Goal: Task Accomplishment & Management: Complete application form

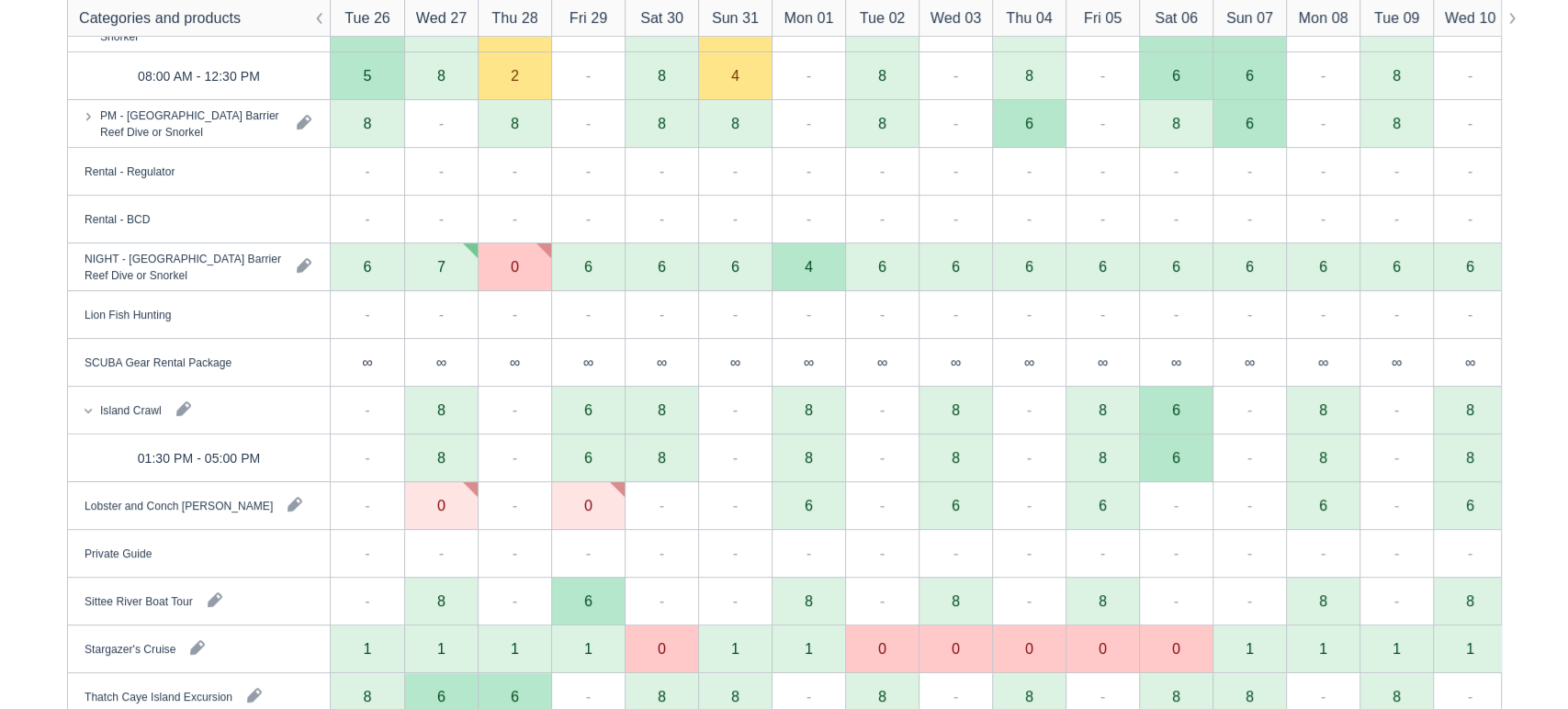
scroll to position [462, 0]
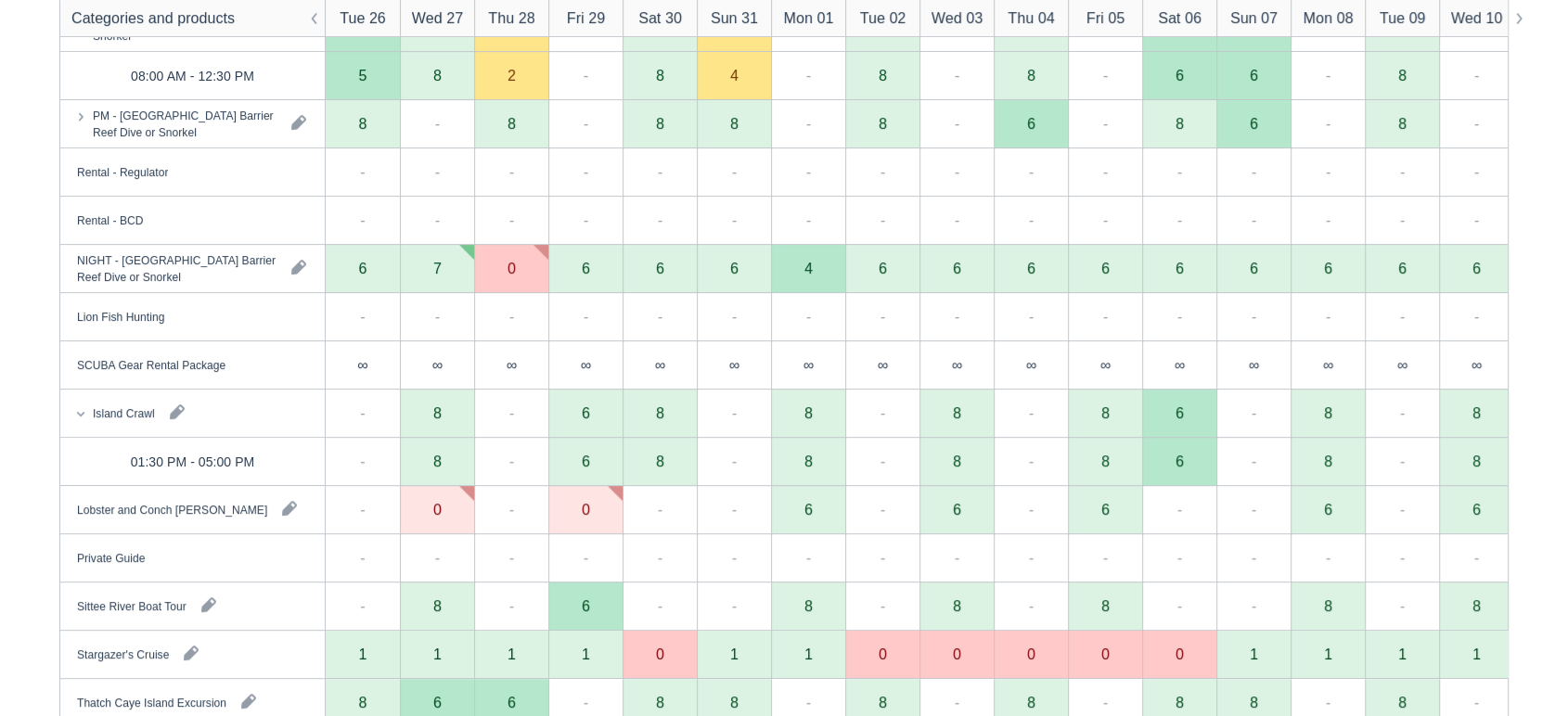
click at [589, 463] on div "6" at bounding box center [585, 461] width 8 height 15
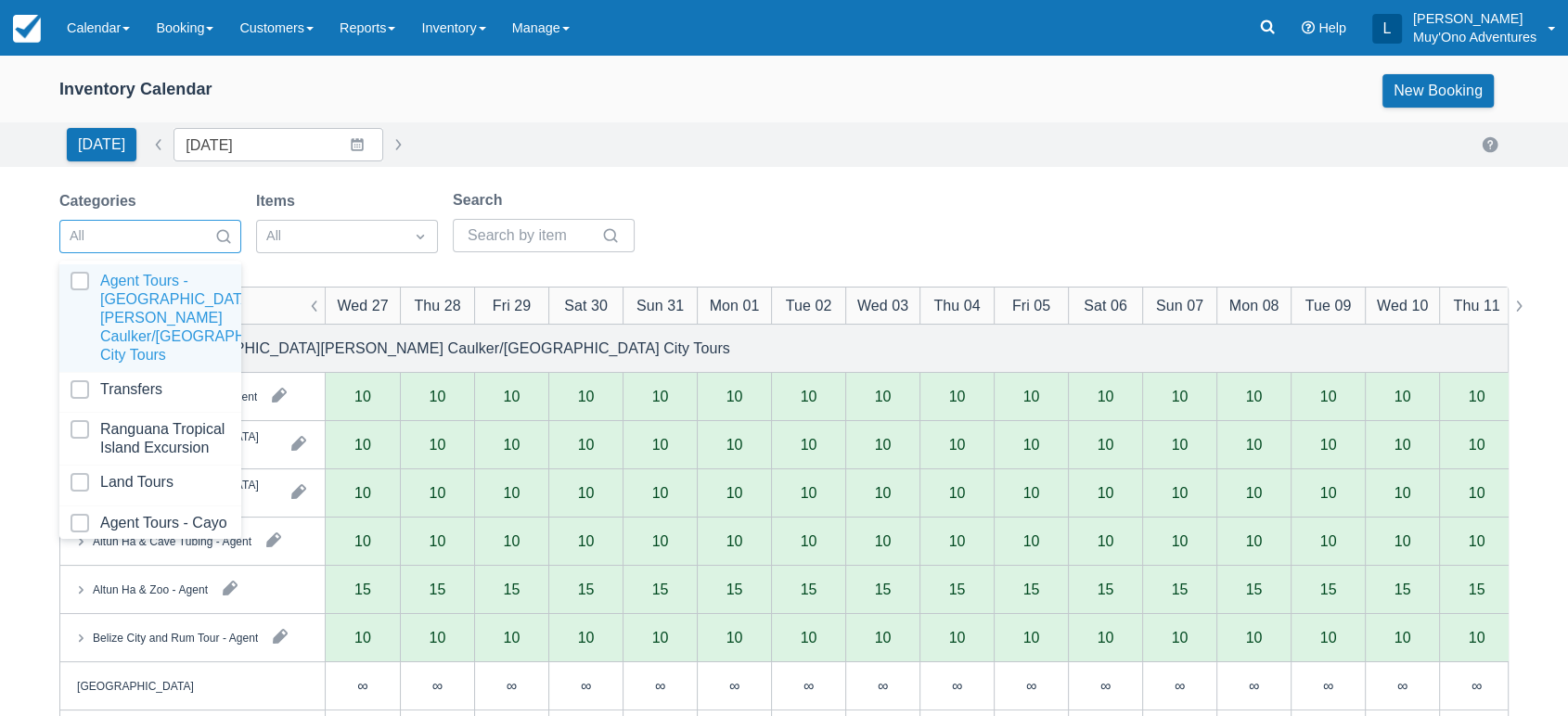
click at [208, 227] on div at bounding box center [224, 237] width 34 height 26
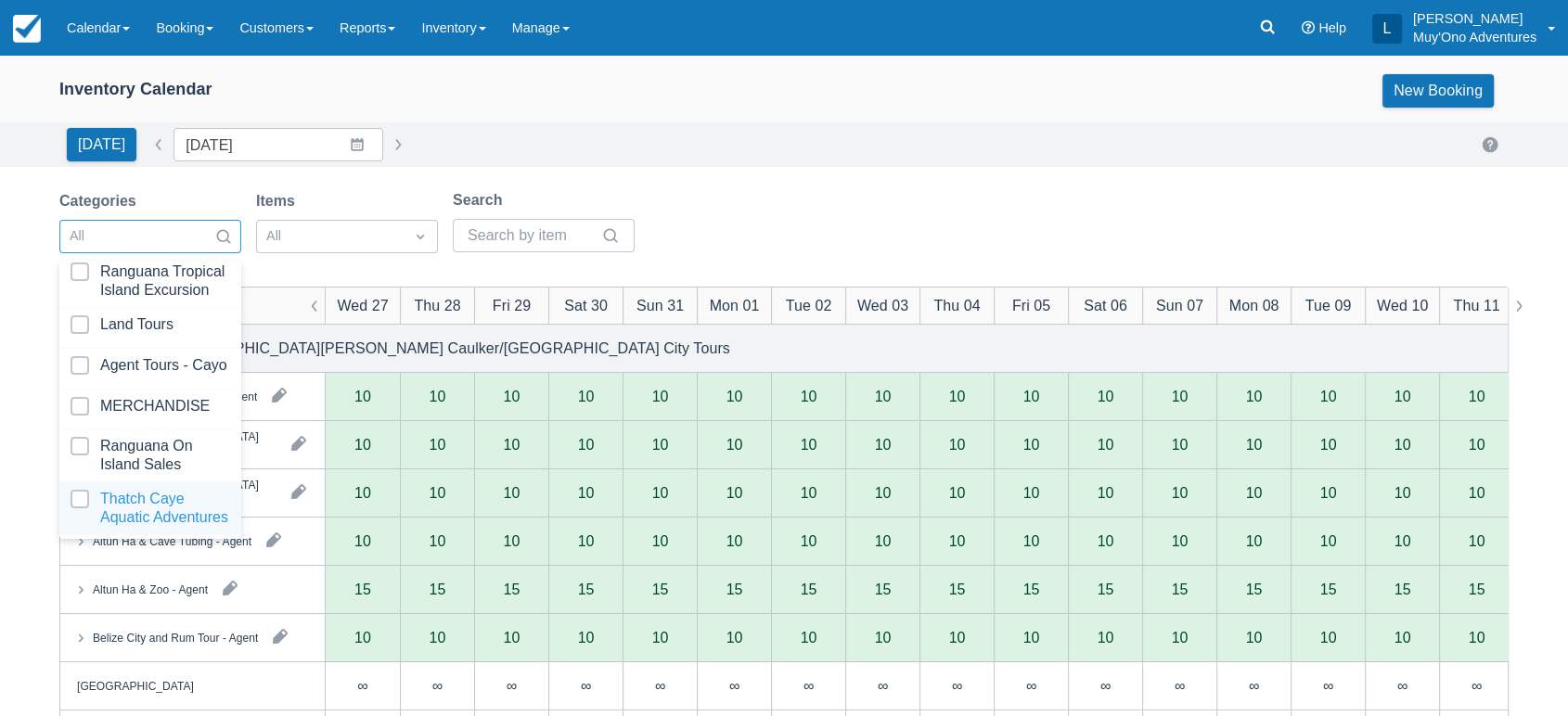
click at [142, 489] on div at bounding box center [150, 508] width 159 height 37
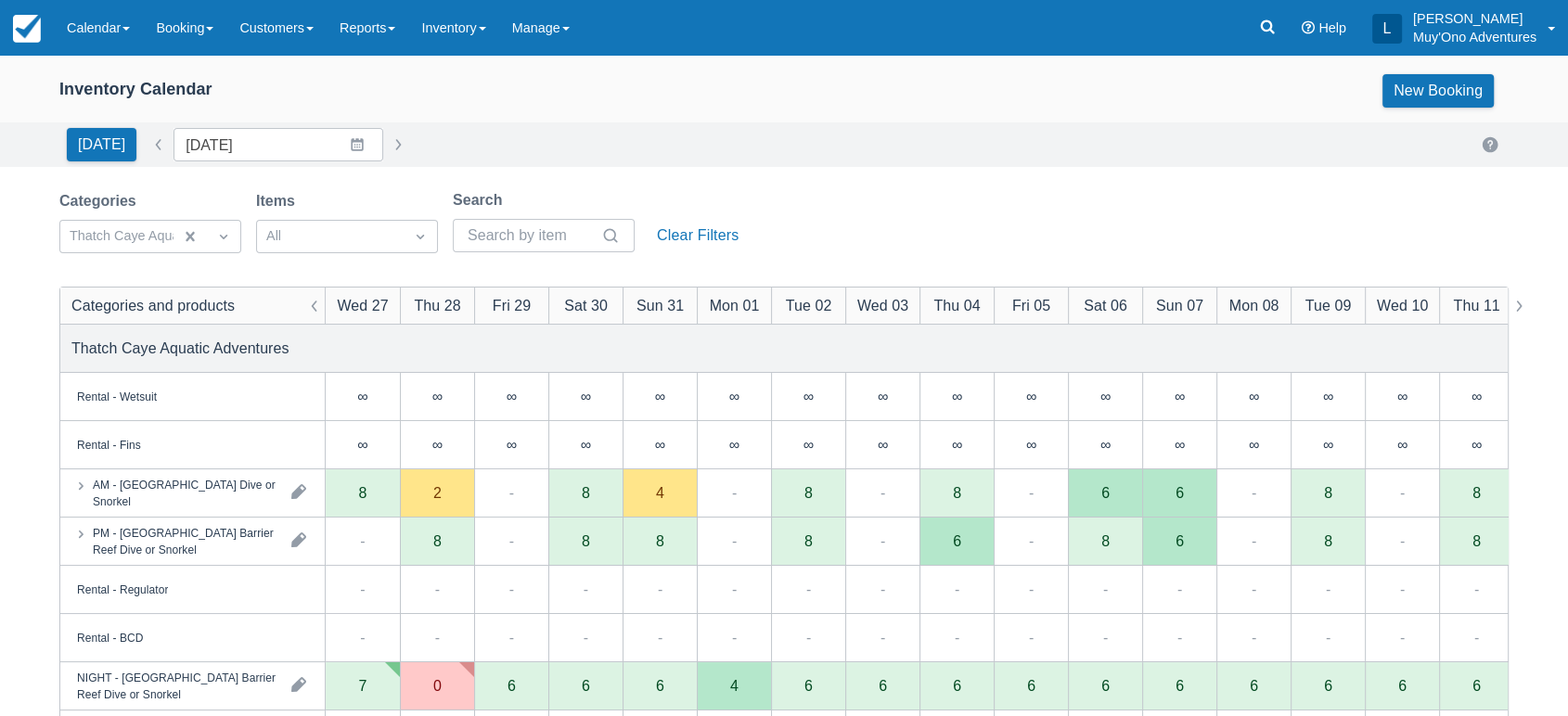
click at [685, 162] on div "Today Date 08/27/25 Navigate forward to interact with the calendar and select a…" at bounding box center [784, 145] width 1568 height 45
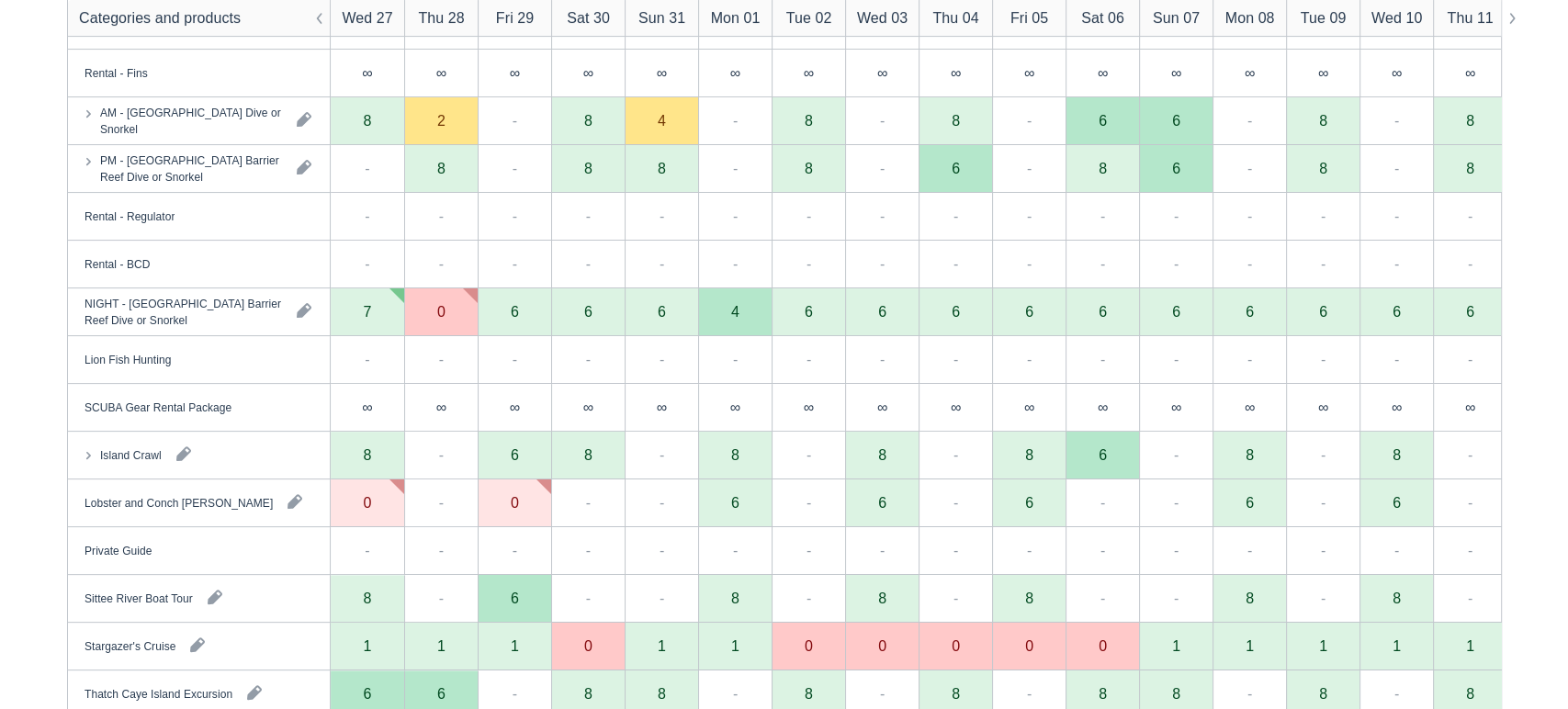
scroll to position [413, 0]
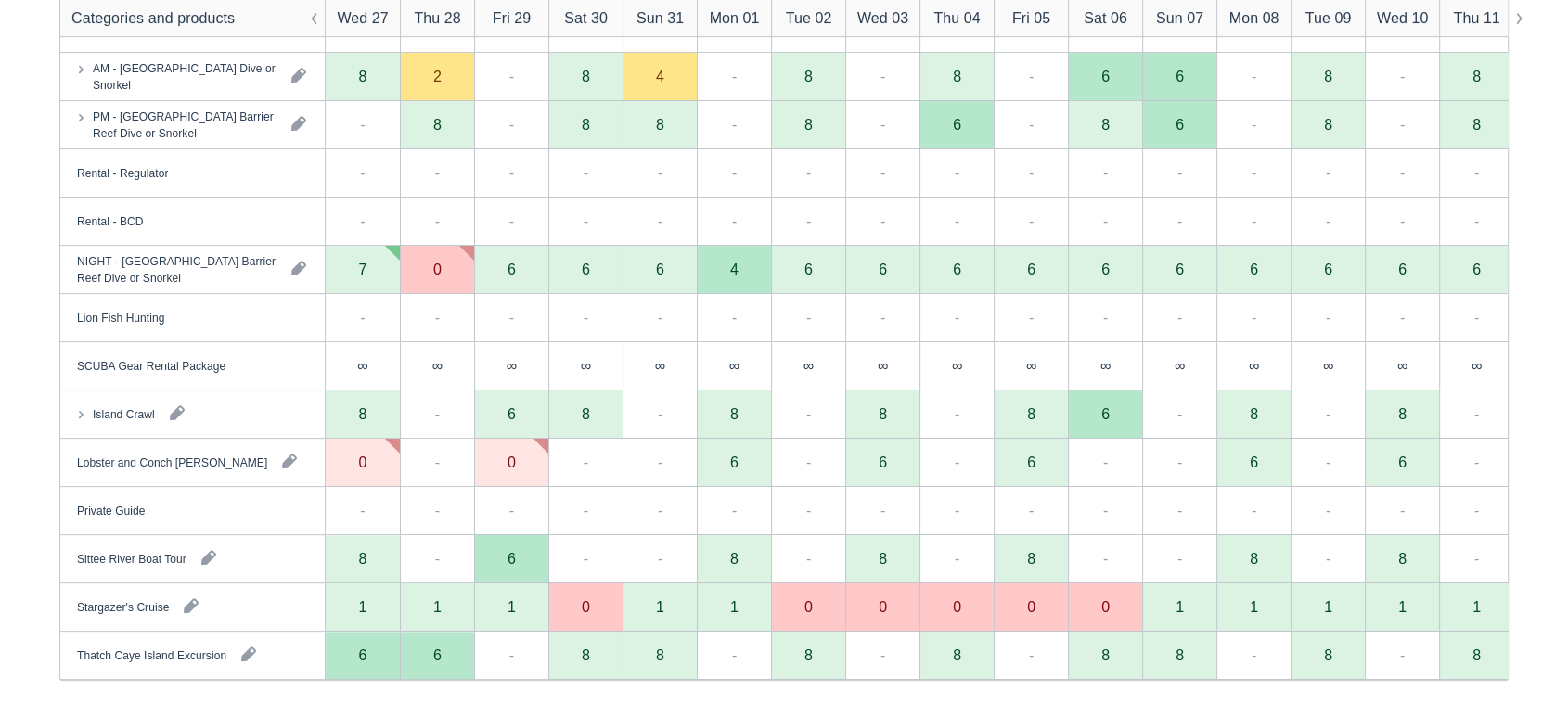
click at [280, 399] on div "Island Crawl" at bounding box center [193, 414] width 265 height 48
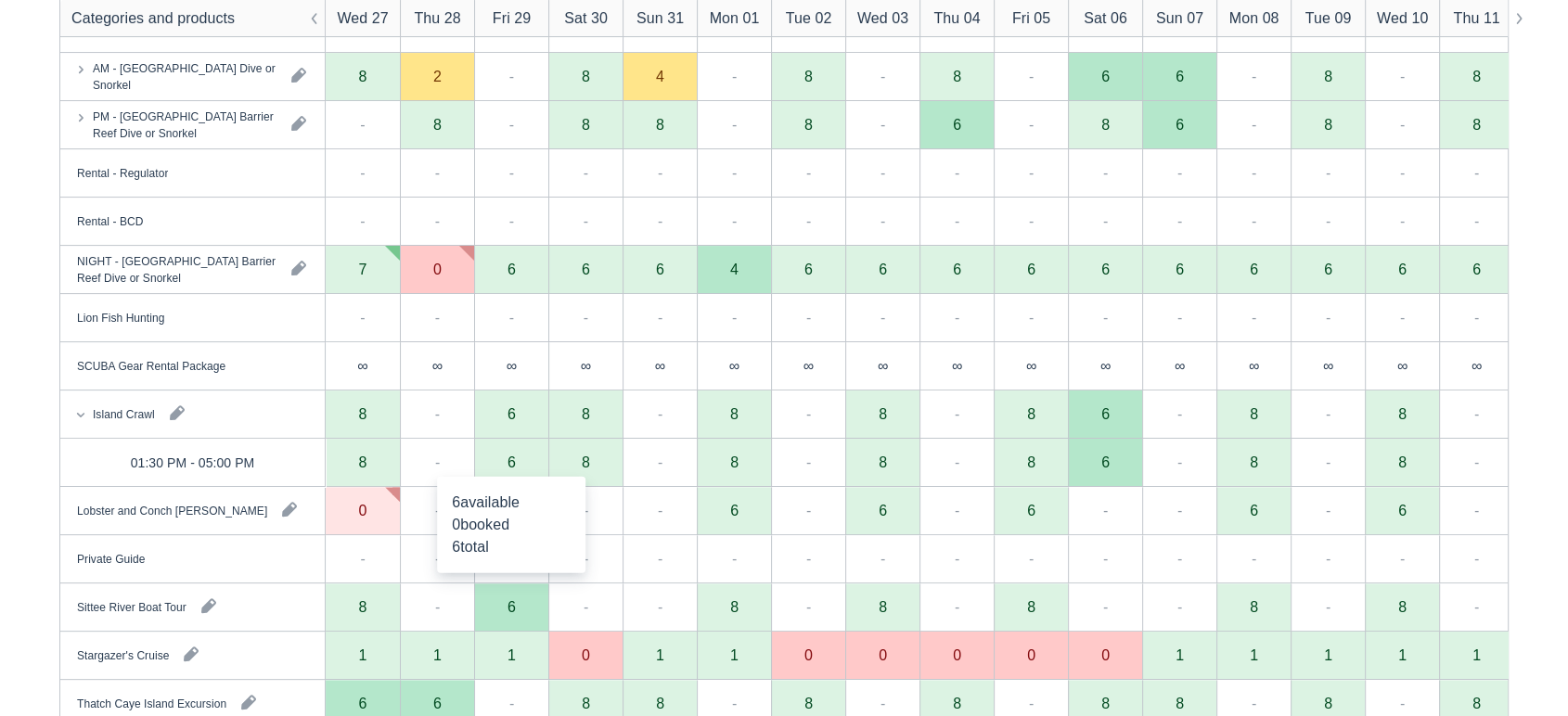
click at [512, 461] on div "6" at bounding box center [511, 462] width 8 height 15
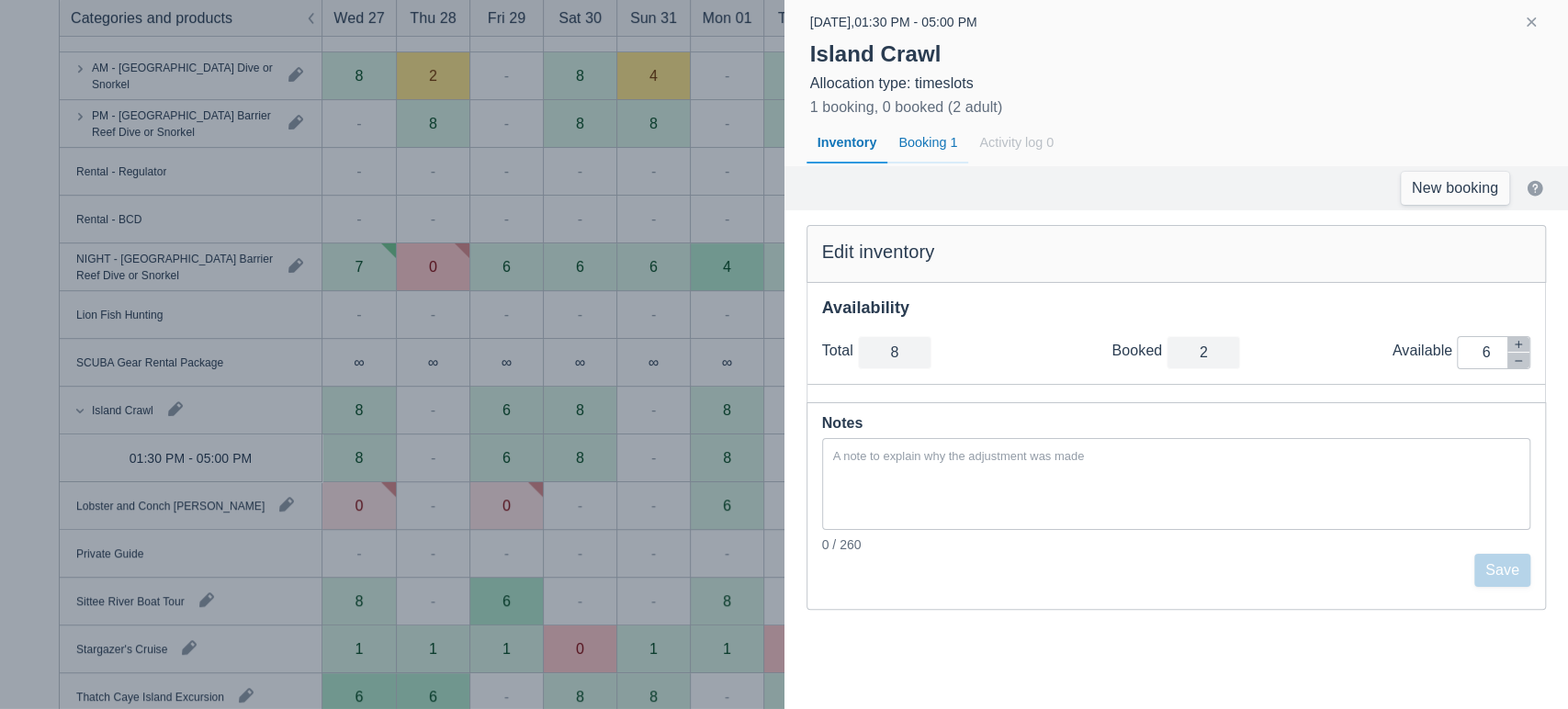
click at [926, 144] on div "Booking 1" at bounding box center [928, 143] width 81 height 42
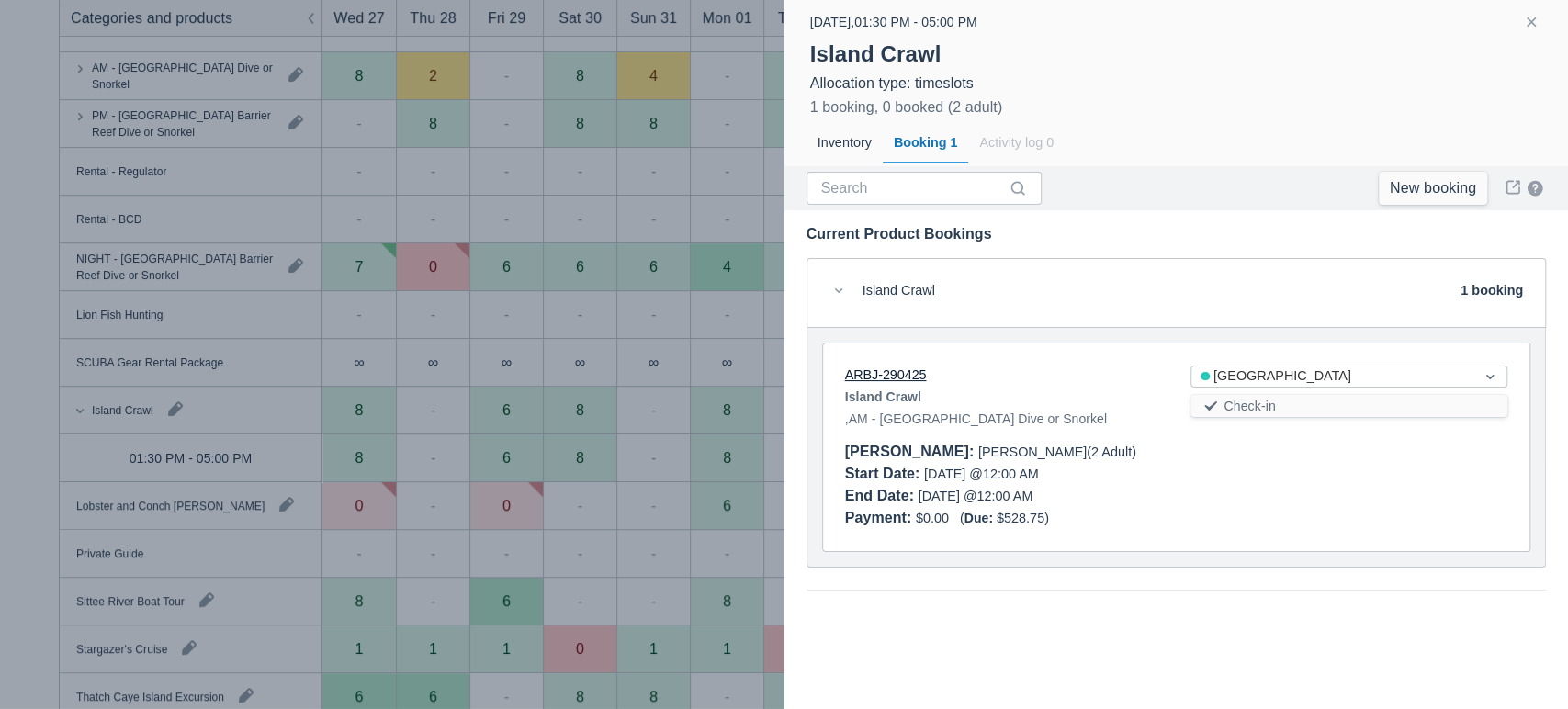
click at [901, 369] on link "ARBJ-290425" at bounding box center [885, 375] width 82 height 15
click at [1529, 18] on button "button" at bounding box center [1531, 22] width 22 height 22
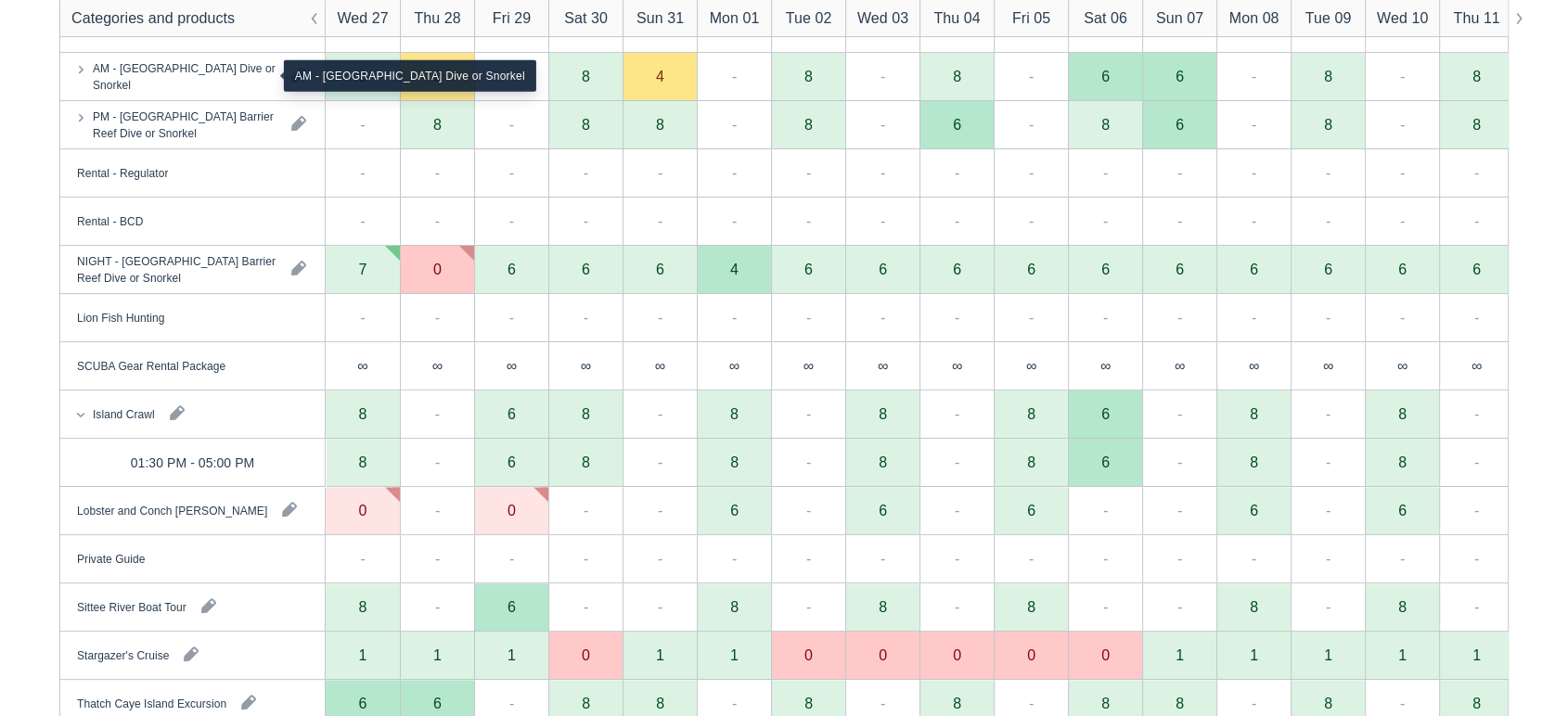
click at [227, 64] on div "AM - [GEOGRAPHIC_DATA] Dive or Snorkel" at bounding box center [185, 76] width 184 height 34
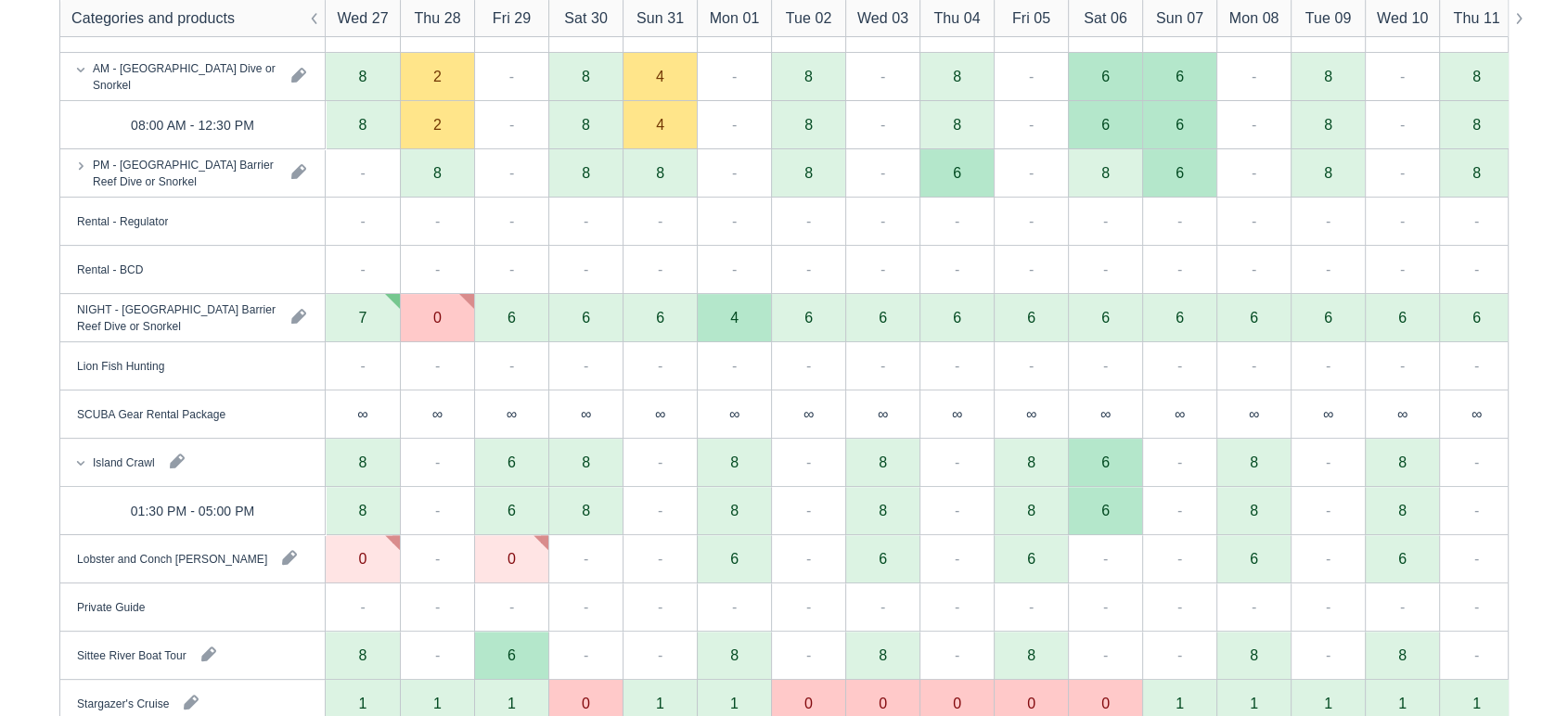
click at [674, 140] on div "4 available 4 booked 8 total" at bounding box center [659, 186] width 148 height 96
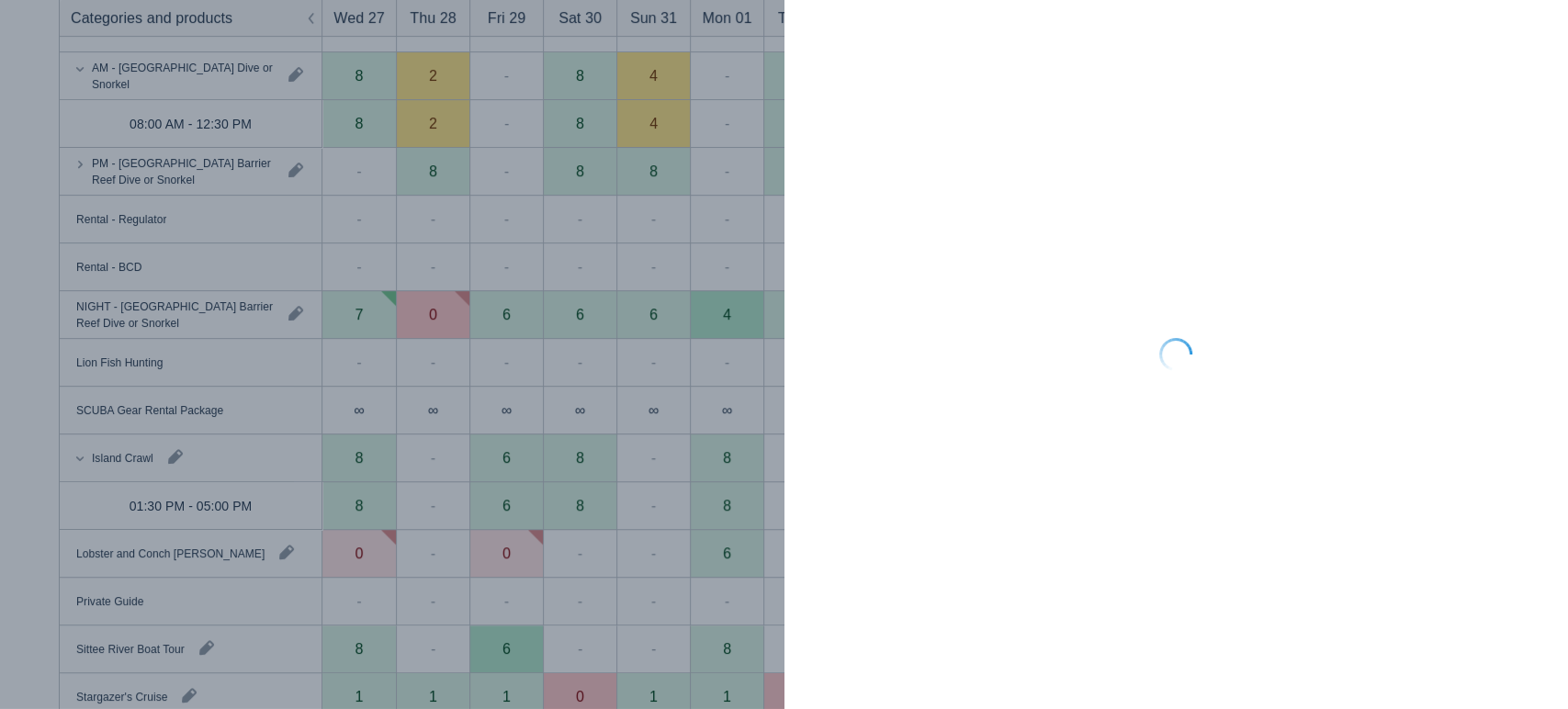
click at [664, 130] on div at bounding box center [784, 354] width 1568 height 709
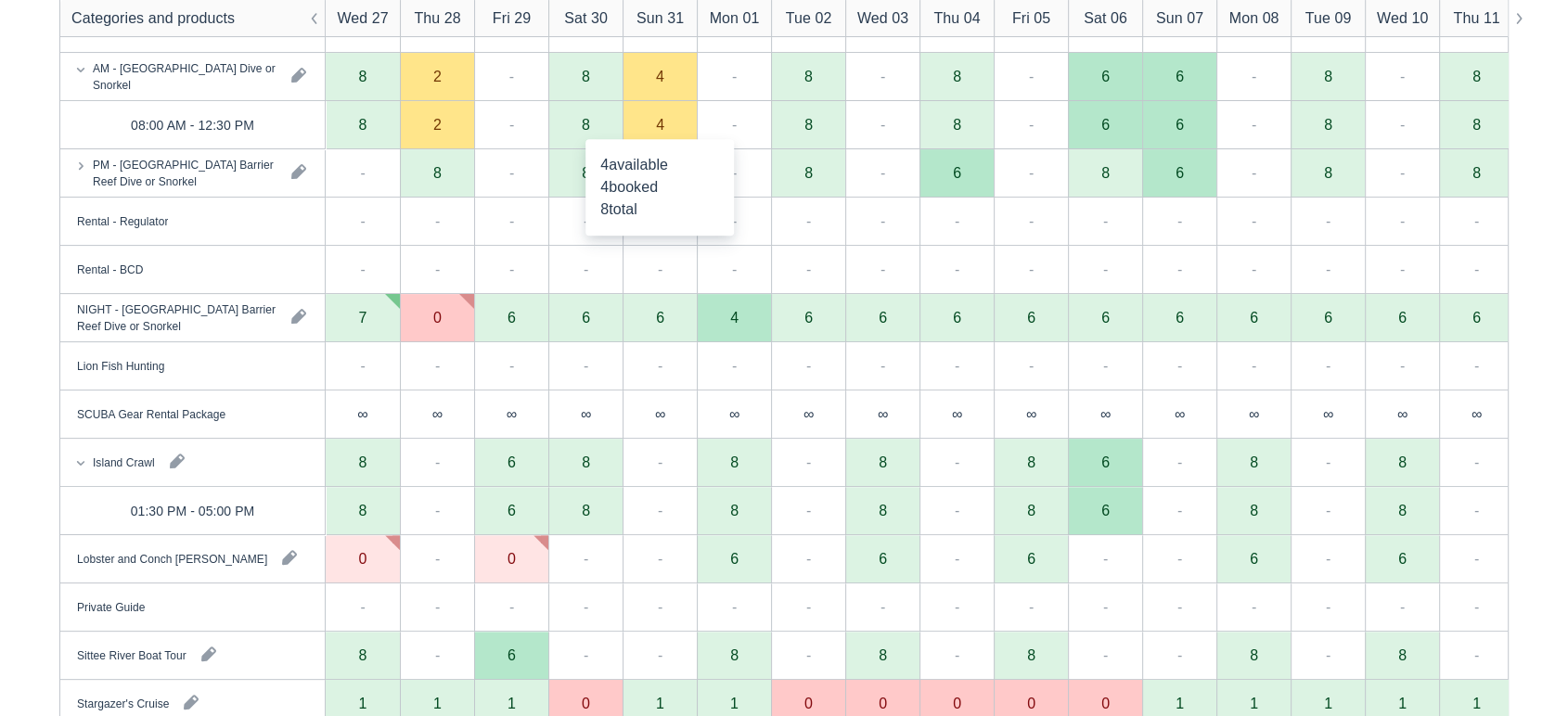
click at [671, 131] on div "4" at bounding box center [660, 125] width 75 height 48
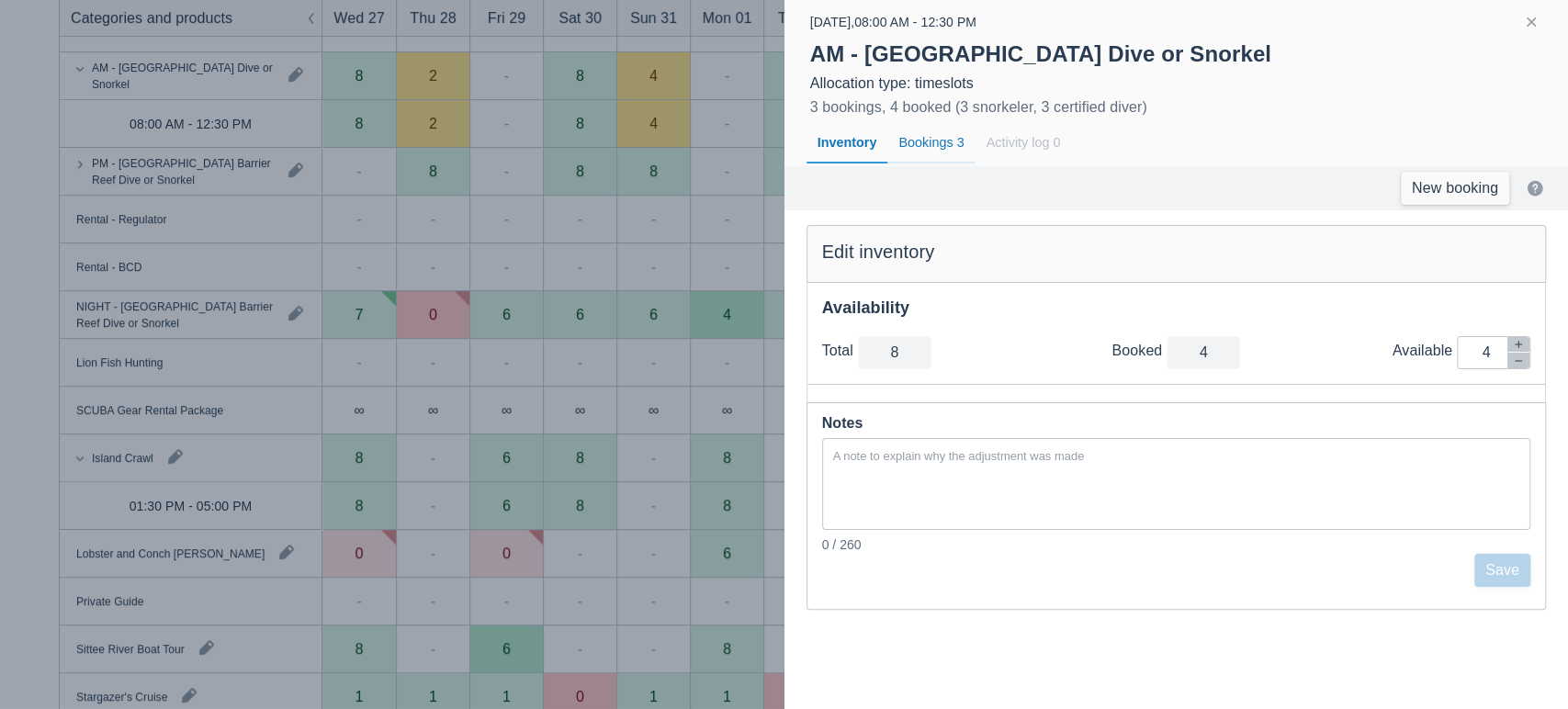
click at [943, 130] on div "Bookings 3" at bounding box center [930, 143] width 88 height 42
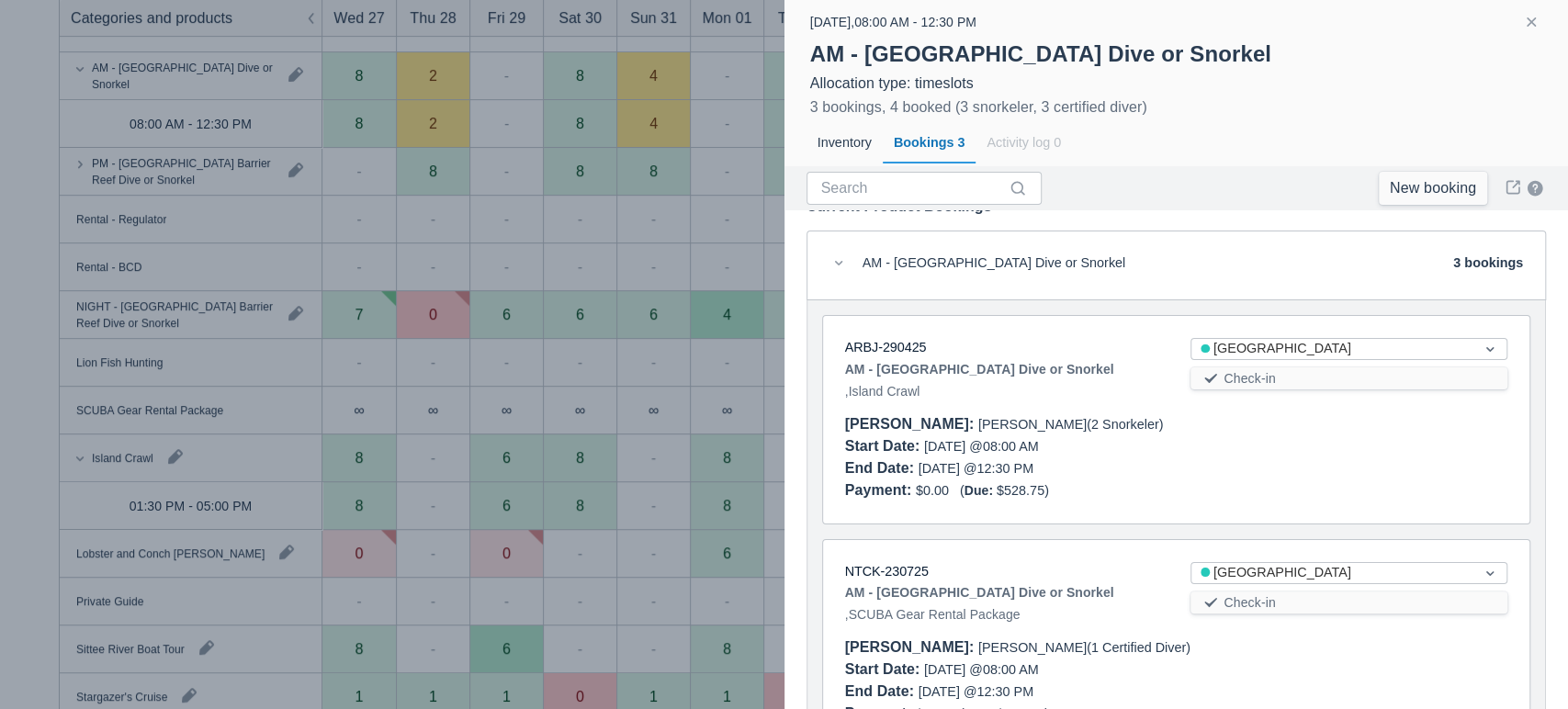
scroll to position [37, 0]
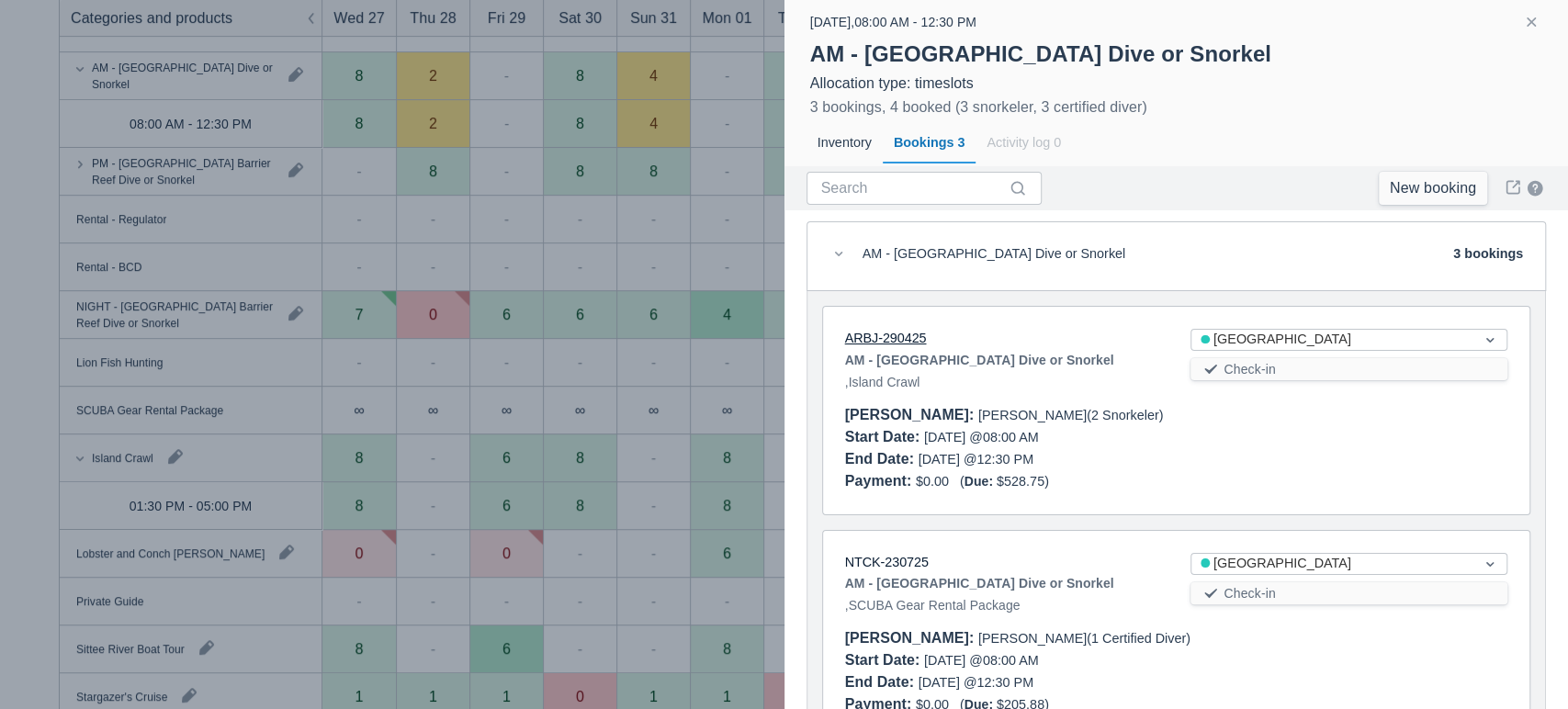
click at [896, 338] on link "ARBJ-290425" at bounding box center [885, 338] width 82 height 15
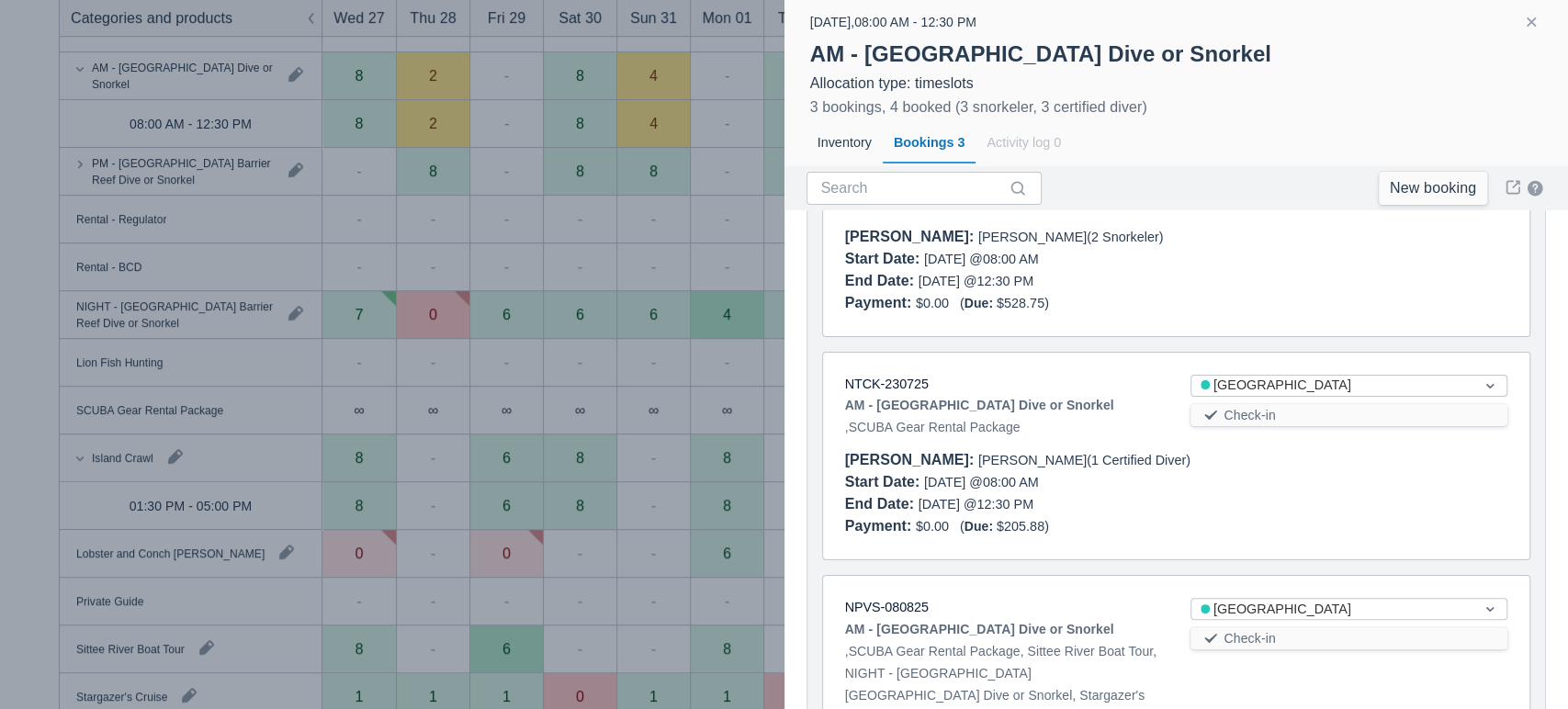
scroll to position [264, 0]
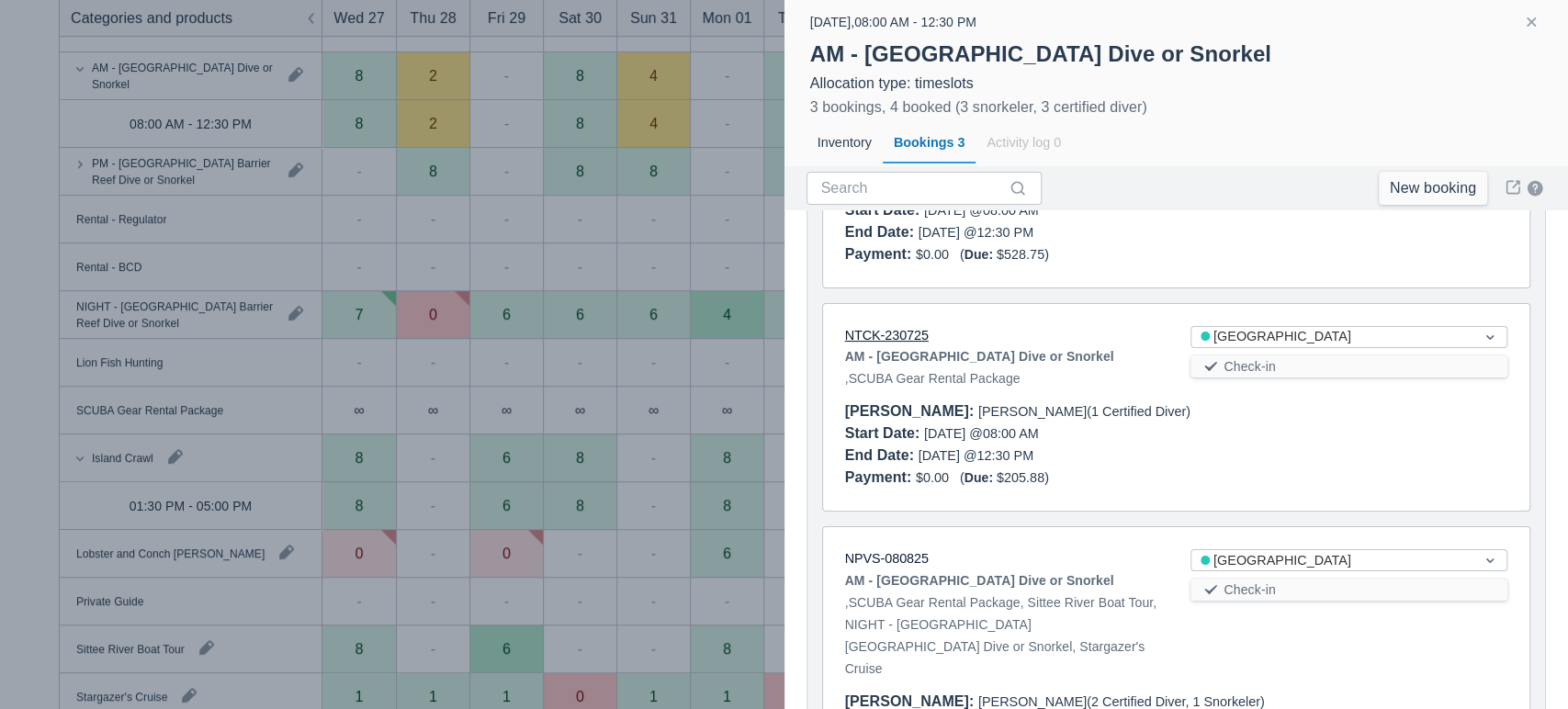
click at [905, 334] on link "NTCK-230725" at bounding box center [886, 335] width 84 height 15
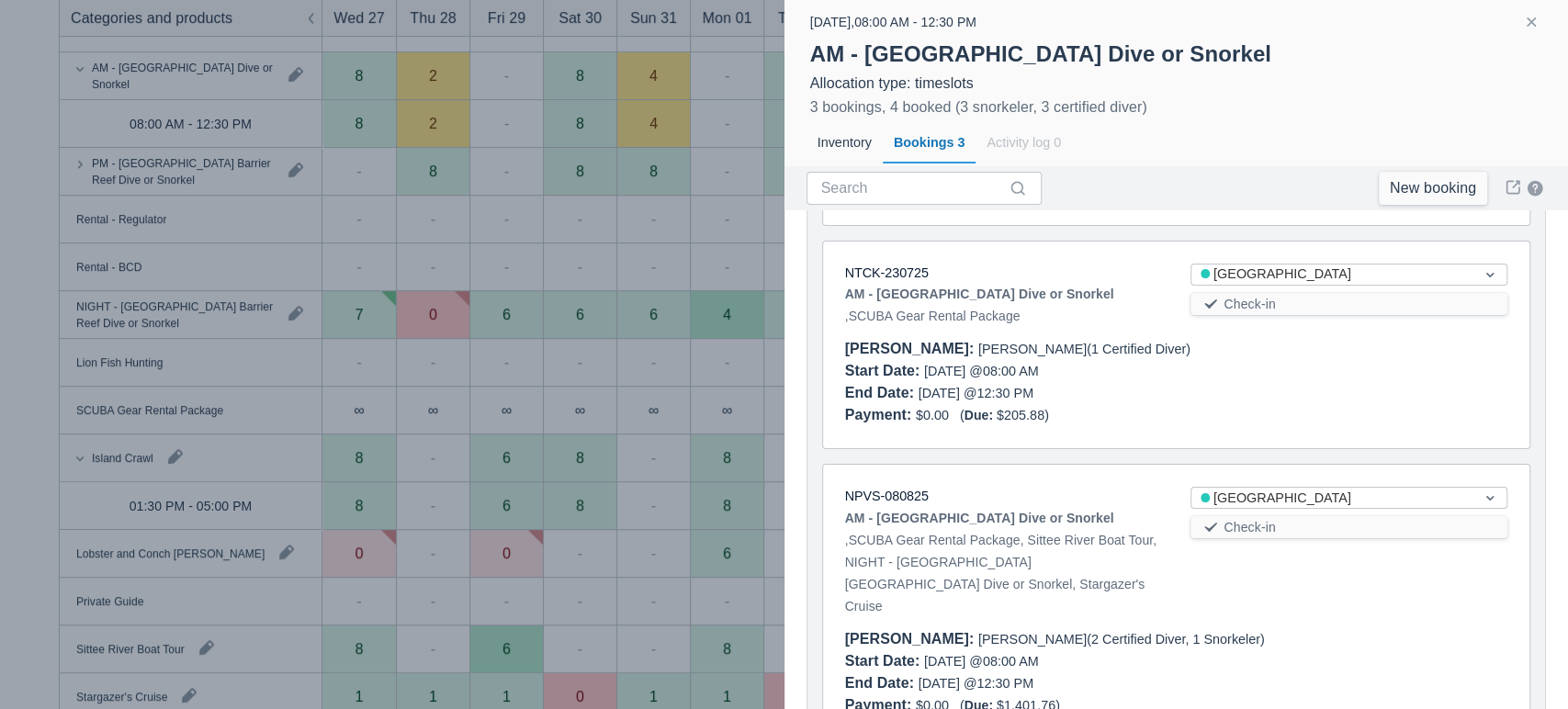
scroll to position [333, 0]
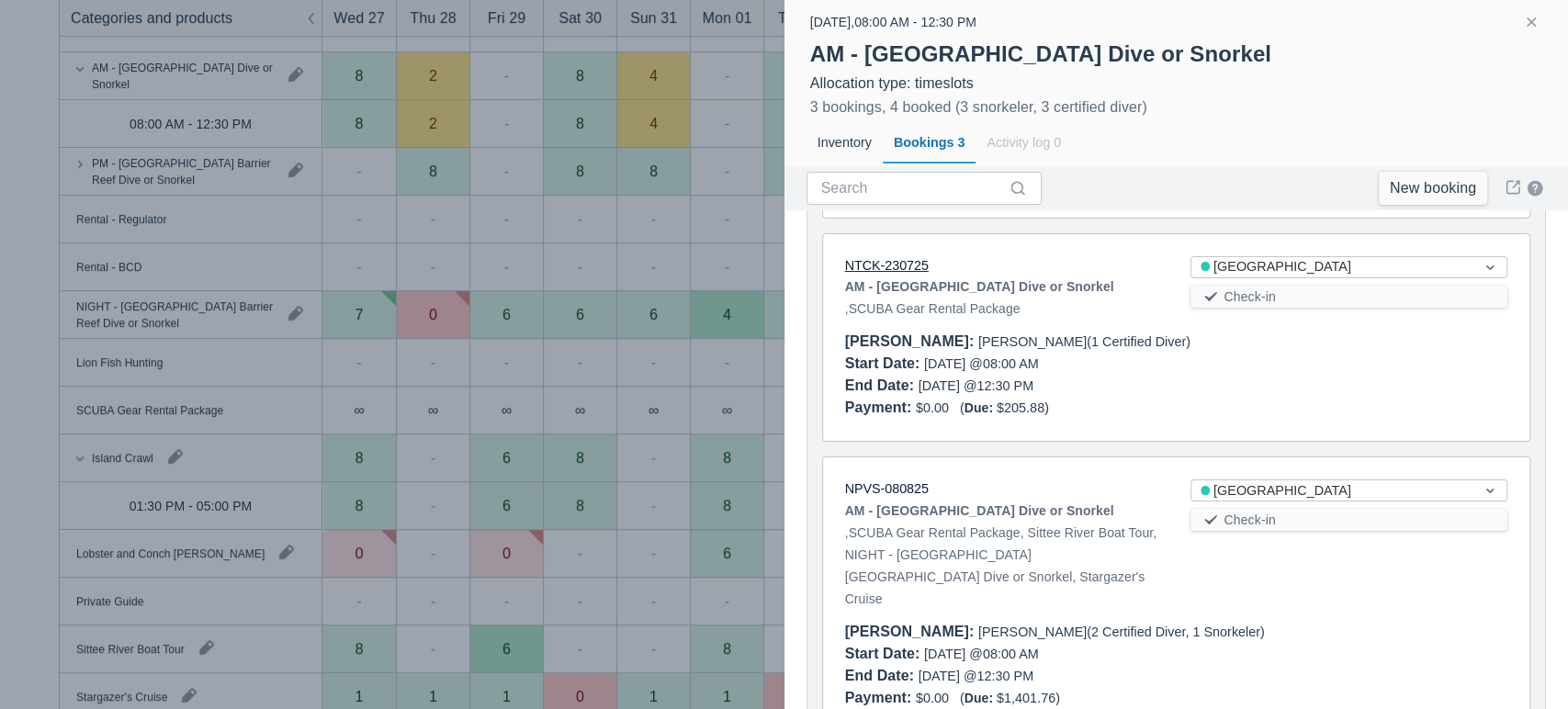
click at [905, 267] on link "NTCK-230725" at bounding box center [886, 266] width 84 height 15
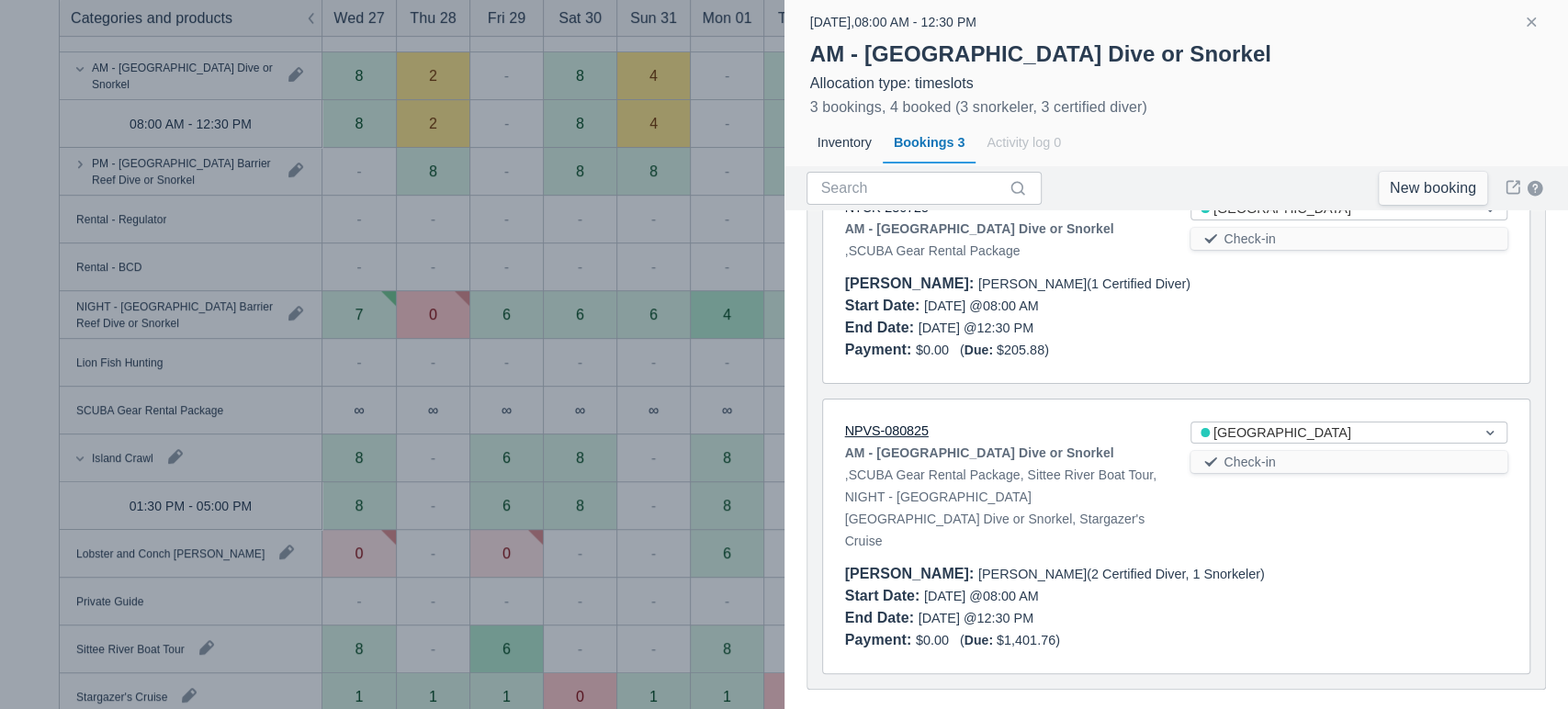
click at [891, 426] on link "NPVS-080825" at bounding box center [886, 431] width 84 height 15
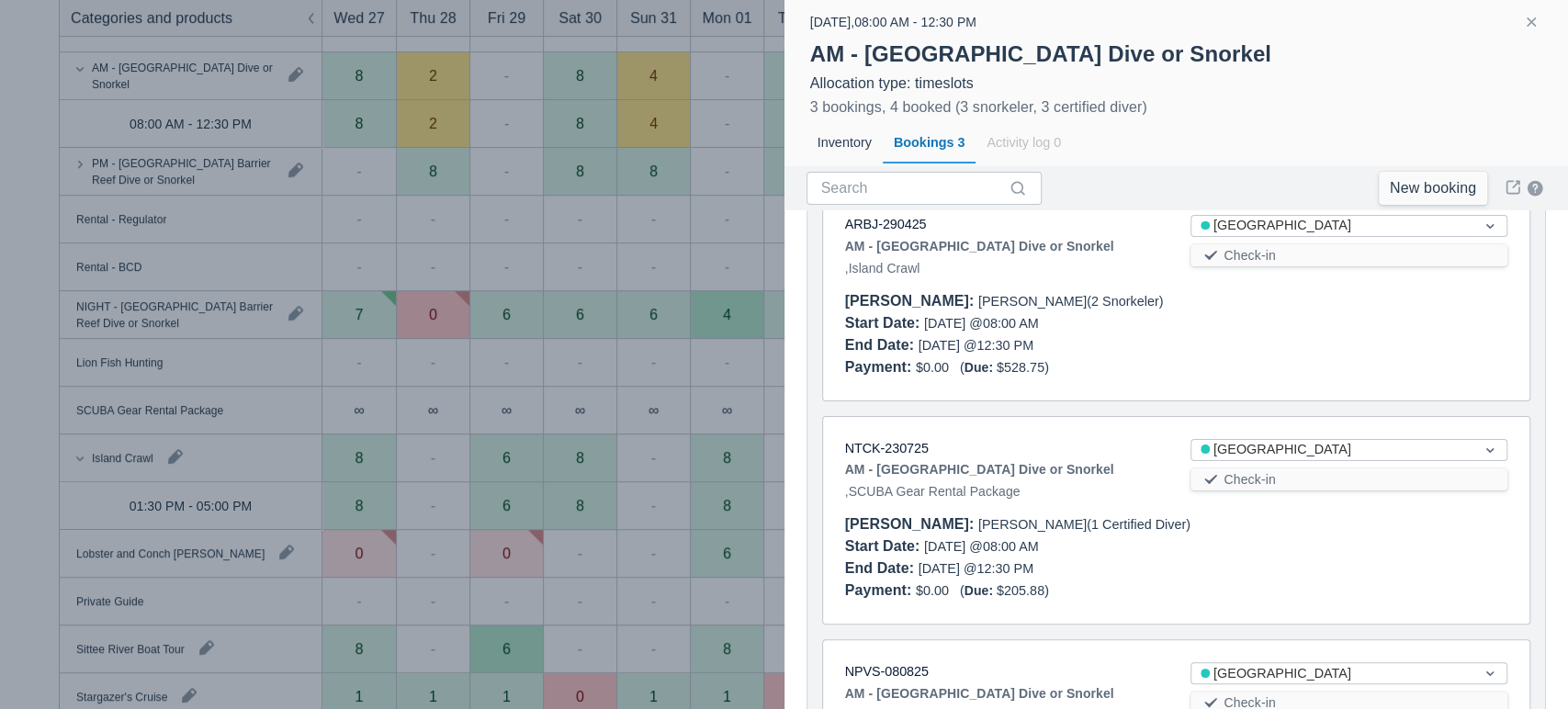
scroll to position [145, 0]
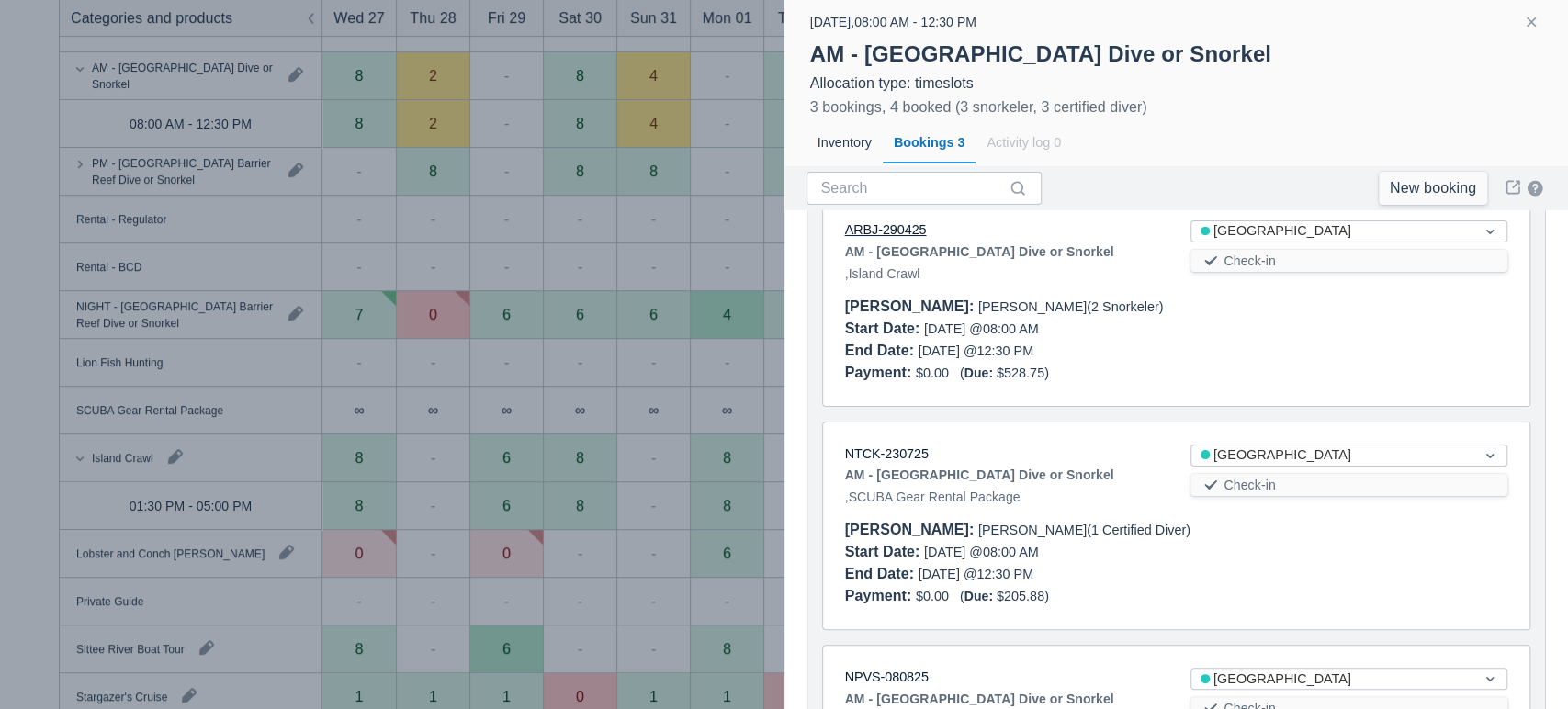
click at [896, 231] on link "ARBJ-290425" at bounding box center [885, 230] width 82 height 15
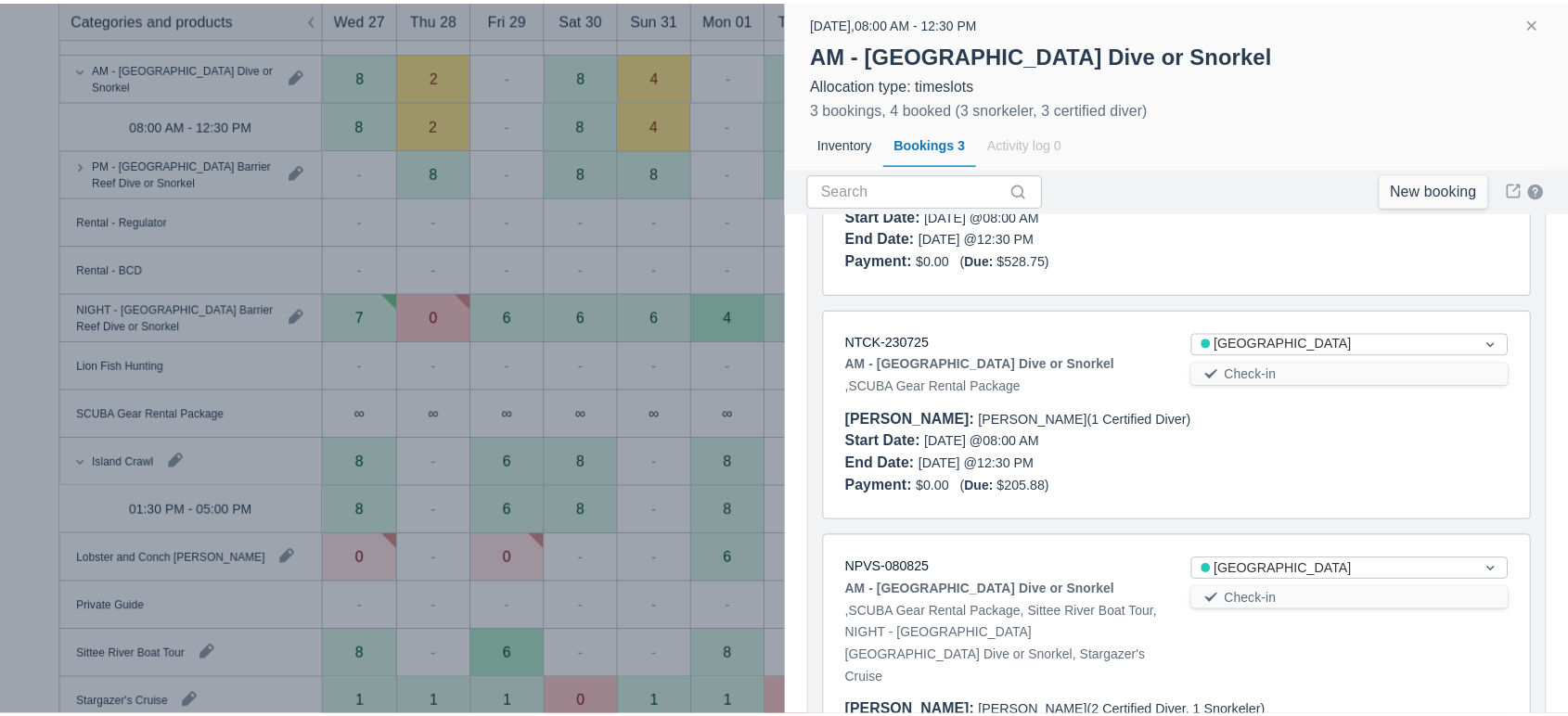
scroll to position [268, 0]
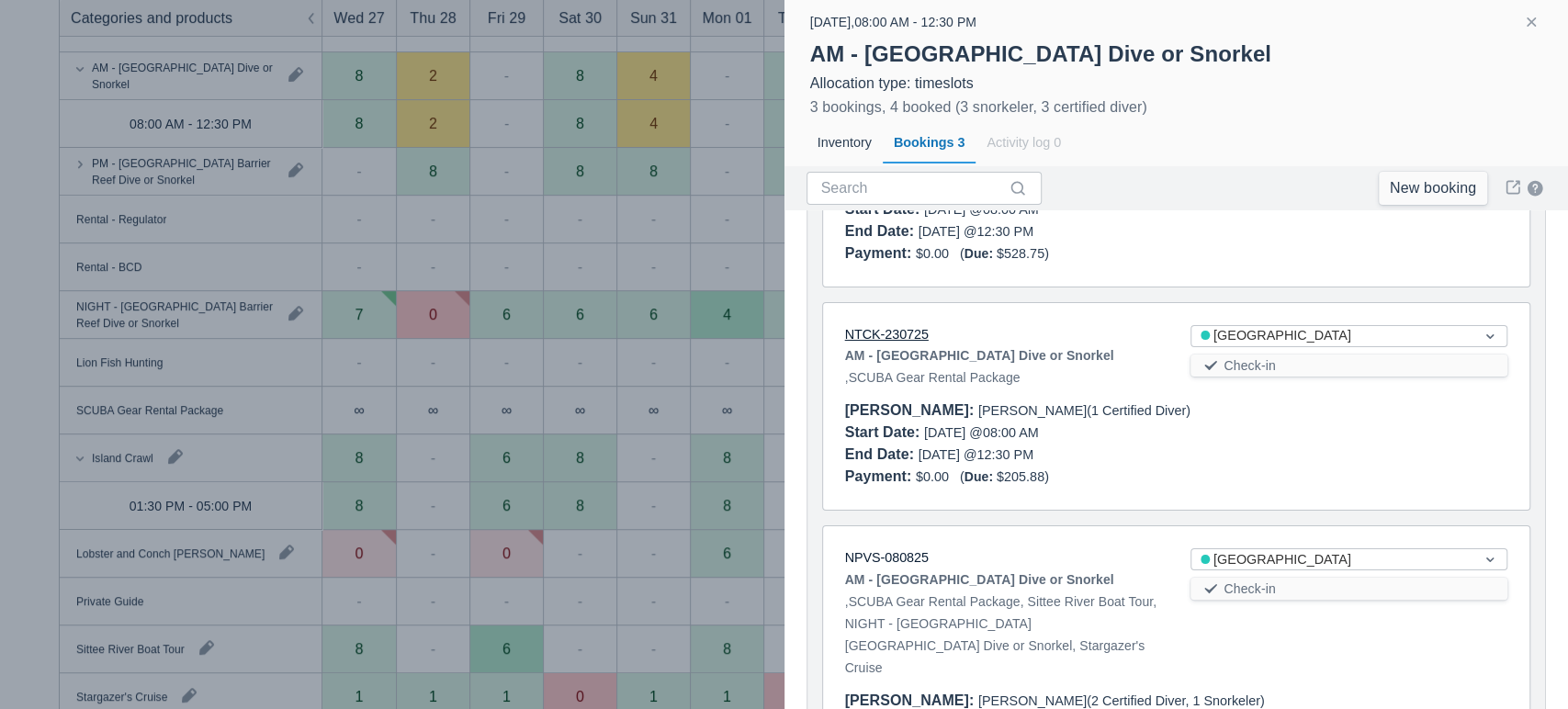
click at [900, 330] on link "NTCK-230725" at bounding box center [886, 334] width 84 height 15
click at [1535, 29] on button "button" at bounding box center [1531, 22] width 22 height 22
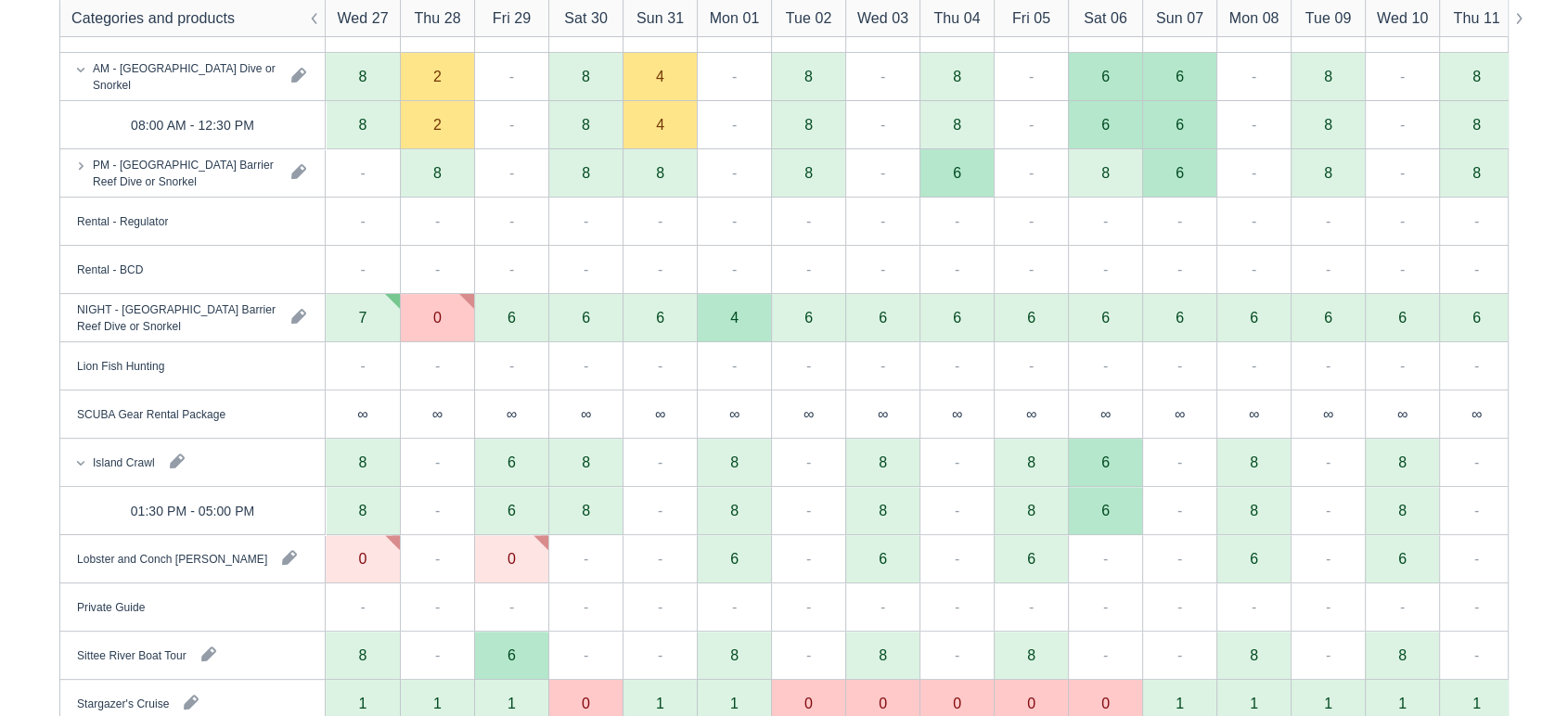
scroll to position [0, 0]
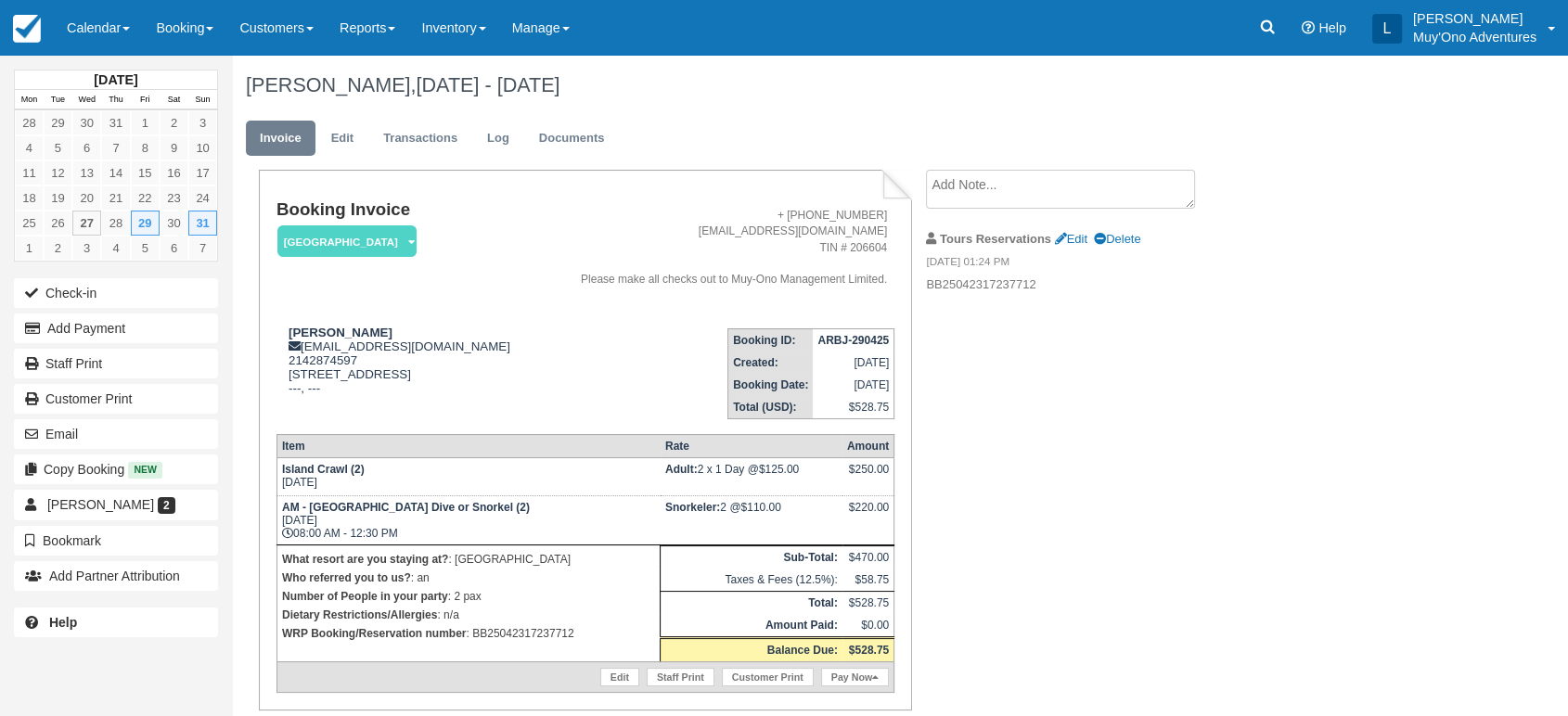
scroll to position [56, 0]
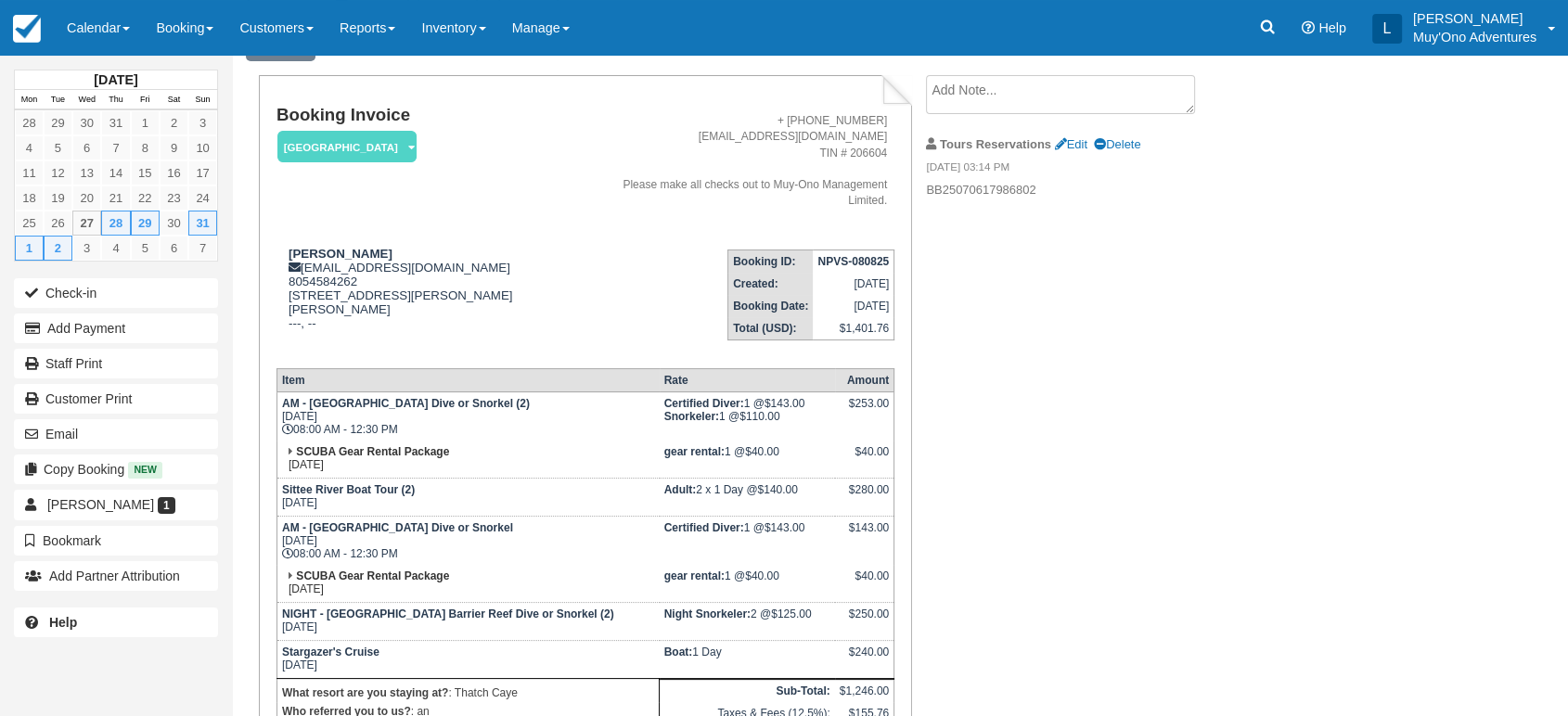
scroll to position [95, 0]
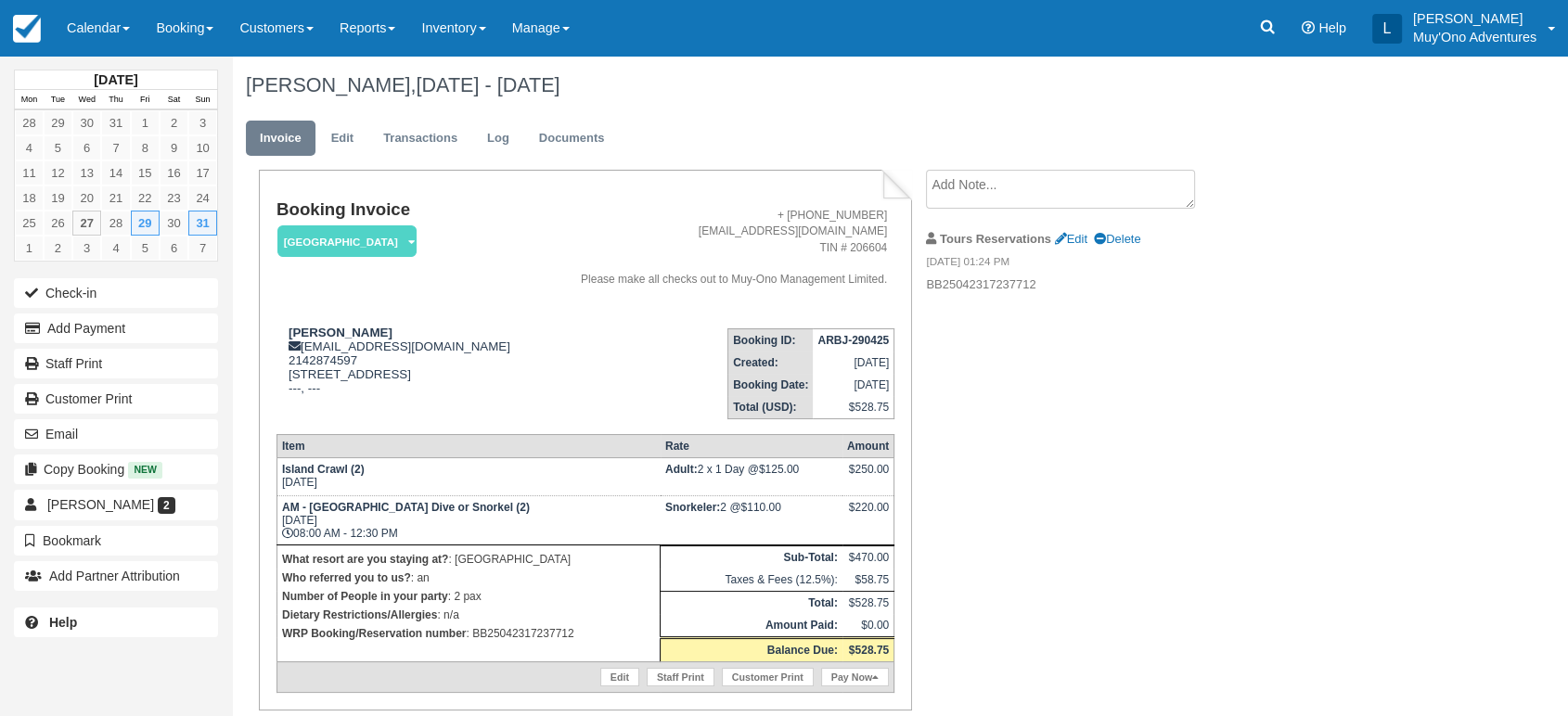
scroll to position [56, 0]
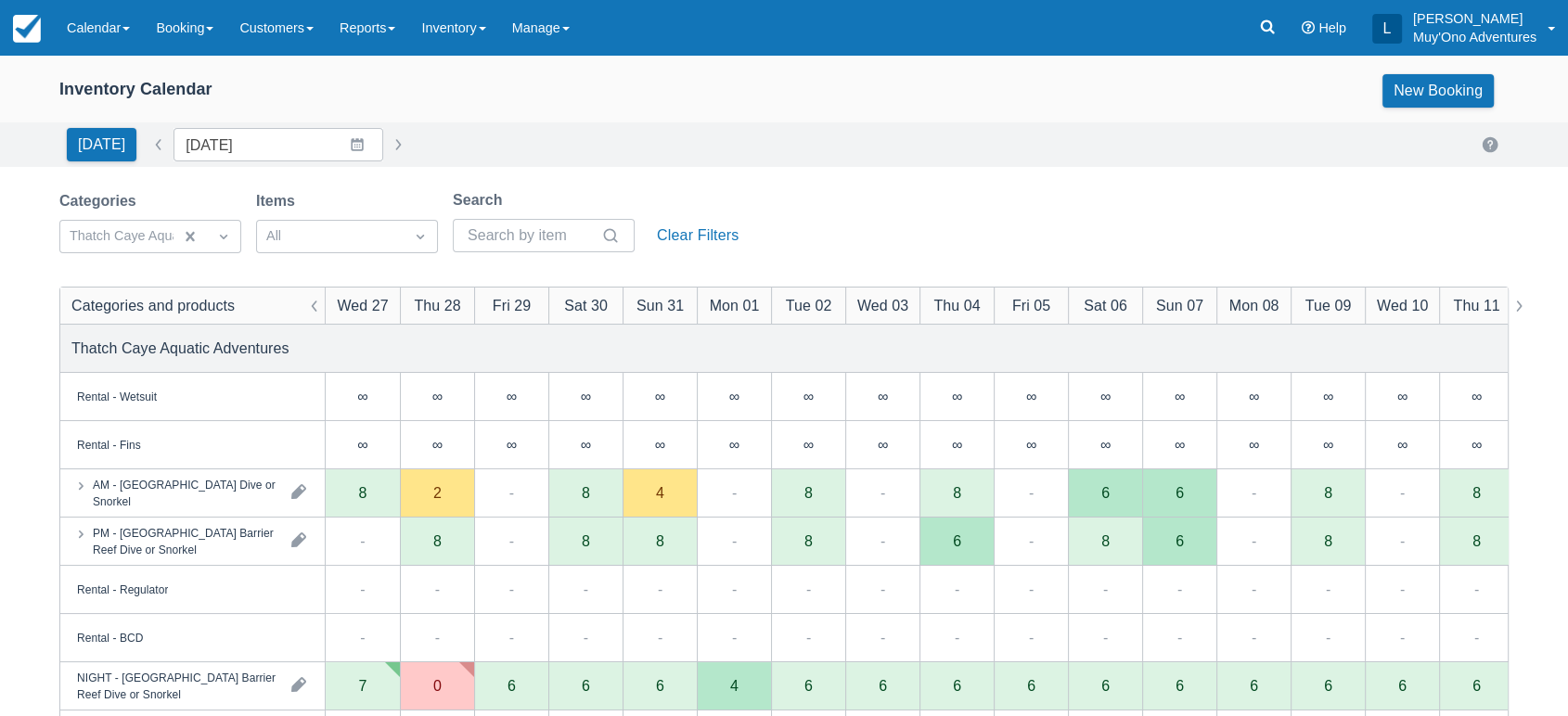
click at [940, 135] on div "[DATE] Date [DATE] Navigate forward to interact with the calendar and select a …" at bounding box center [784, 145] width 1449 height 34
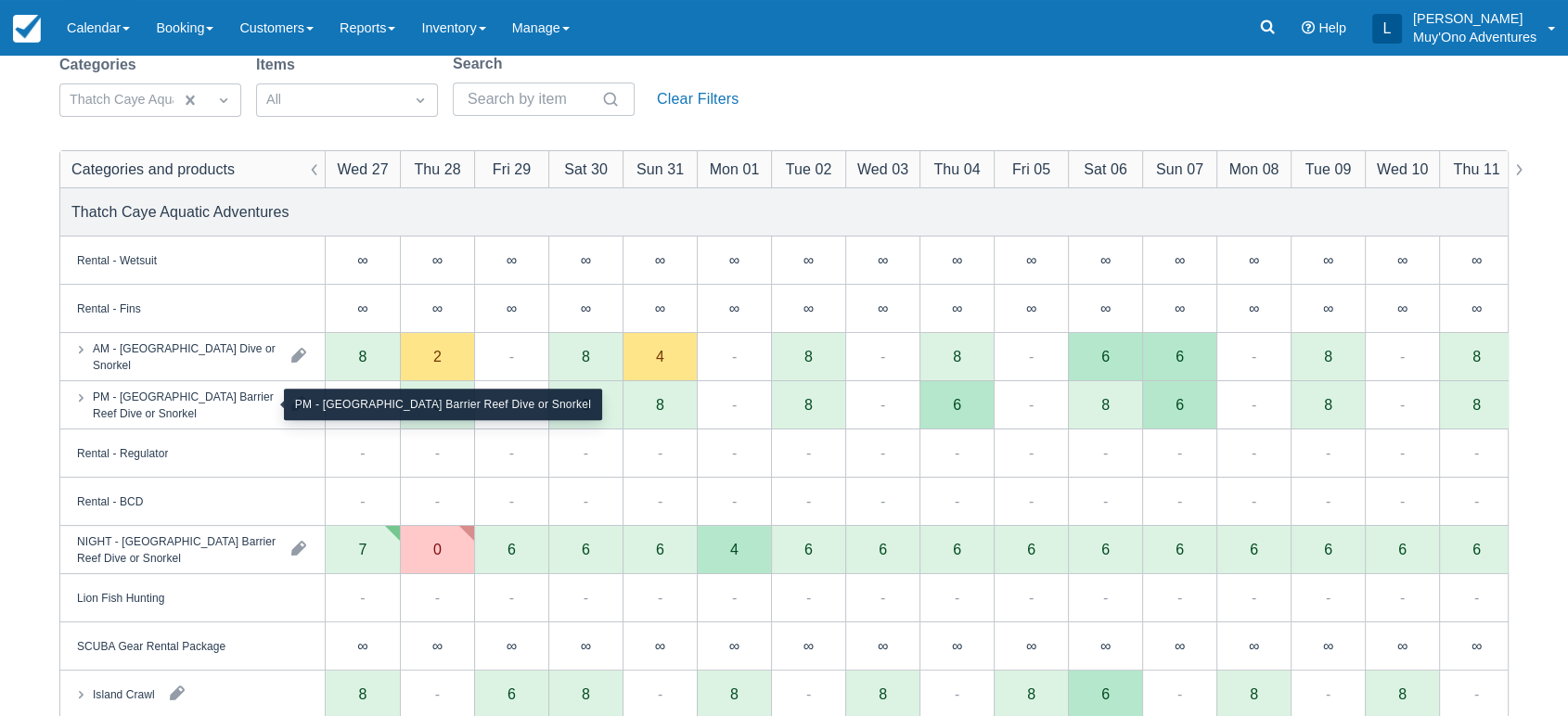
click at [207, 406] on div "PM - Belize Barrier Reef Dive or Snorkel" at bounding box center [185, 405] width 184 height 34
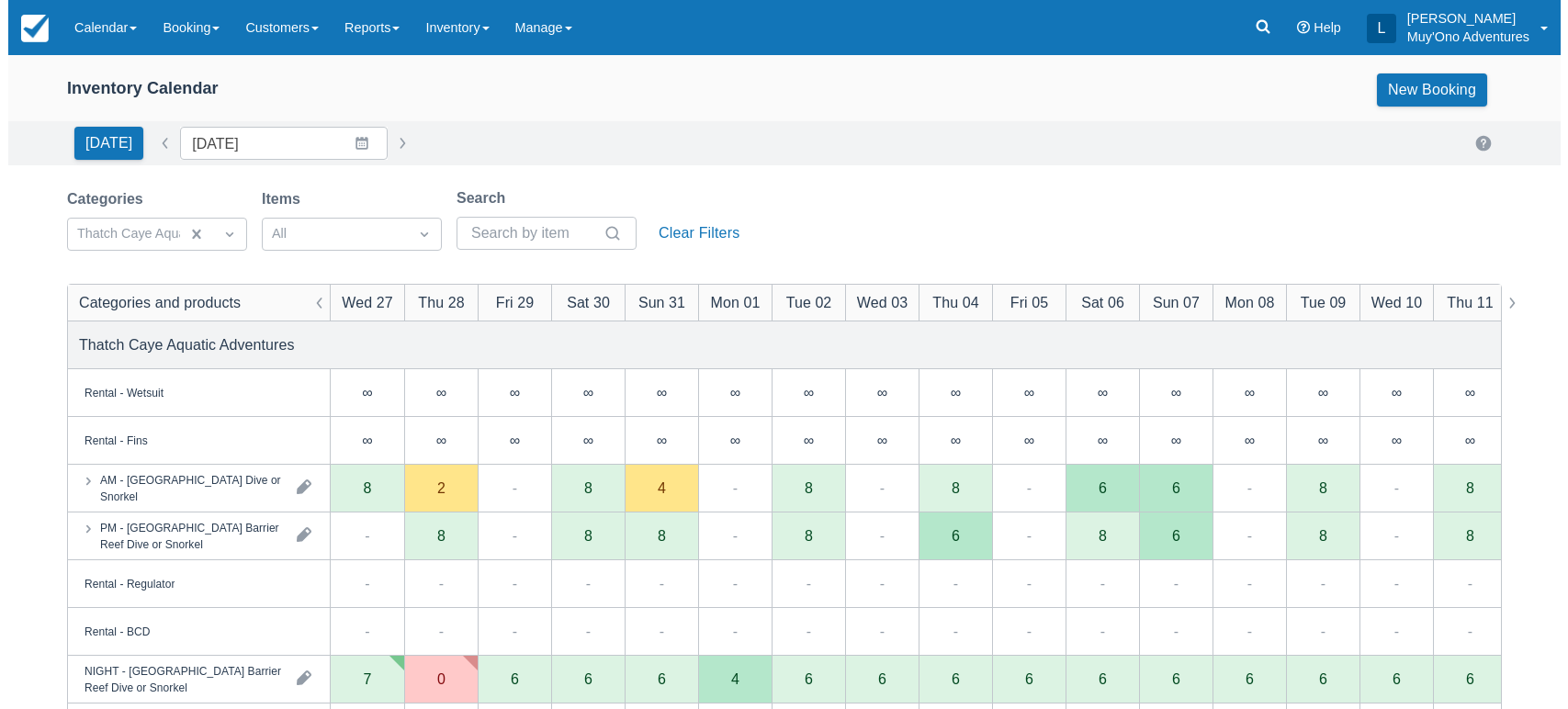
scroll to position [135, 0]
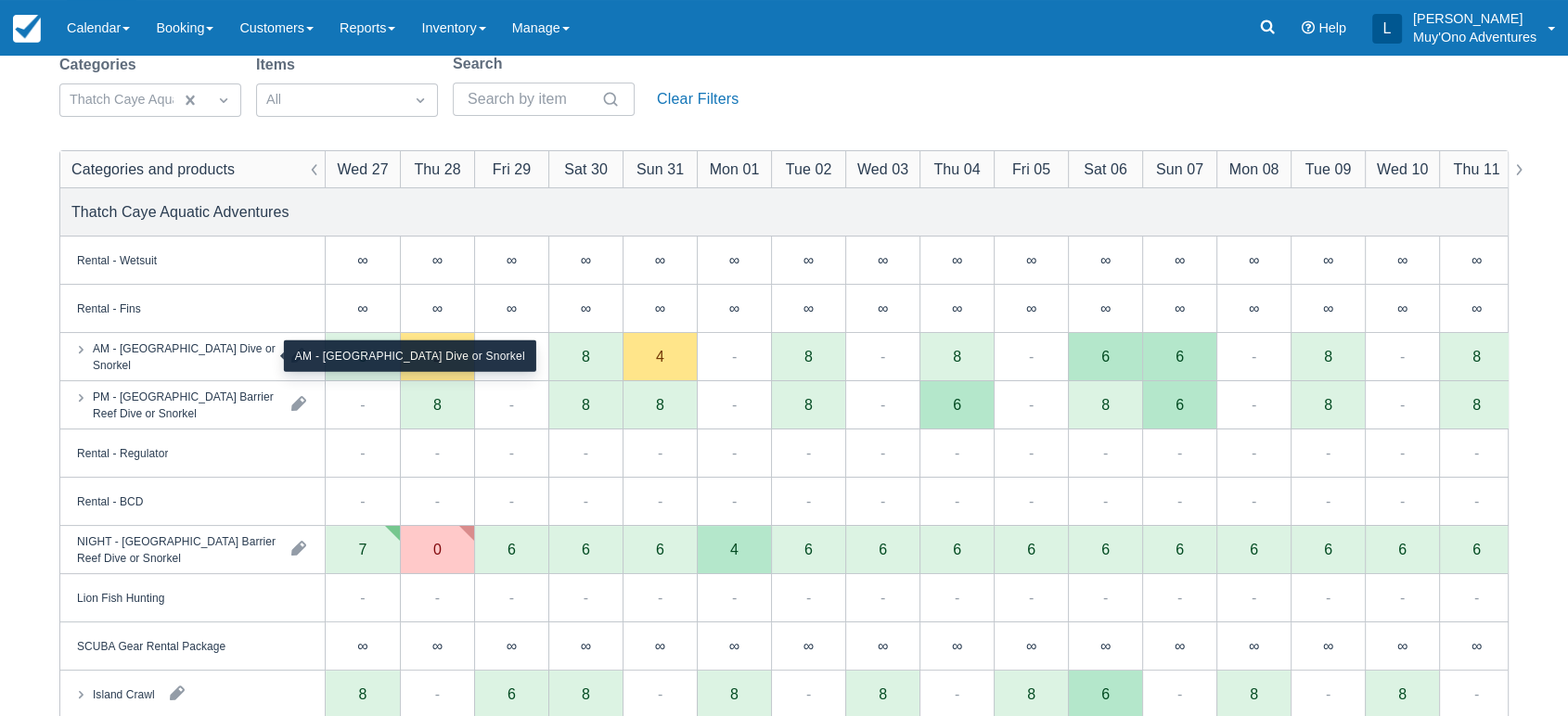
click at [232, 351] on div "AM - [GEOGRAPHIC_DATA] Dive or Snorkel" at bounding box center [185, 356] width 184 height 34
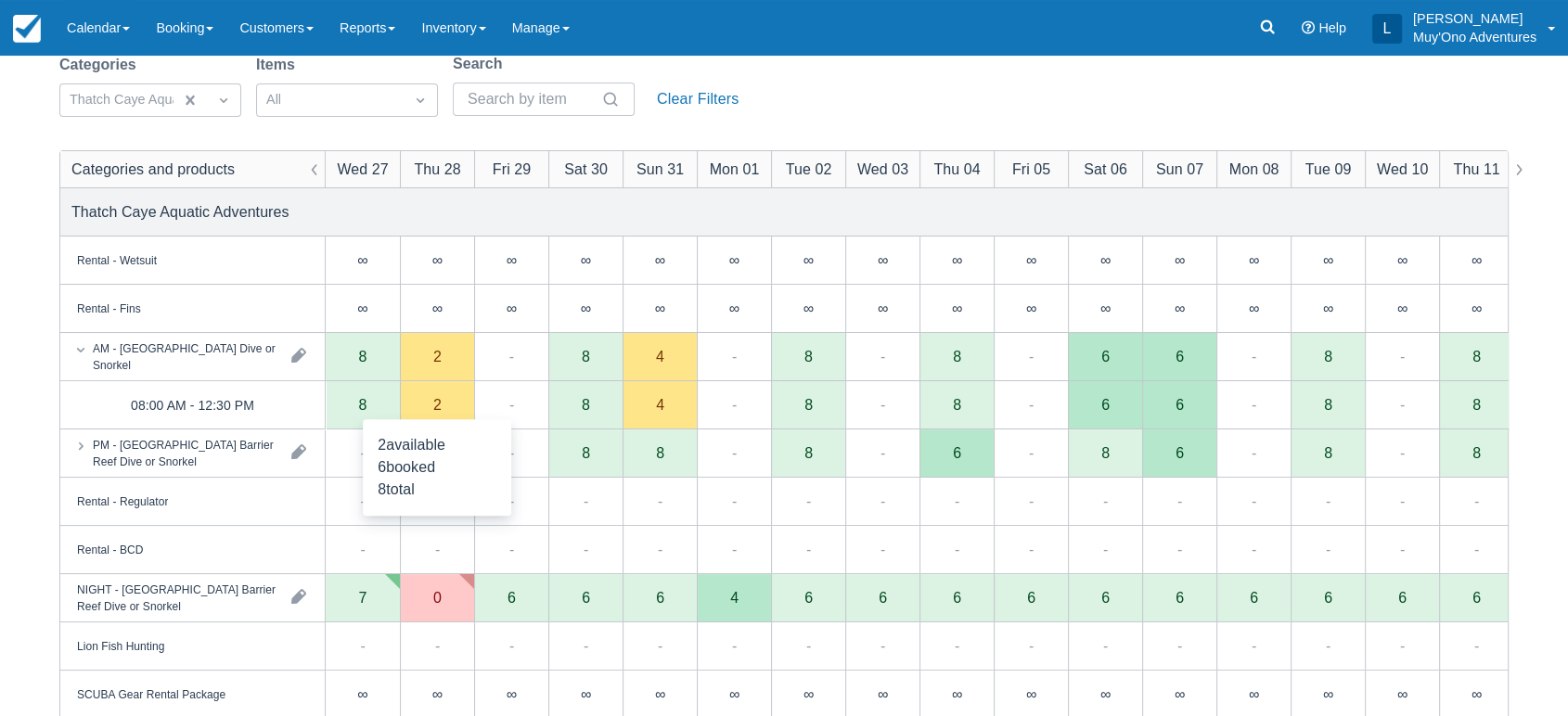
click at [461, 399] on div "2" at bounding box center [437, 406] width 75 height 48
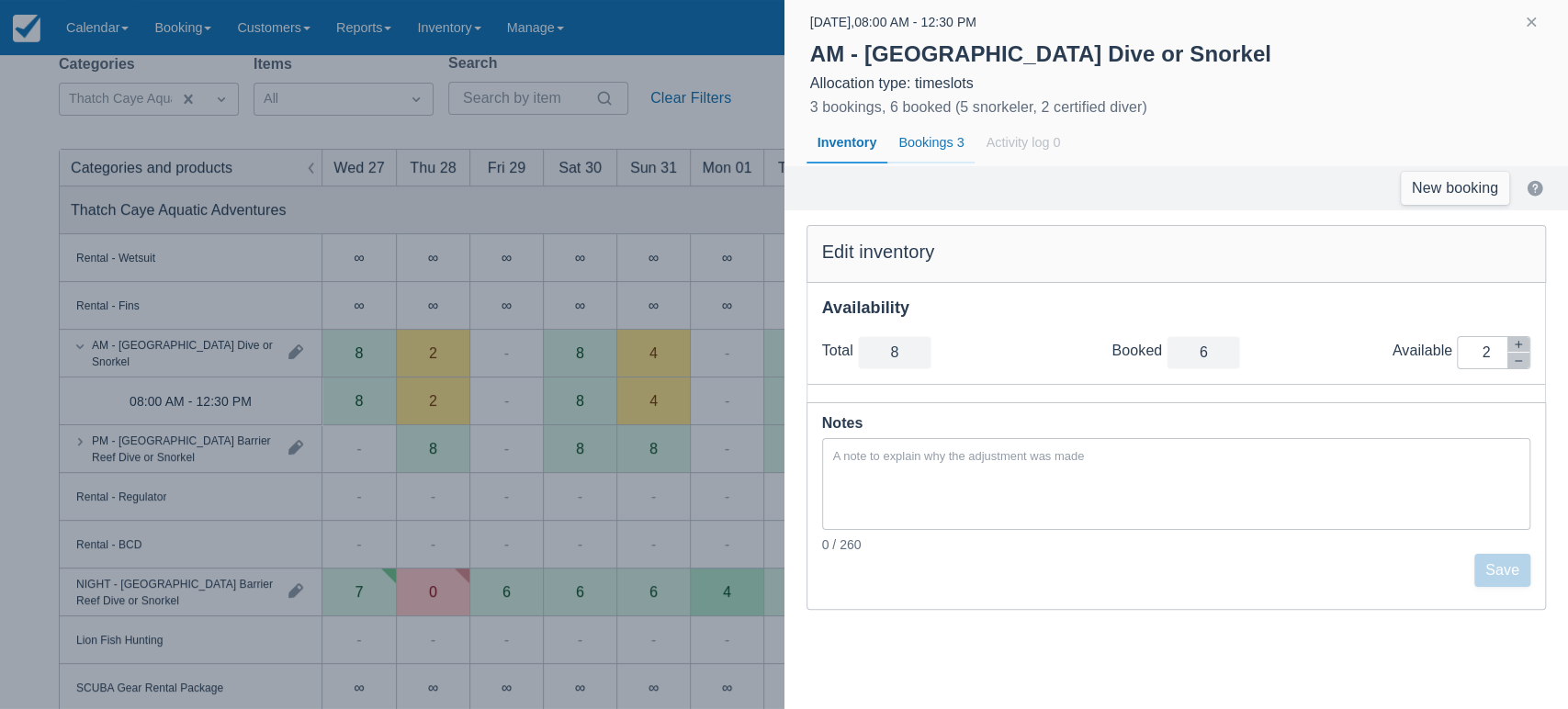
click at [942, 141] on div "Bookings 3" at bounding box center [930, 143] width 88 height 42
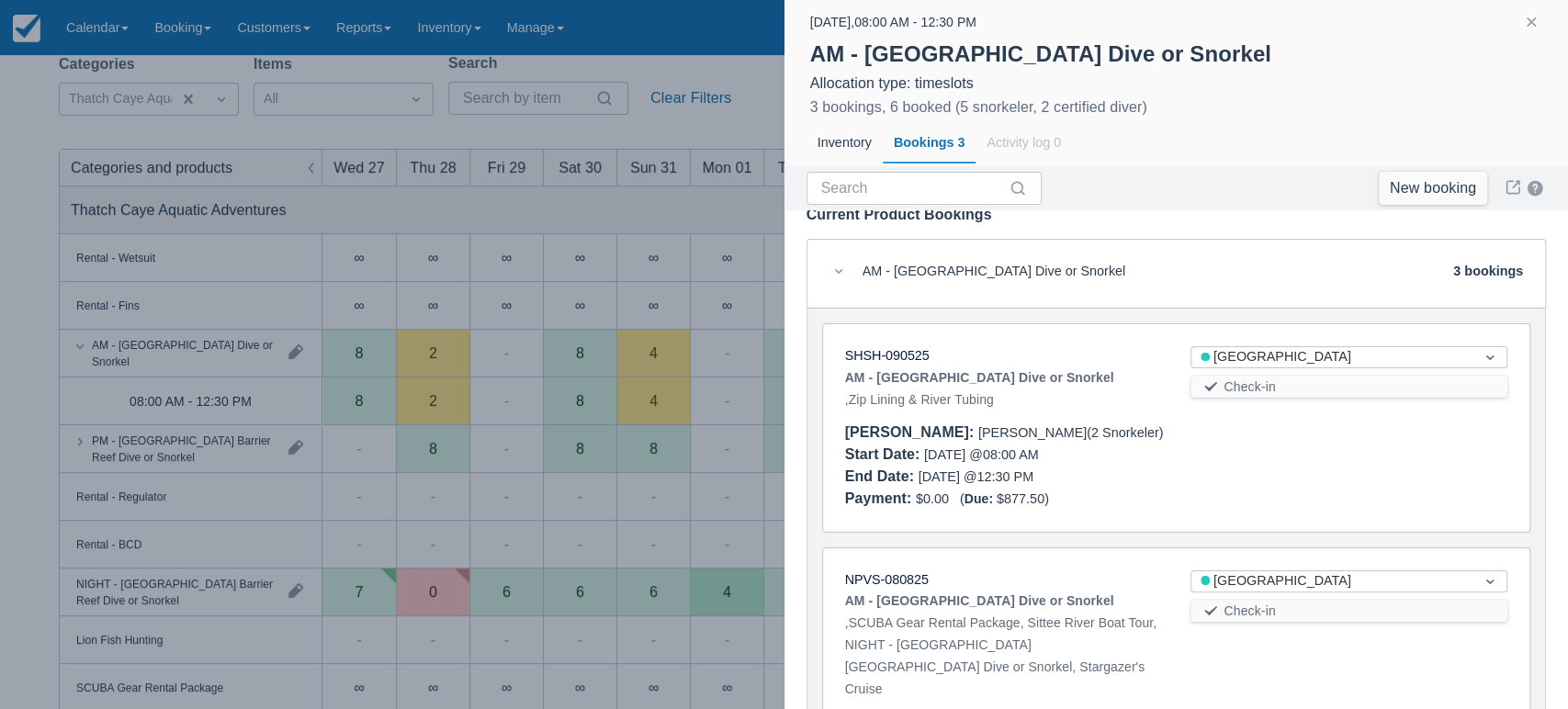
scroll to position [0, 0]
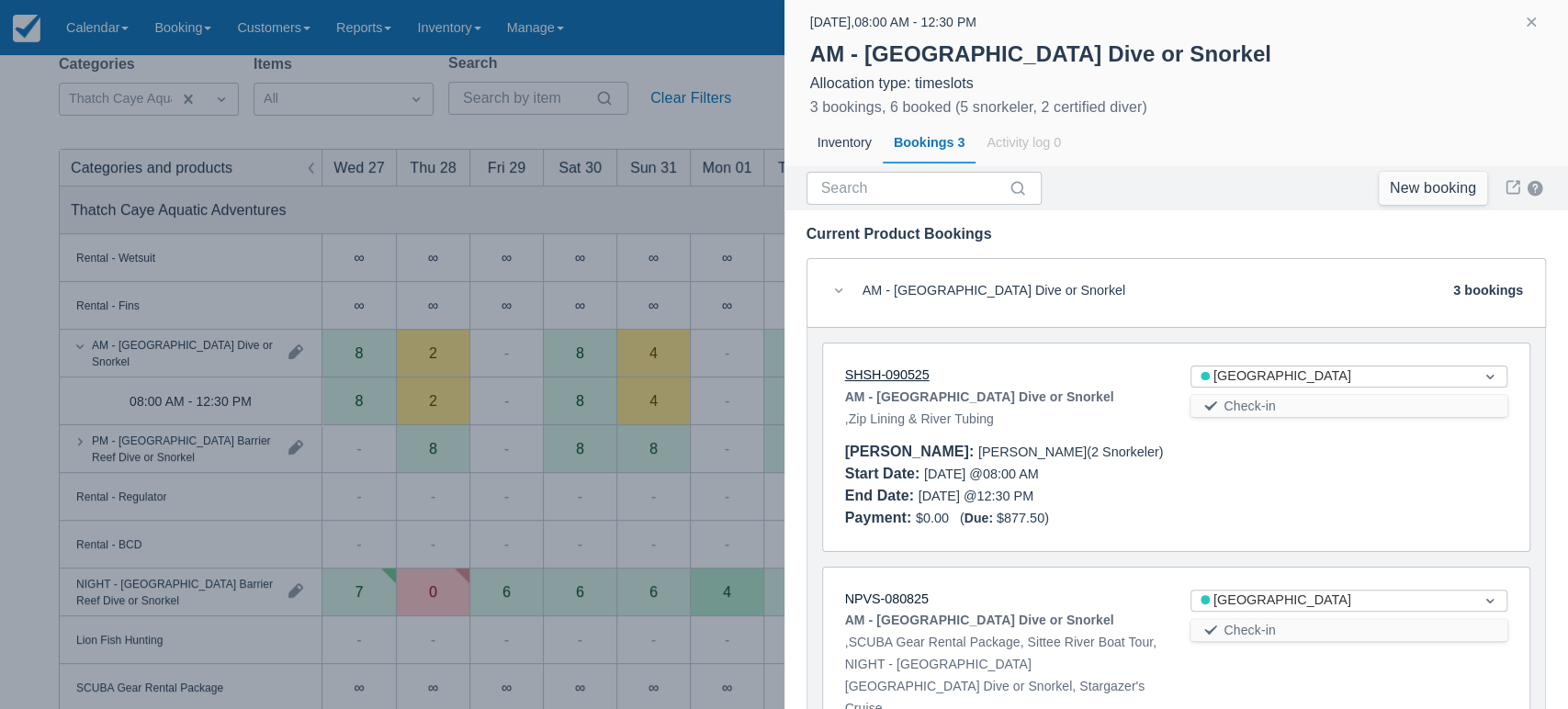
click at [892, 373] on link "SHSH-090525" at bounding box center [887, 375] width 85 height 15
click at [1531, 22] on button "button" at bounding box center [1531, 22] width 22 height 22
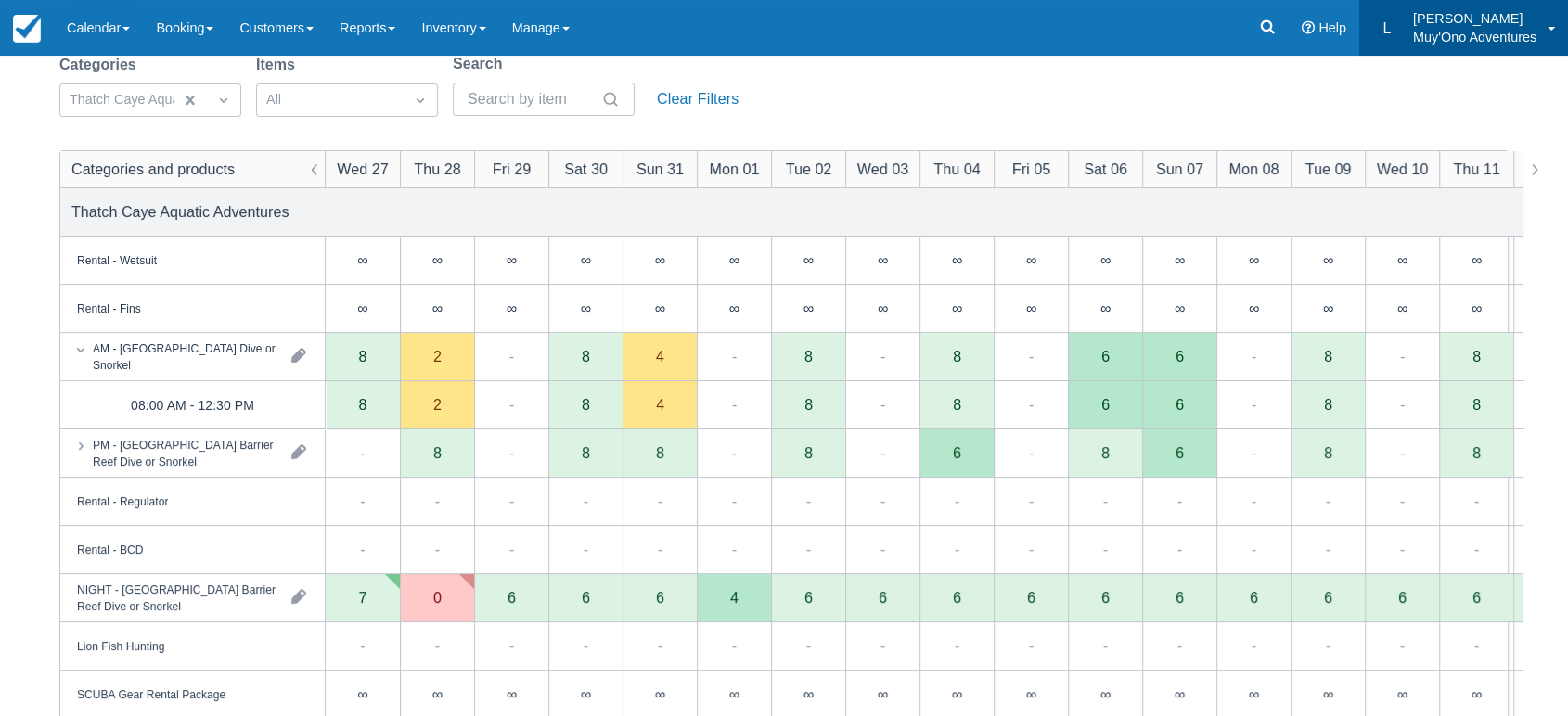
click at [1547, 22] on link "L Luis Galdamez Muy'Ono Adventures" at bounding box center [1464, 28] width 209 height 56
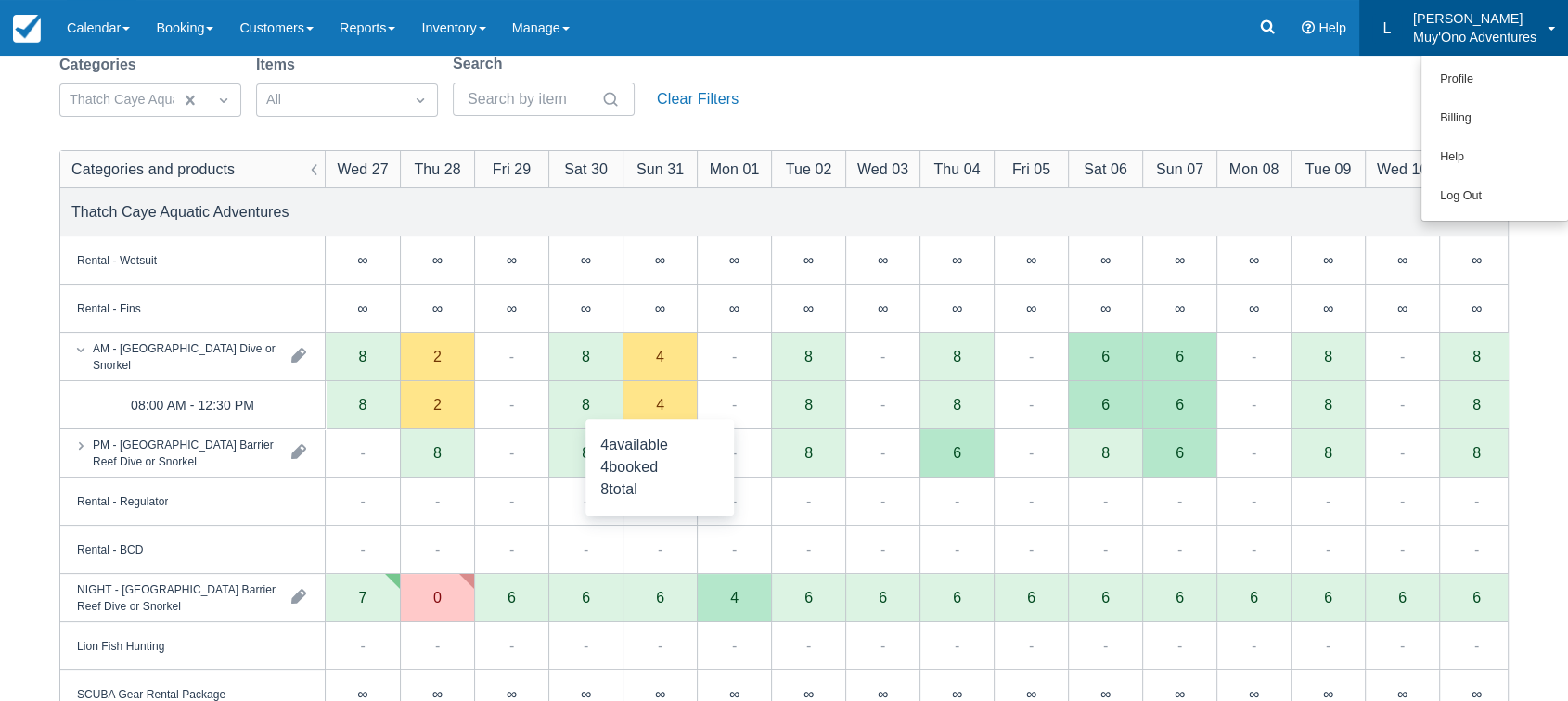
click at [670, 405] on div "4" at bounding box center [660, 405] width 75 height 48
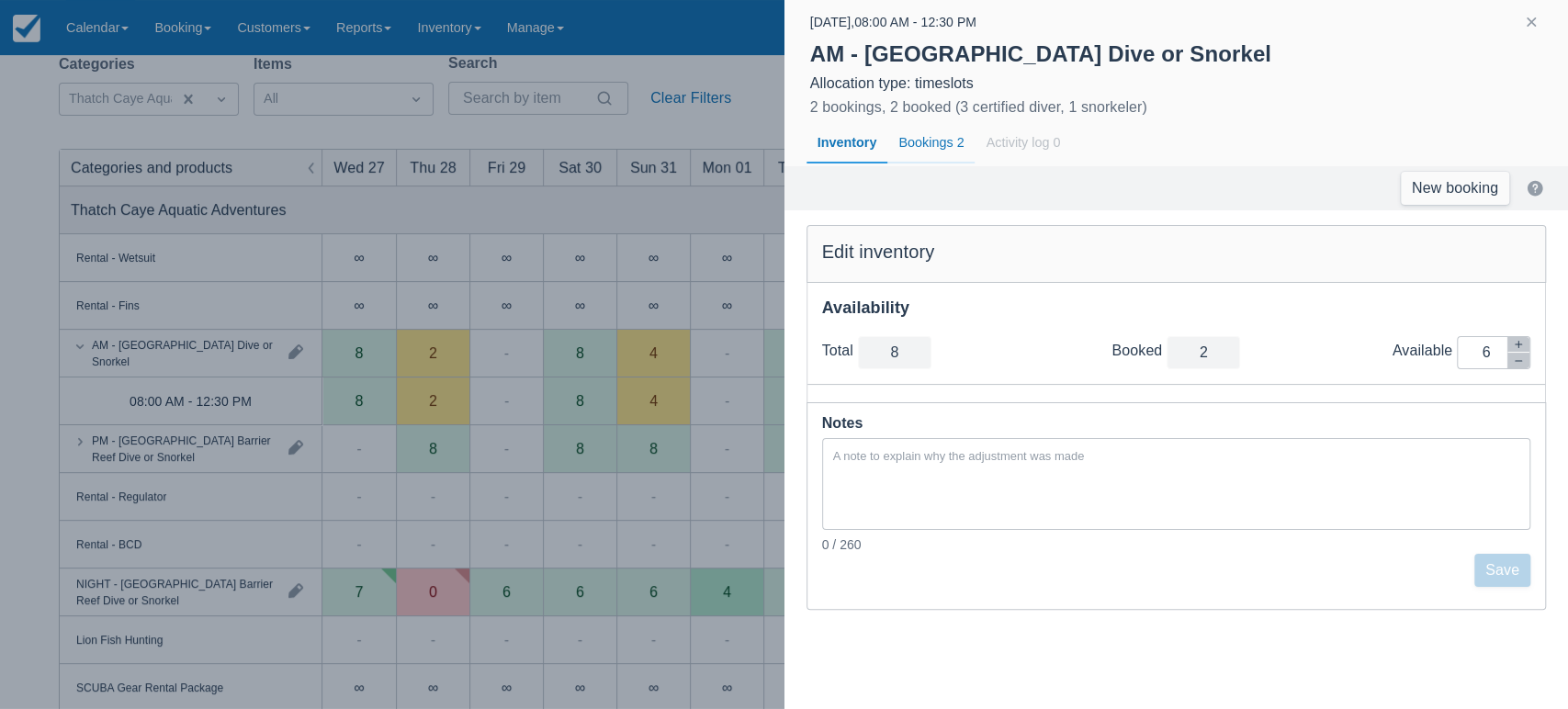
click at [933, 141] on div "Bookings 2" at bounding box center [930, 143] width 88 height 42
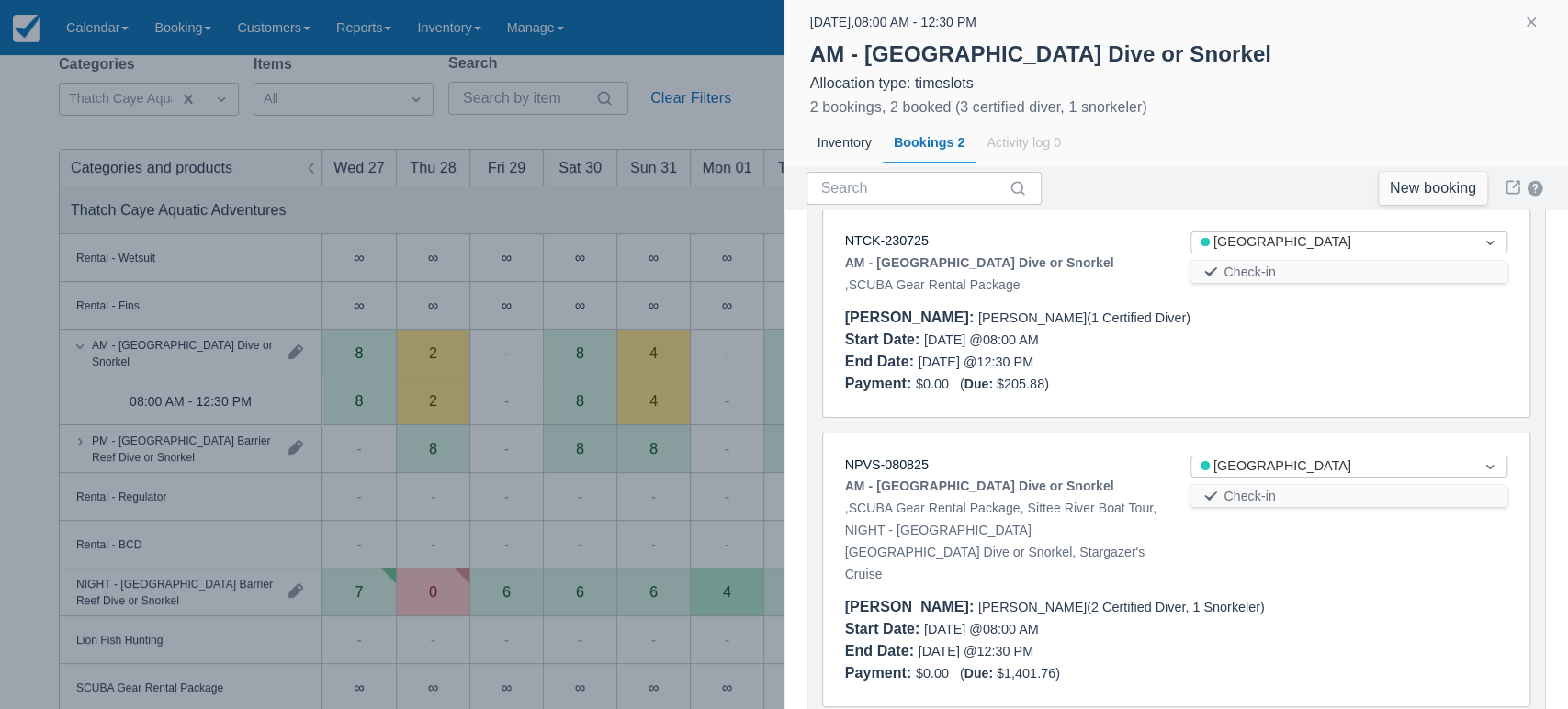
scroll to position [133, 0]
click at [497, 236] on div at bounding box center [784, 354] width 1568 height 709
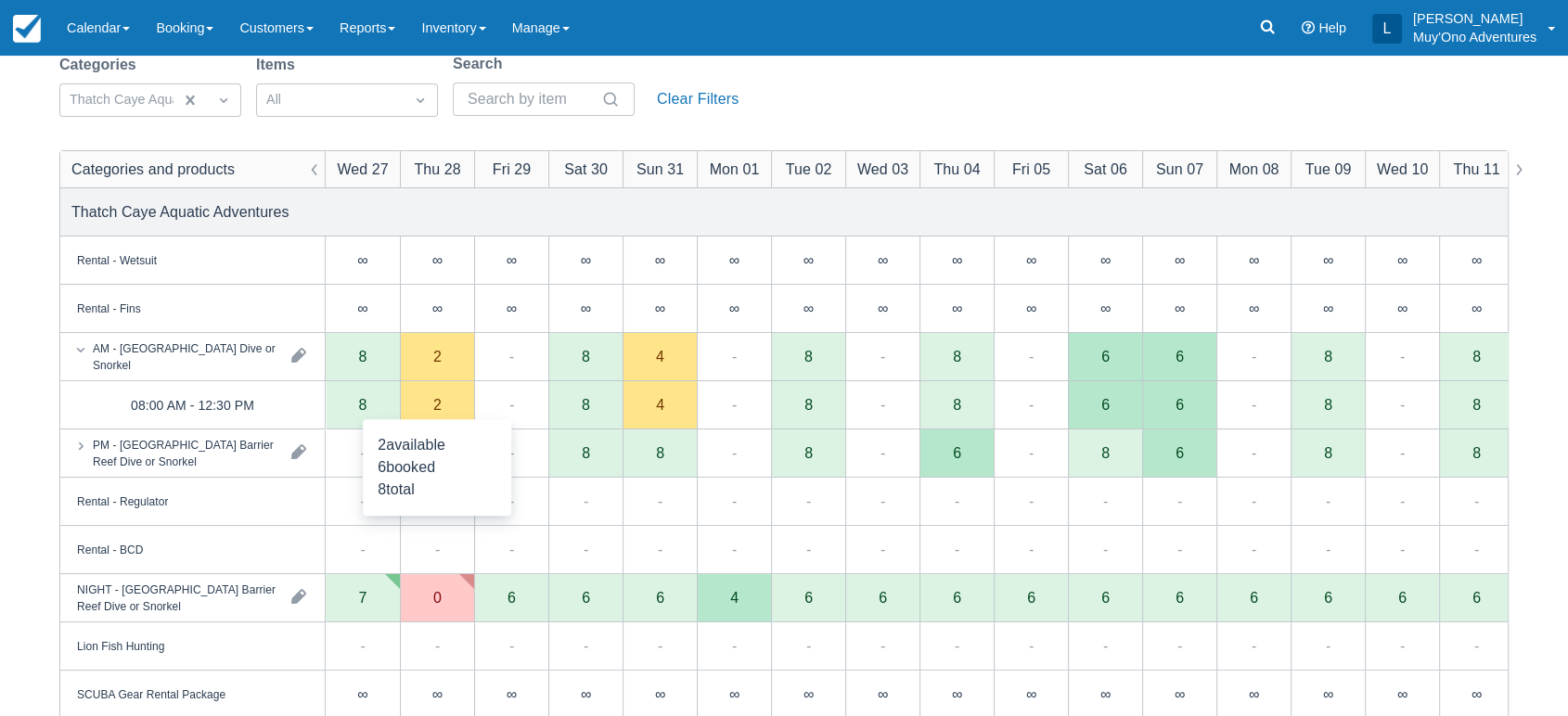
click at [451, 402] on div "2" at bounding box center [437, 406] width 75 height 48
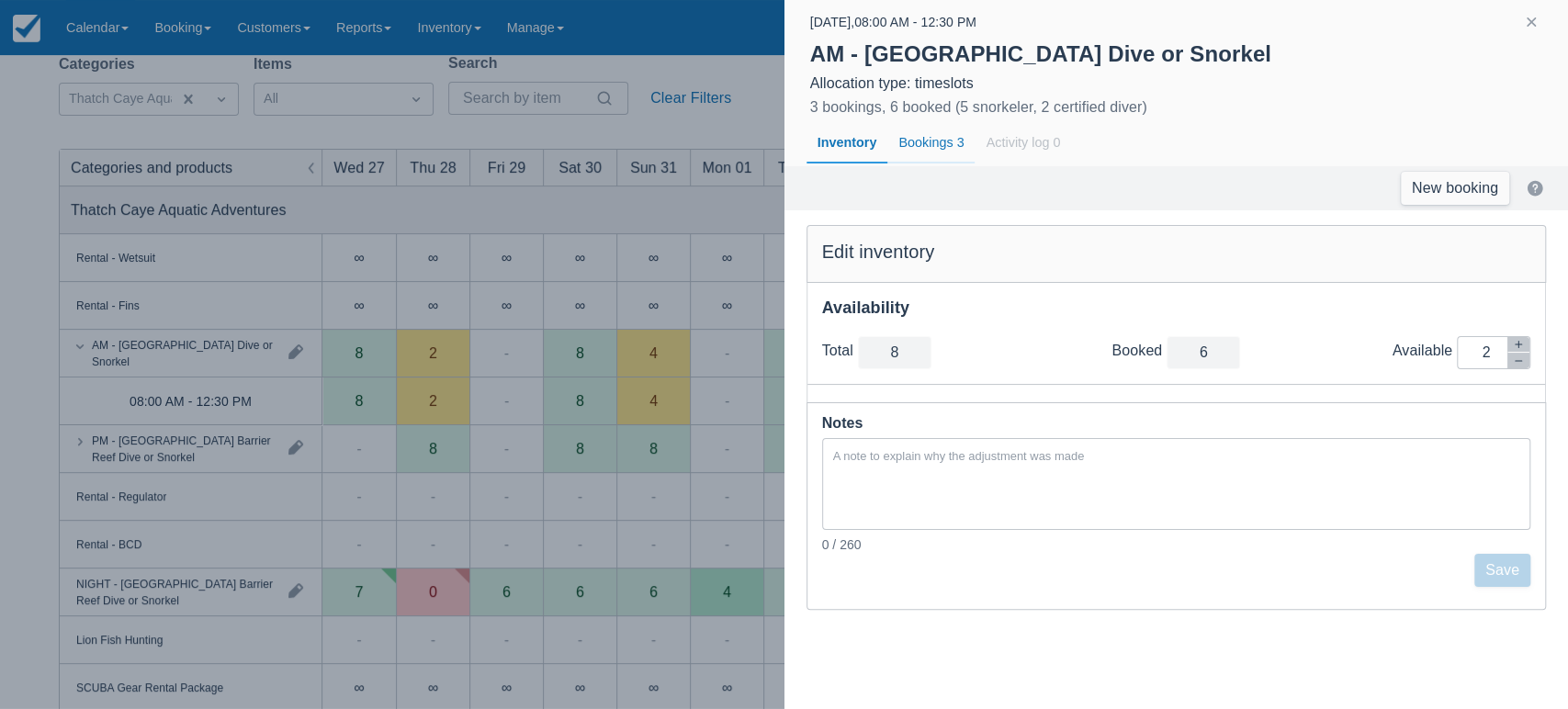
click at [935, 150] on div "Bookings 3" at bounding box center [930, 143] width 88 height 42
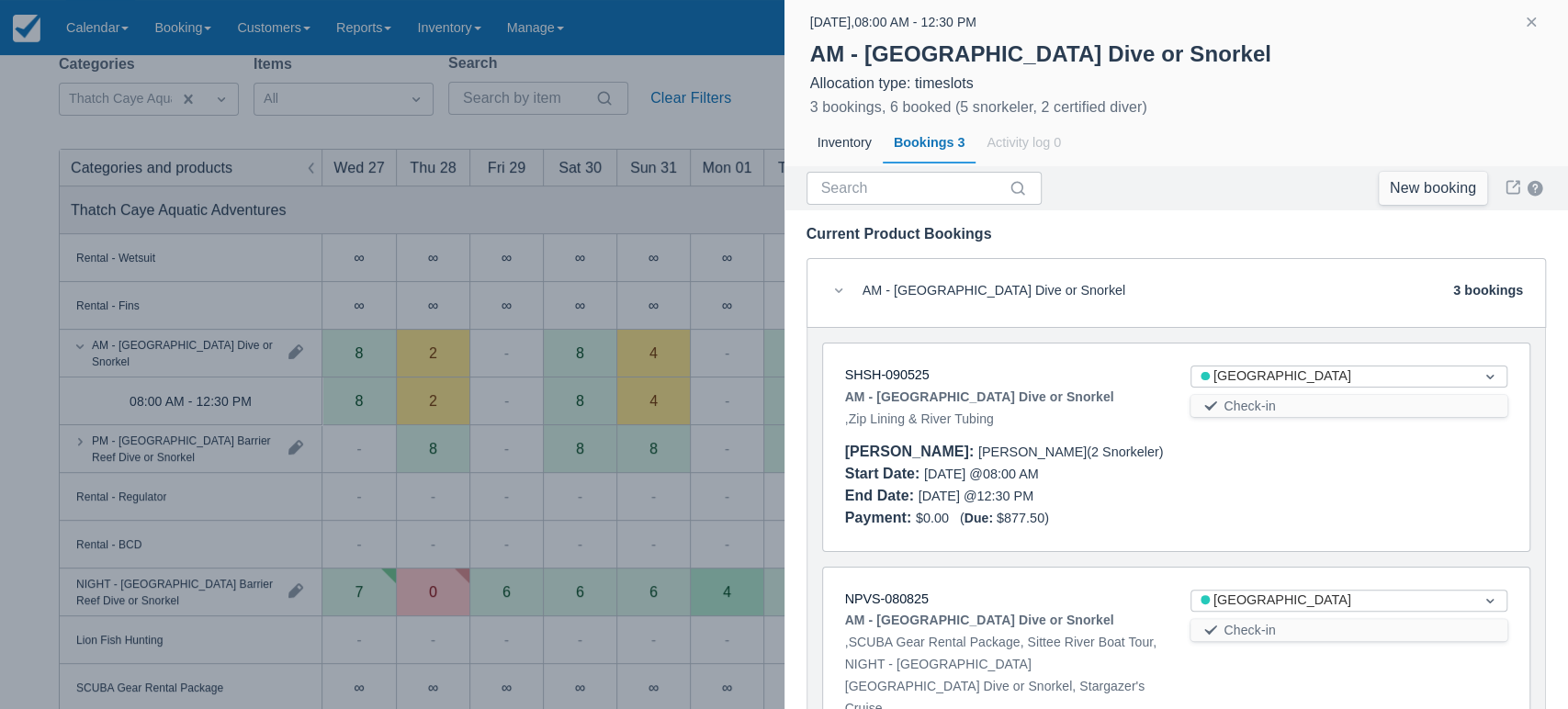
scroll to position [379, 0]
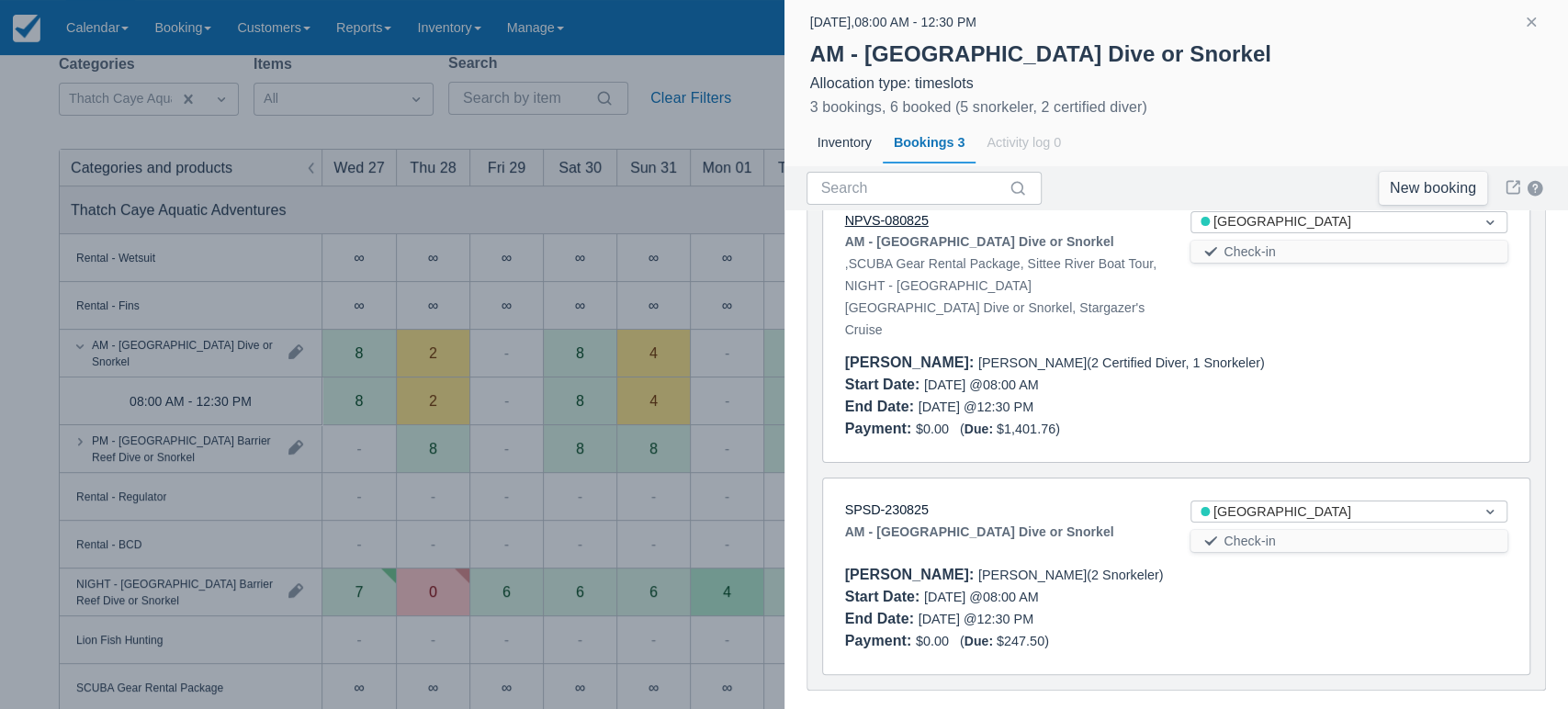
click at [898, 217] on link "NPVS-080825" at bounding box center [886, 221] width 84 height 15
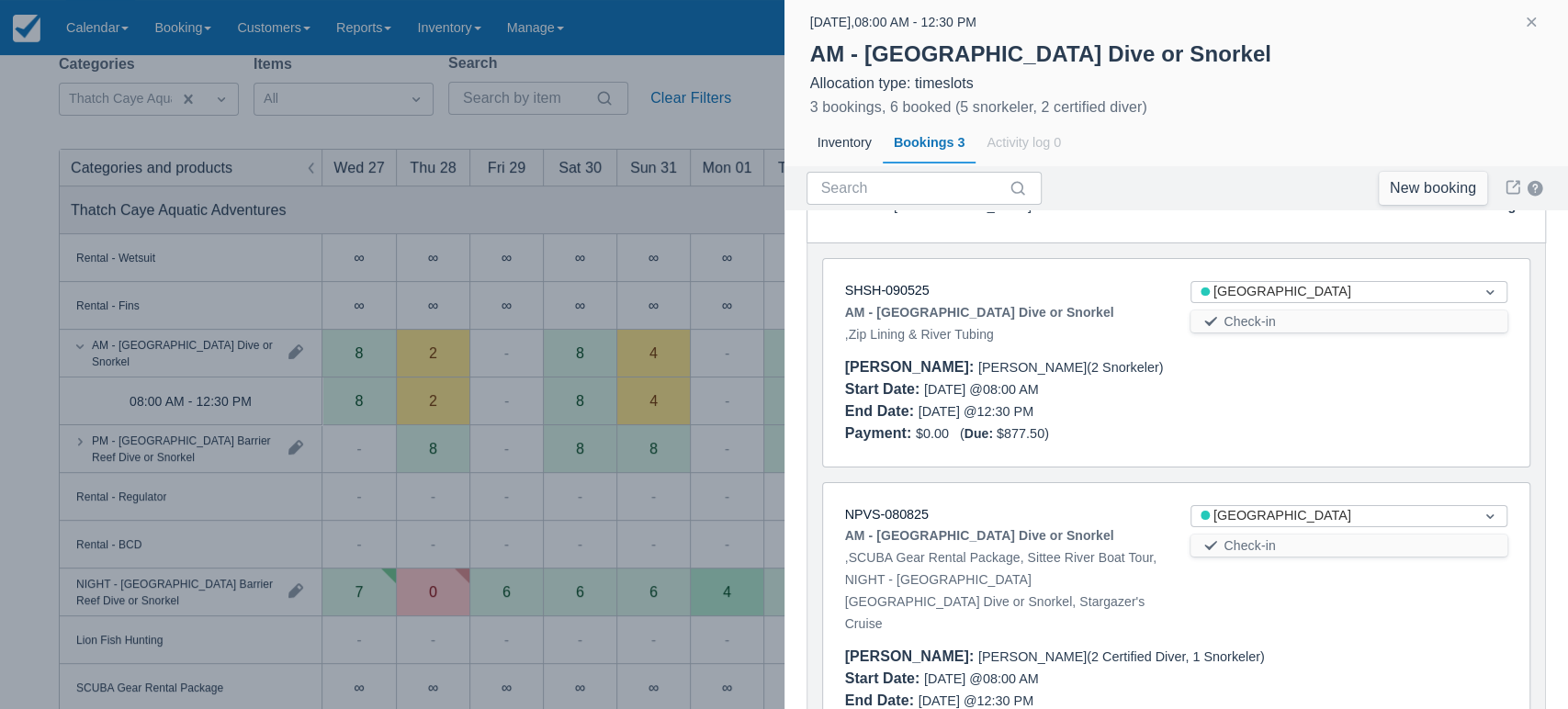
scroll to position [84, 0]
click at [903, 294] on link "SHSH-090525" at bounding box center [887, 291] width 85 height 15
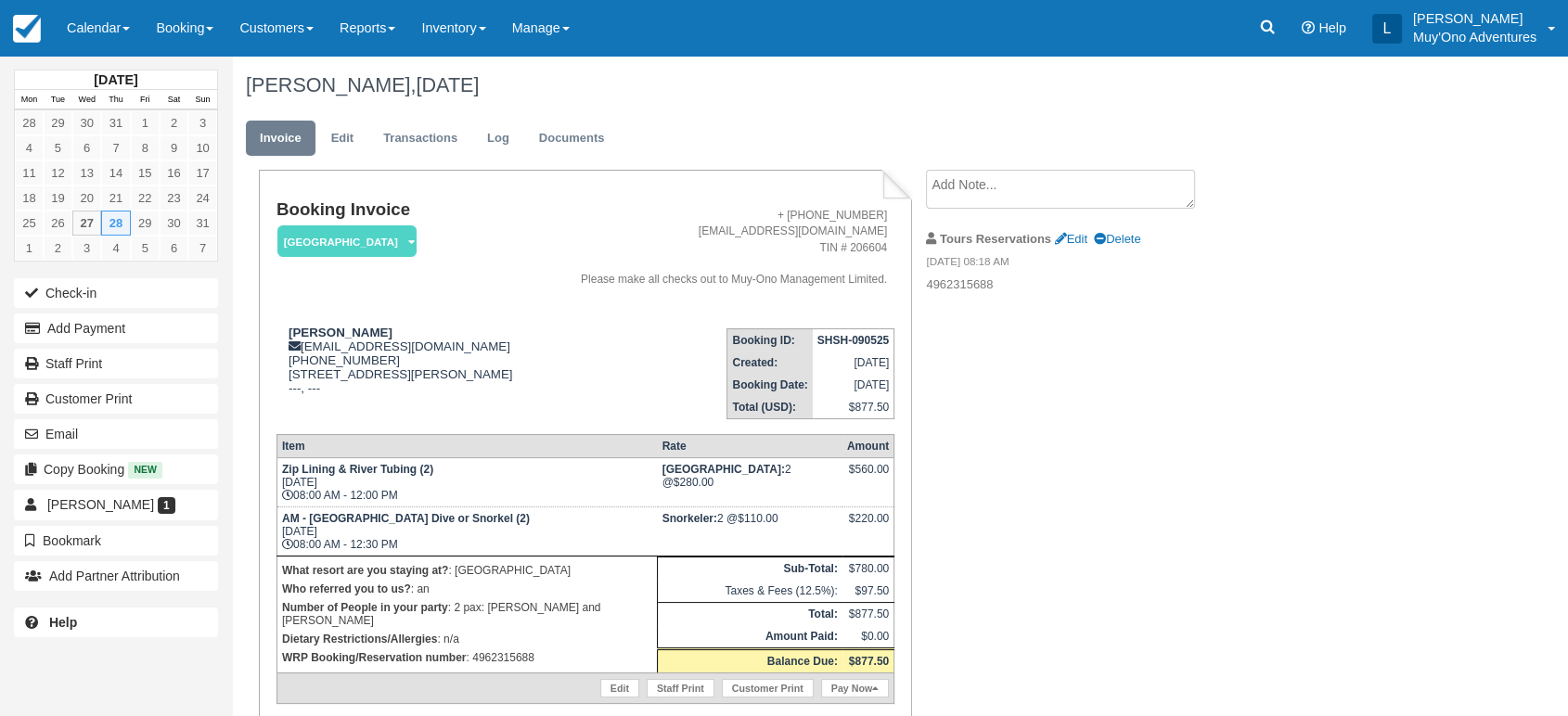
scroll to position [94, 0]
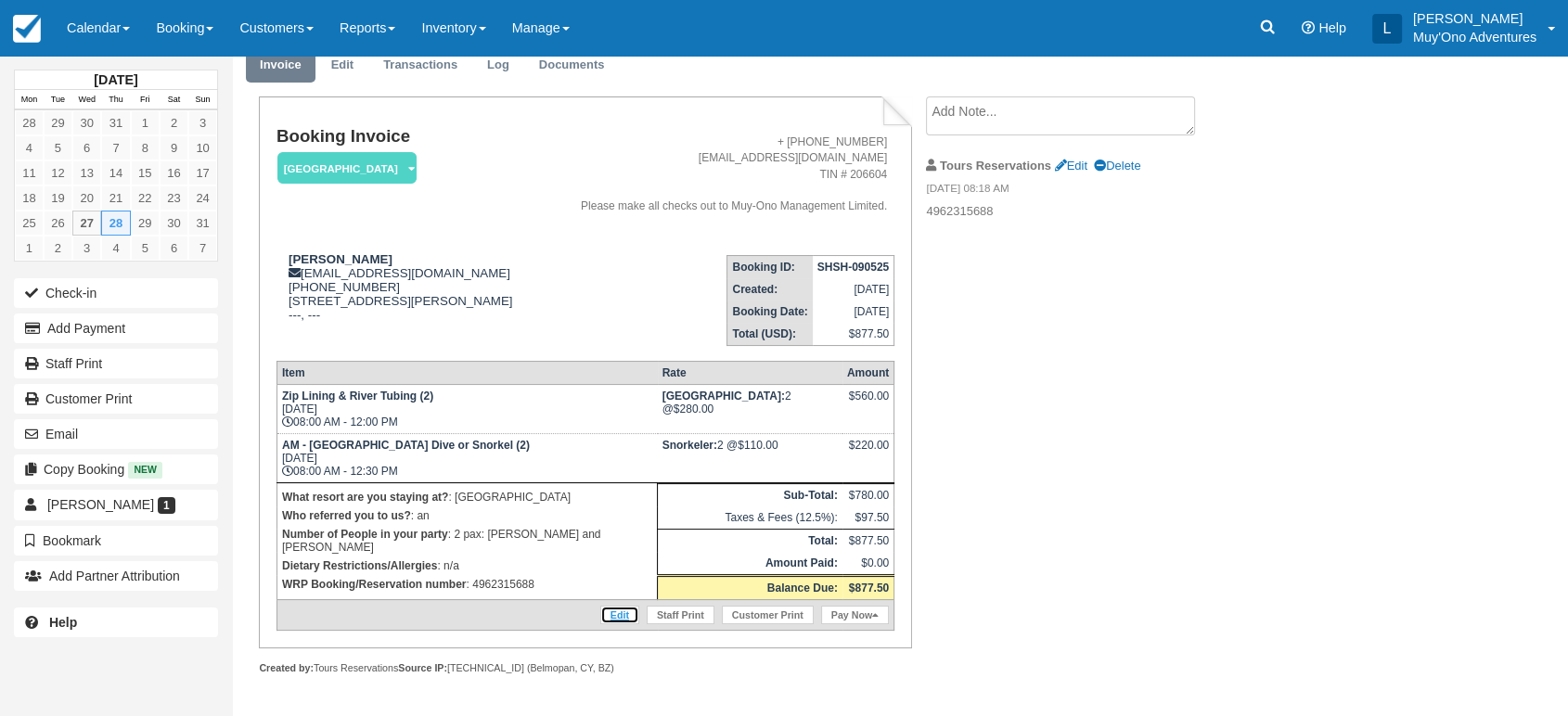
click at [616, 614] on link "Edit" at bounding box center [620, 615] width 39 height 19
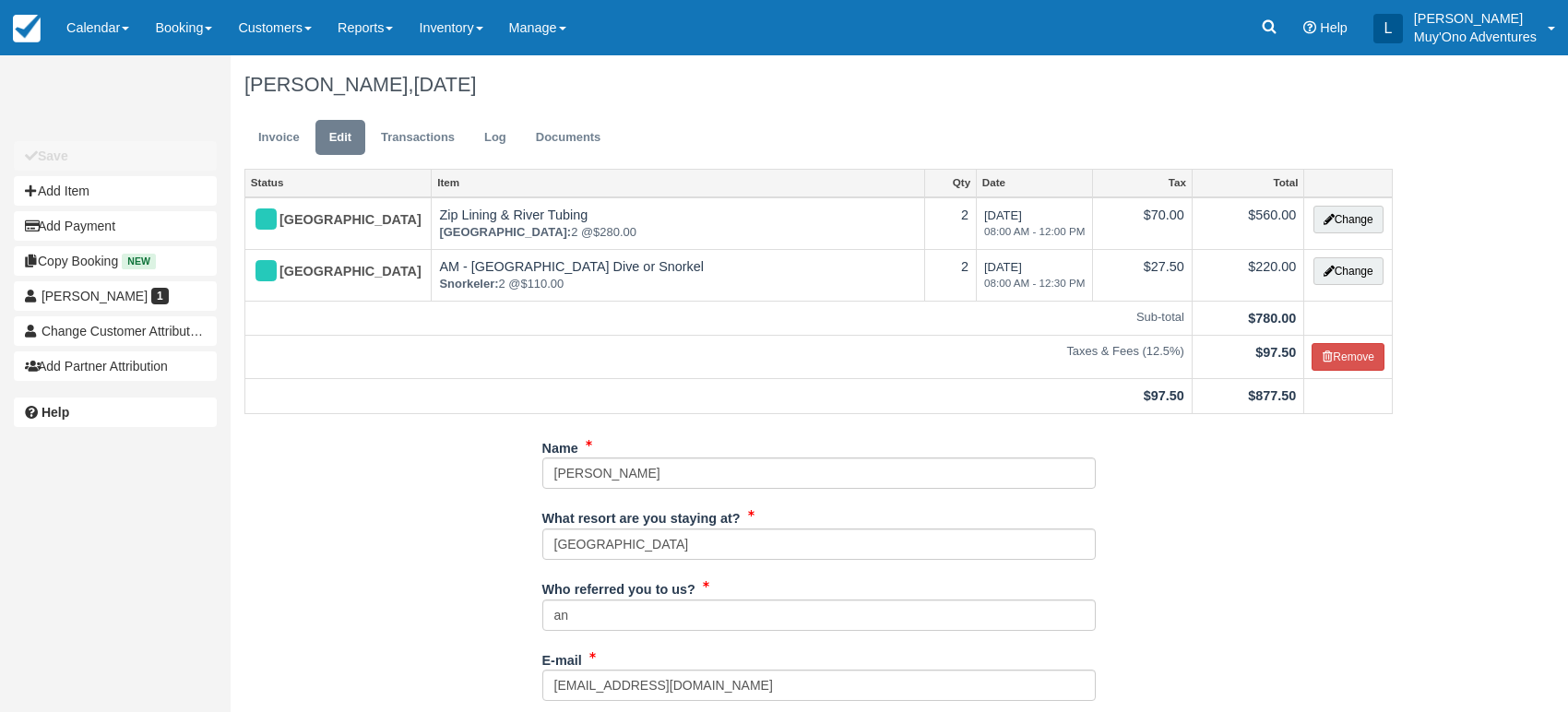
type input "[PHONE_NUMBER]"
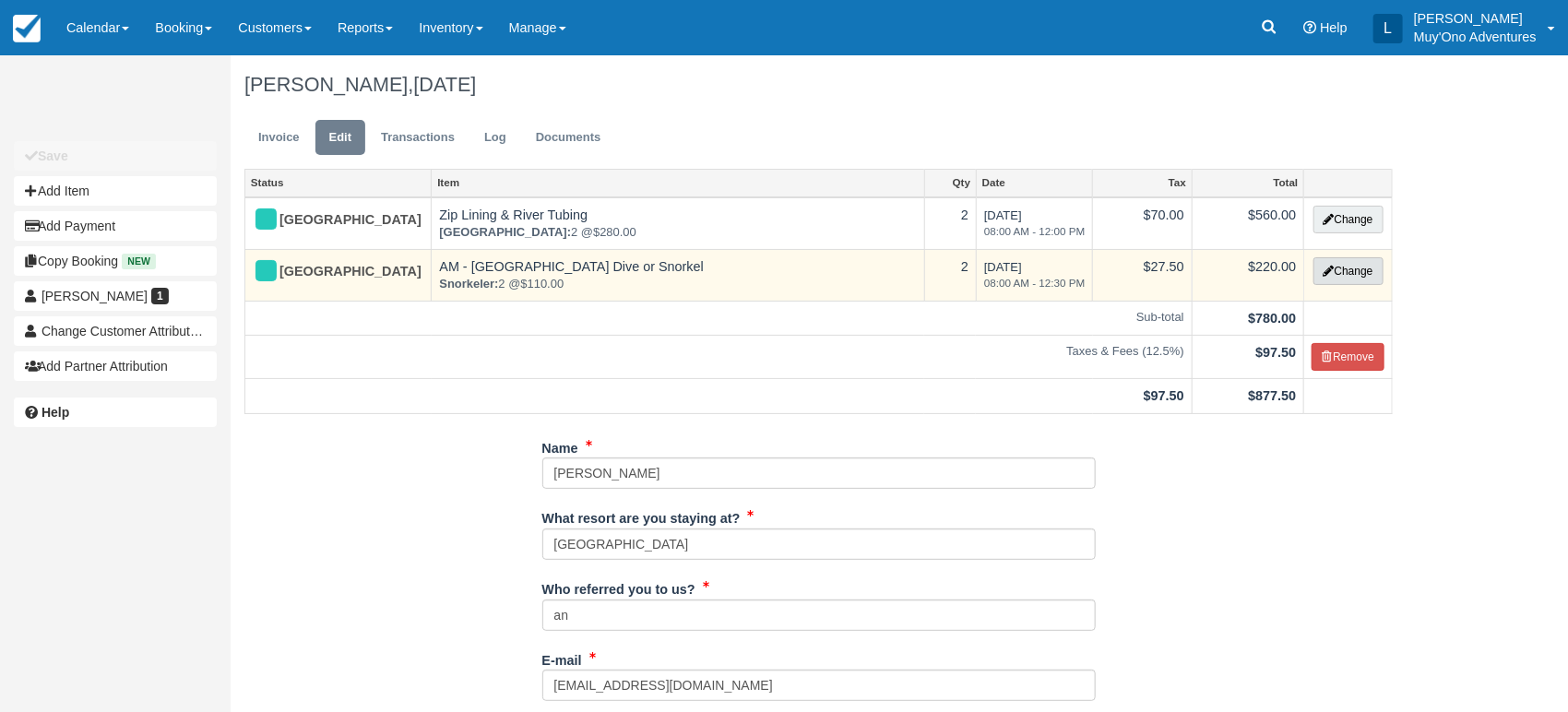
click at [1323, 279] on button "Change" at bounding box center [1348, 272] width 70 height 28
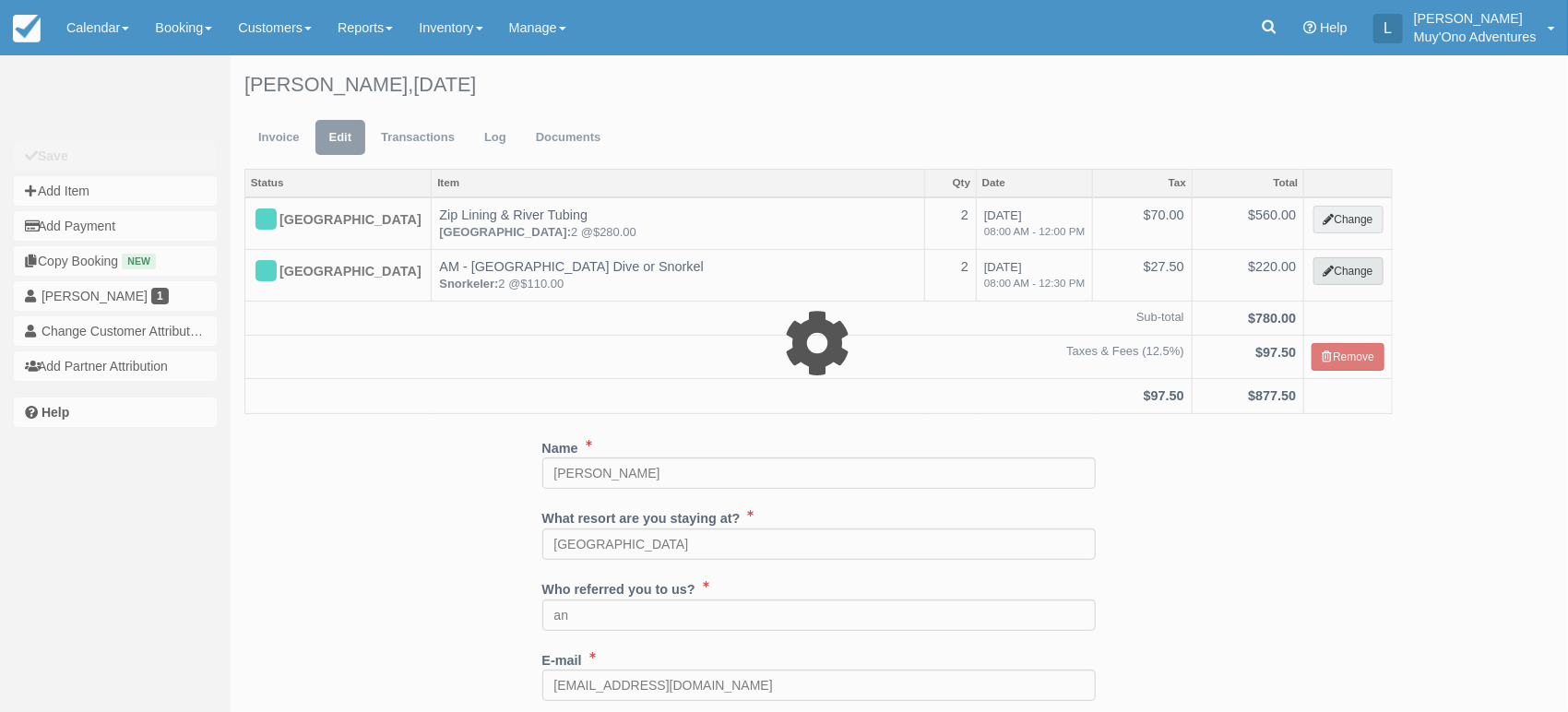
select select "64"
type input "220.00"
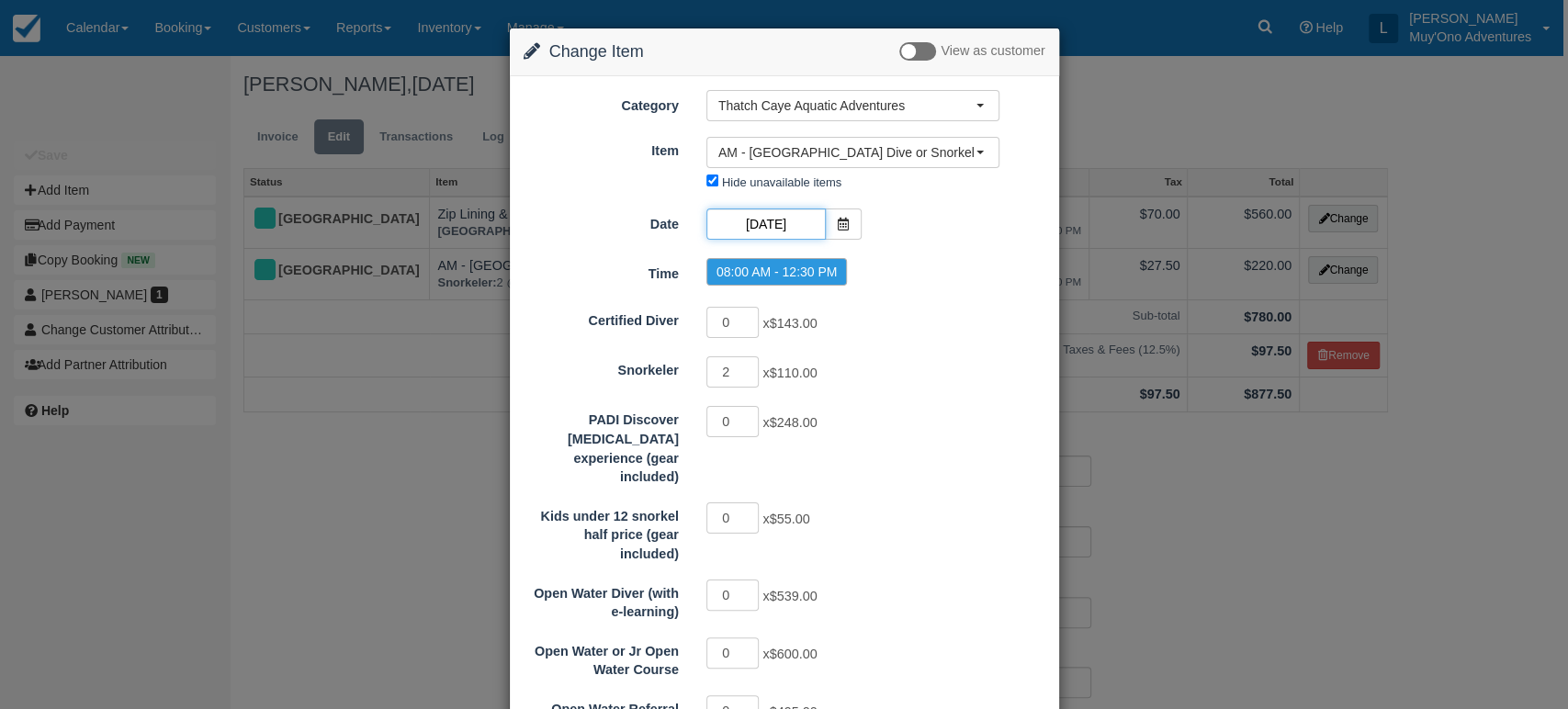
click at [801, 225] on input "[DATE]" at bounding box center [765, 224] width 119 height 31
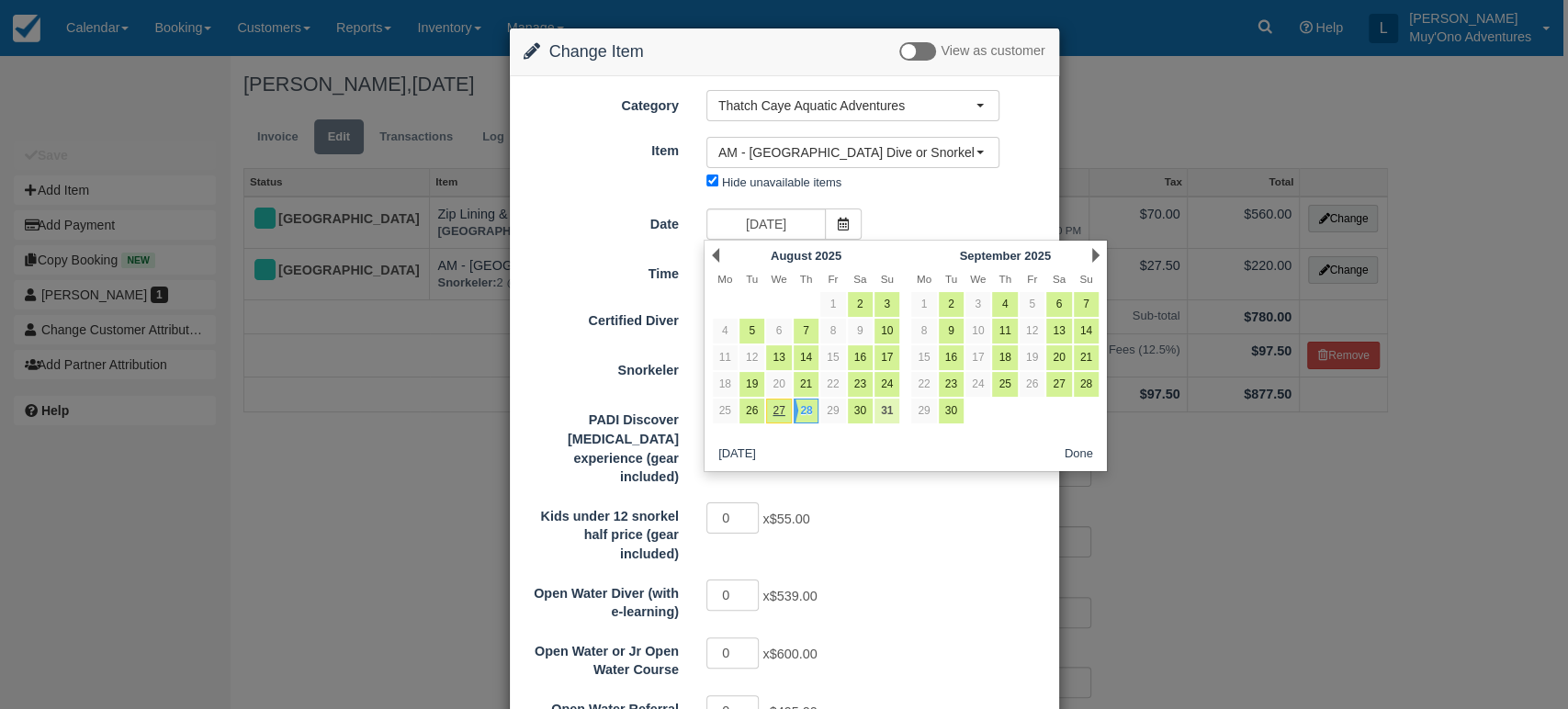
click at [883, 414] on link "31" at bounding box center [886, 411] width 25 height 25
type input "08/31/25"
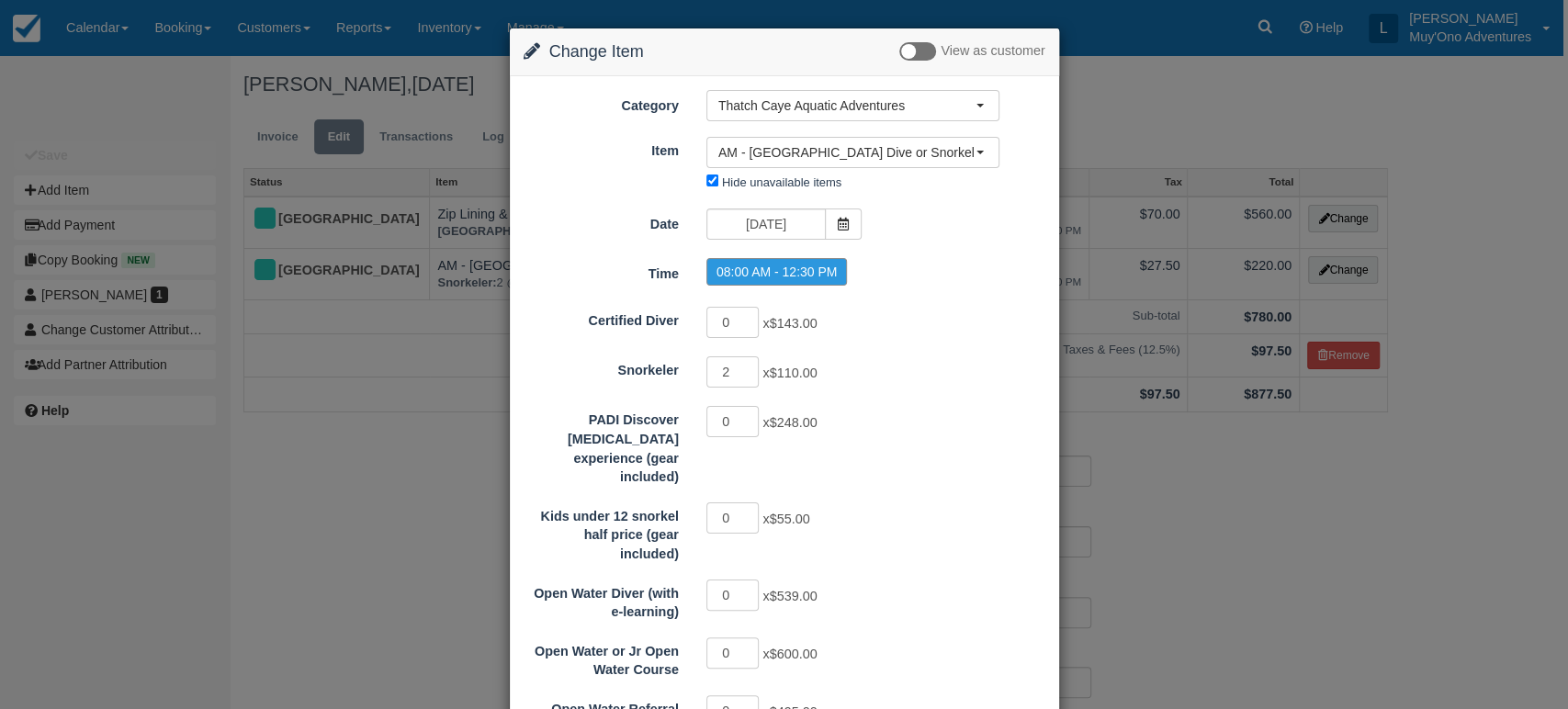
click at [805, 270] on label "08:00 AM - 12:30 PM" at bounding box center [776, 272] width 141 height 28
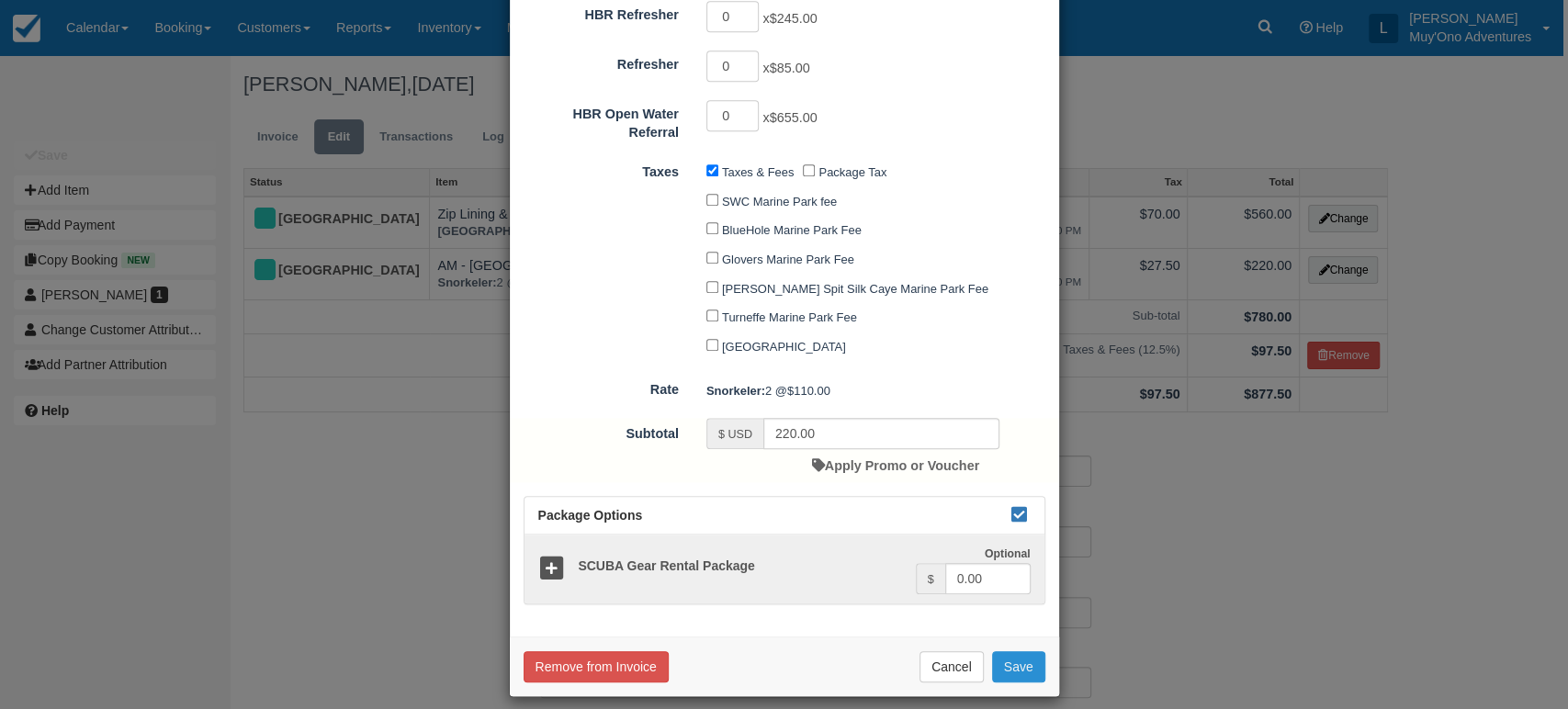
click at [1007, 663] on button "Save" at bounding box center [1019, 667] width 54 height 31
checkbox input "false"
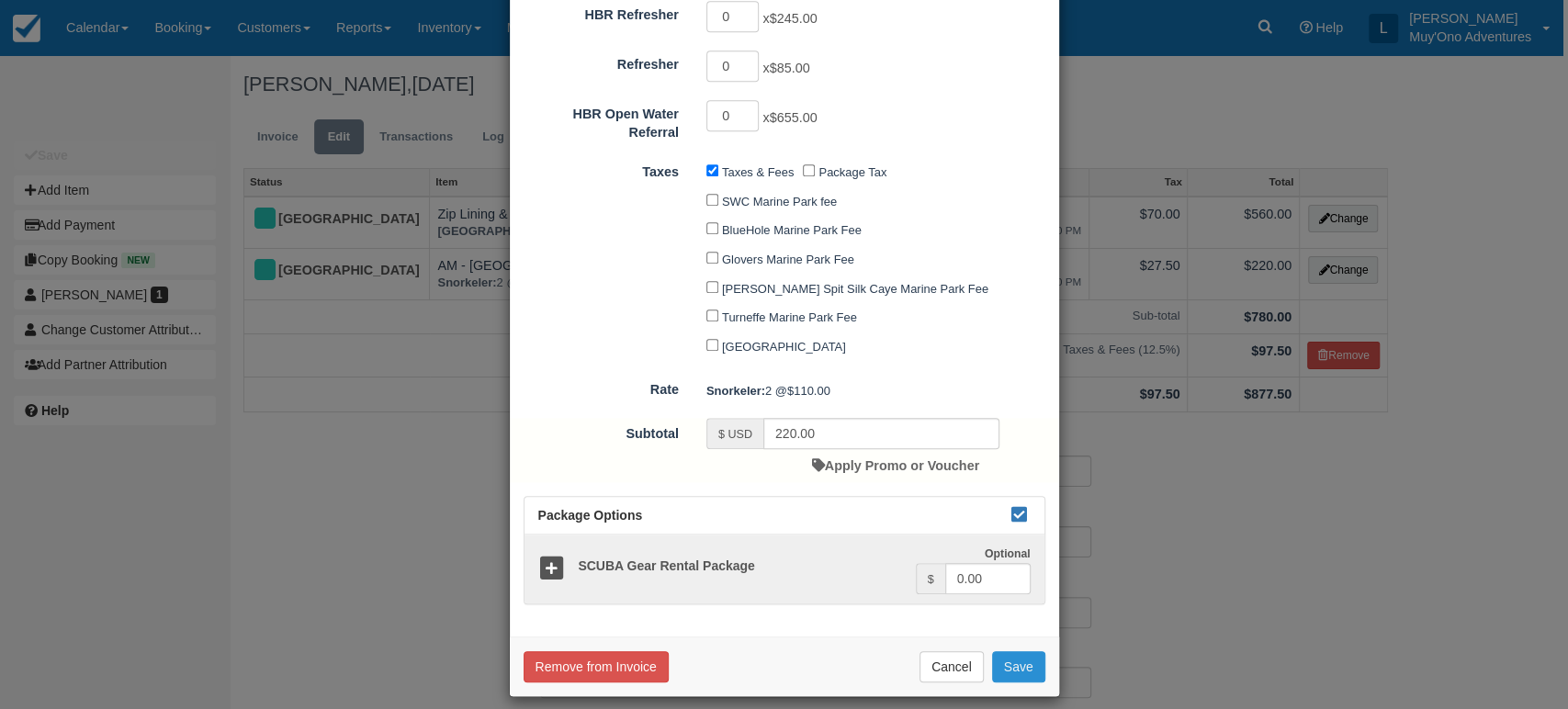
checkbox input "false"
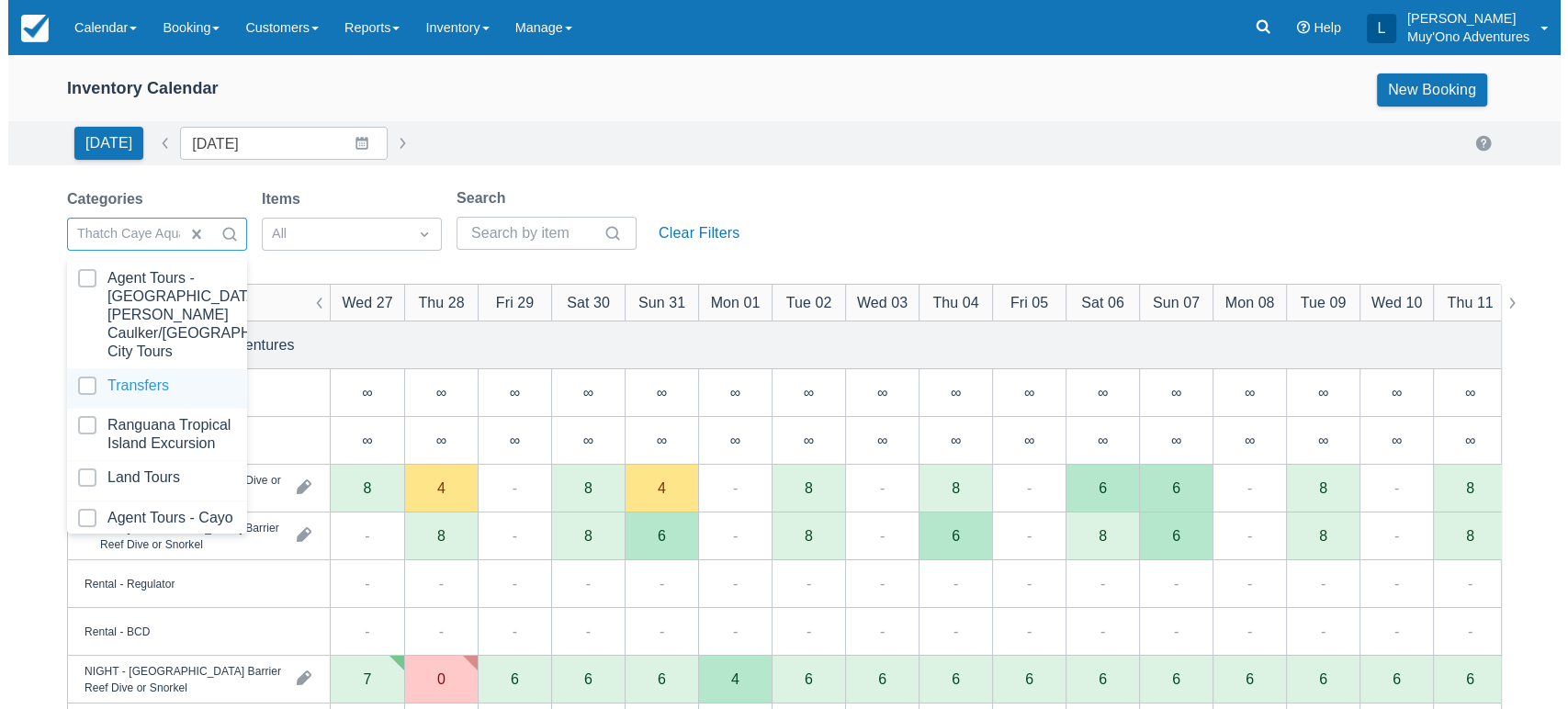
scroll to position [183, 0]
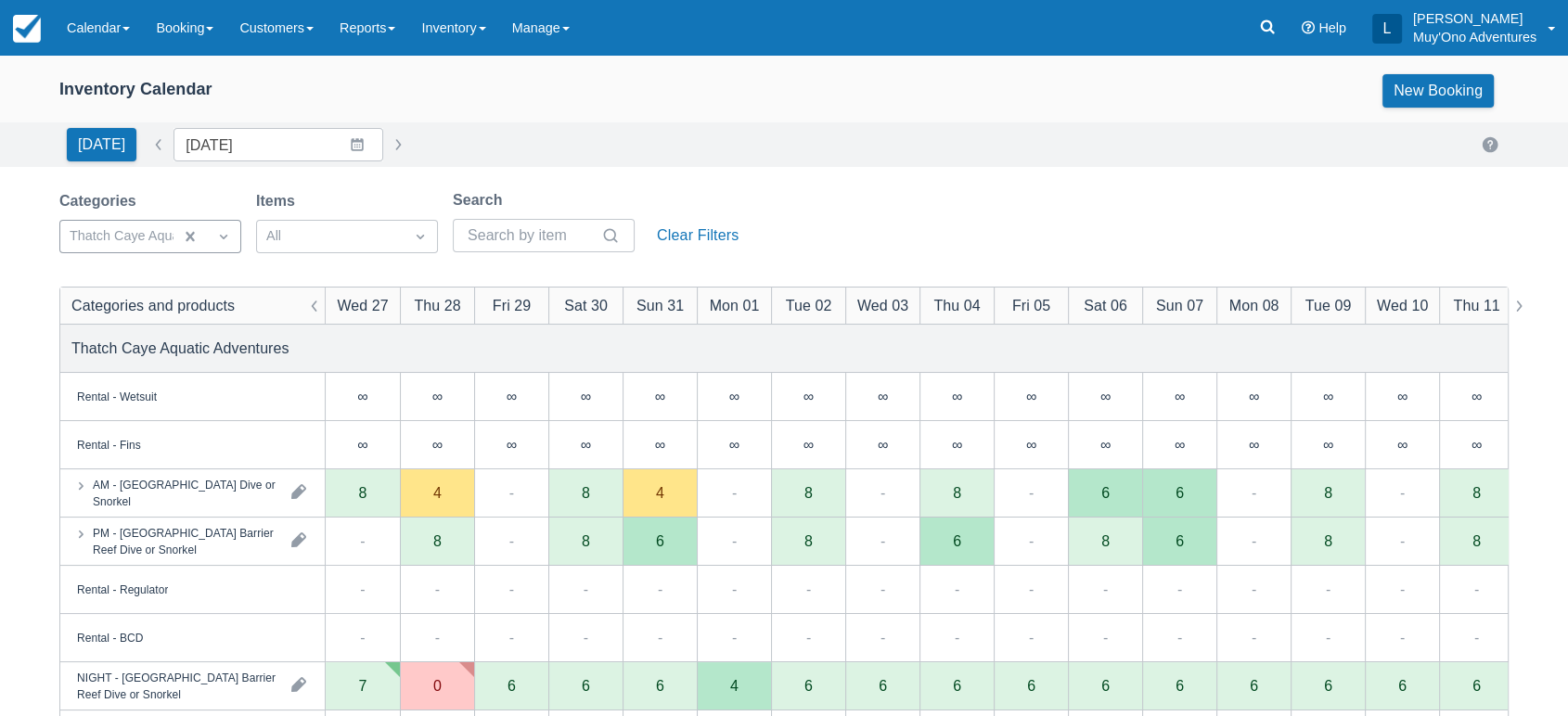
click at [822, 175] on div "Inventory Calendar New Booking [DATE] Date [DATE] Navigate forward to interact …" at bounding box center [784, 595] width 1568 height 1079
click at [244, 495] on div "AM - [GEOGRAPHIC_DATA] Dive or Snorkel" at bounding box center [185, 492] width 184 height 34
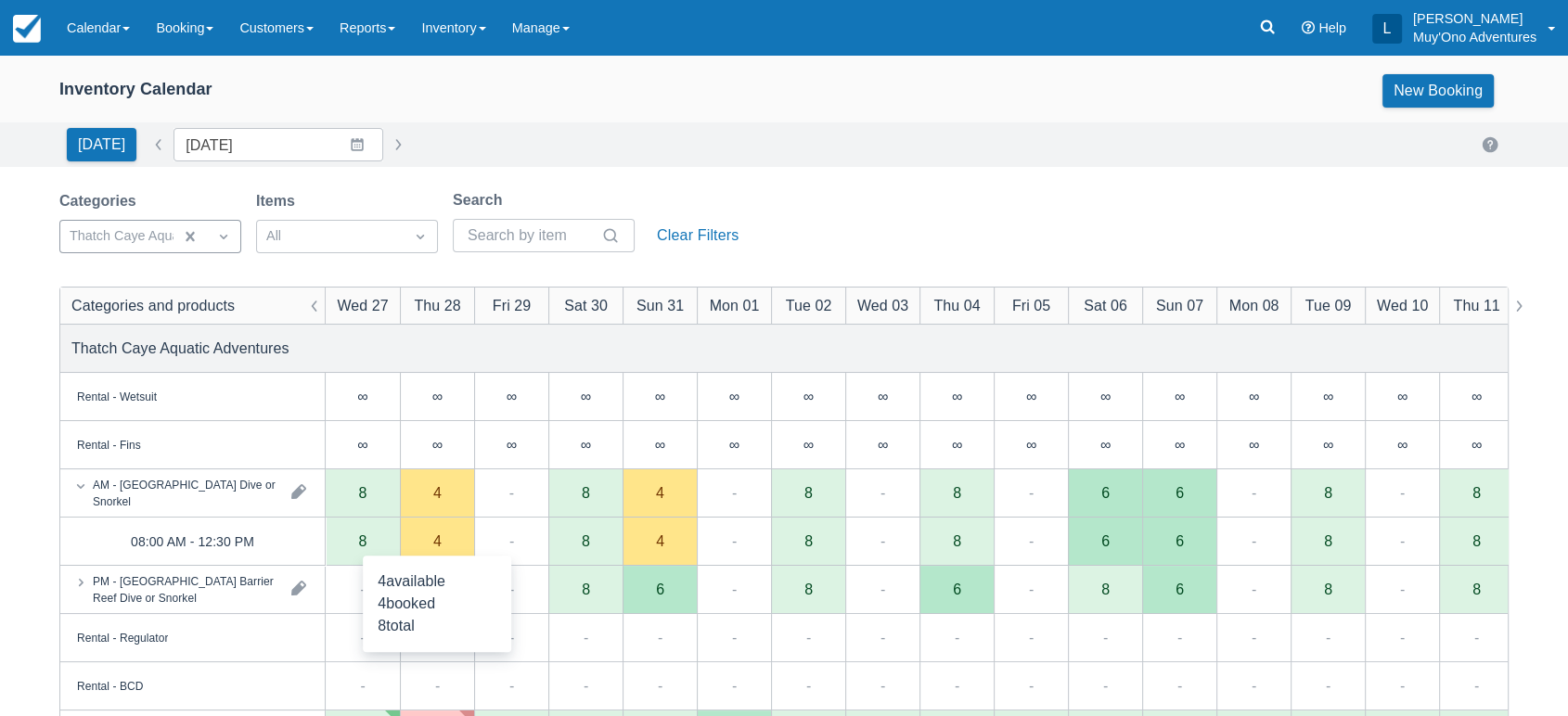
click at [430, 549] on div "4" at bounding box center [437, 542] width 75 height 48
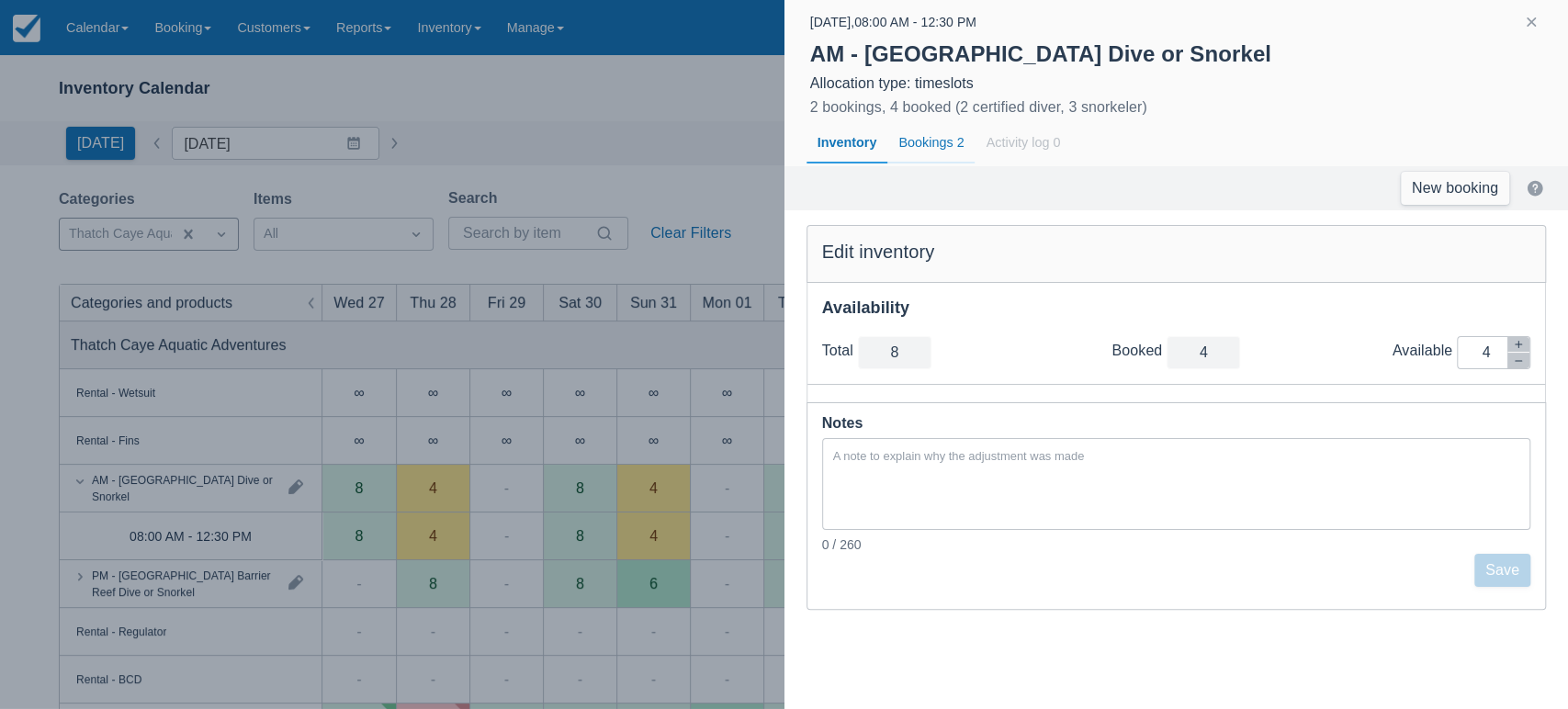
click at [934, 139] on div "Bookings 2" at bounding box center [930, 143] width 88 height 42
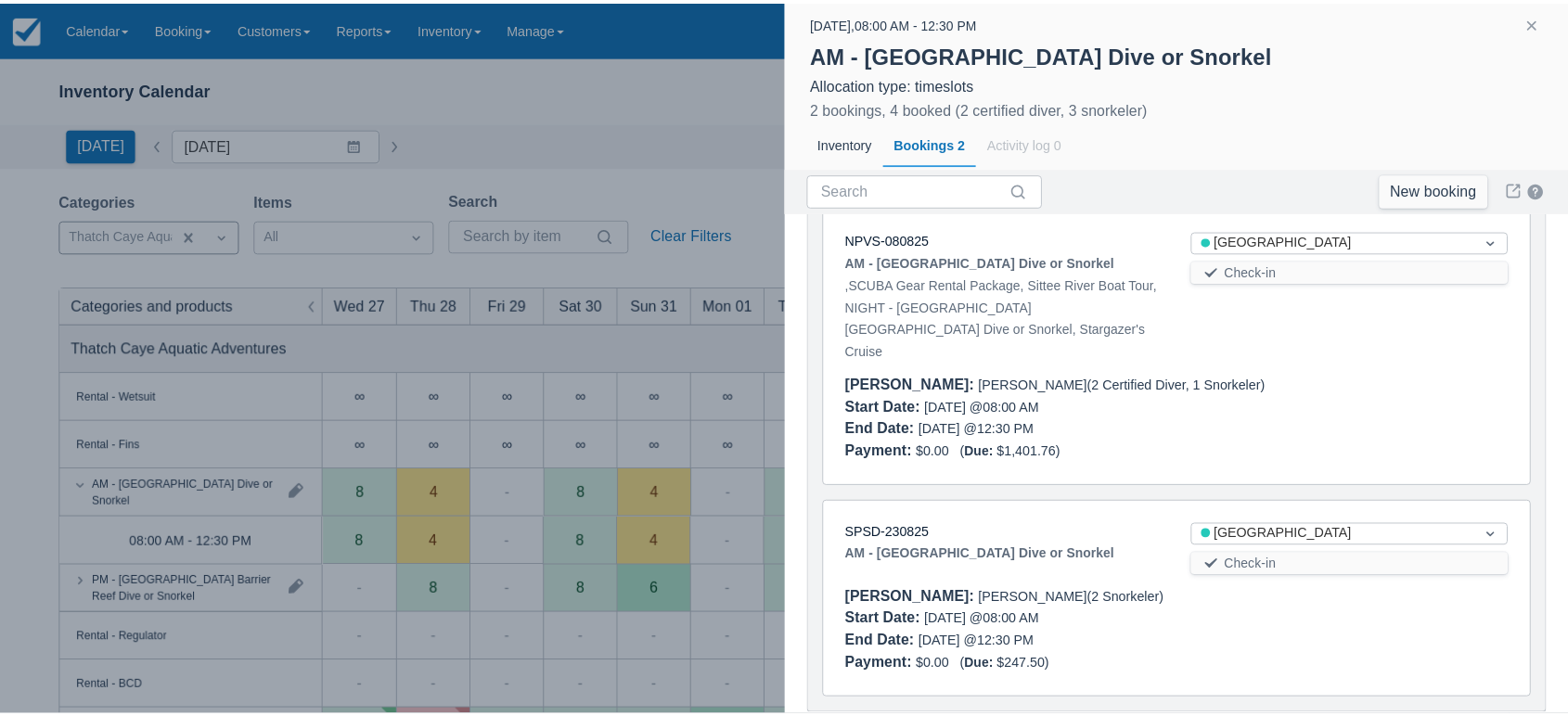
scroll to position [156, 0]
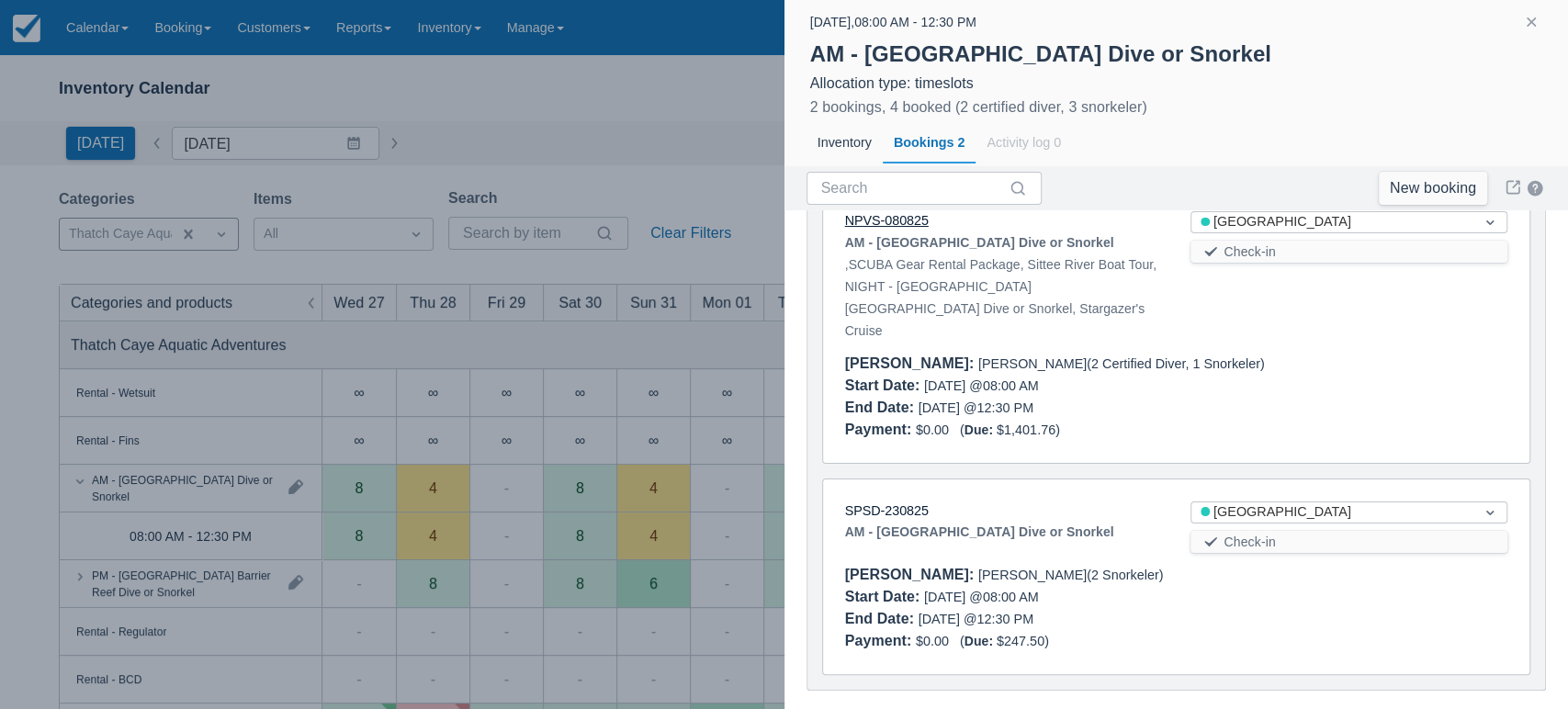
click at [893, 222] on link "NPVS-080825" at bounding box center [886, 221] width 84 height 15
click at [1542, 26] on div at bounding box center [1531, 24] width 52 height 27
click at [1530, 28] on button "button" at bounding box center [1531, 22] width 22 height 22
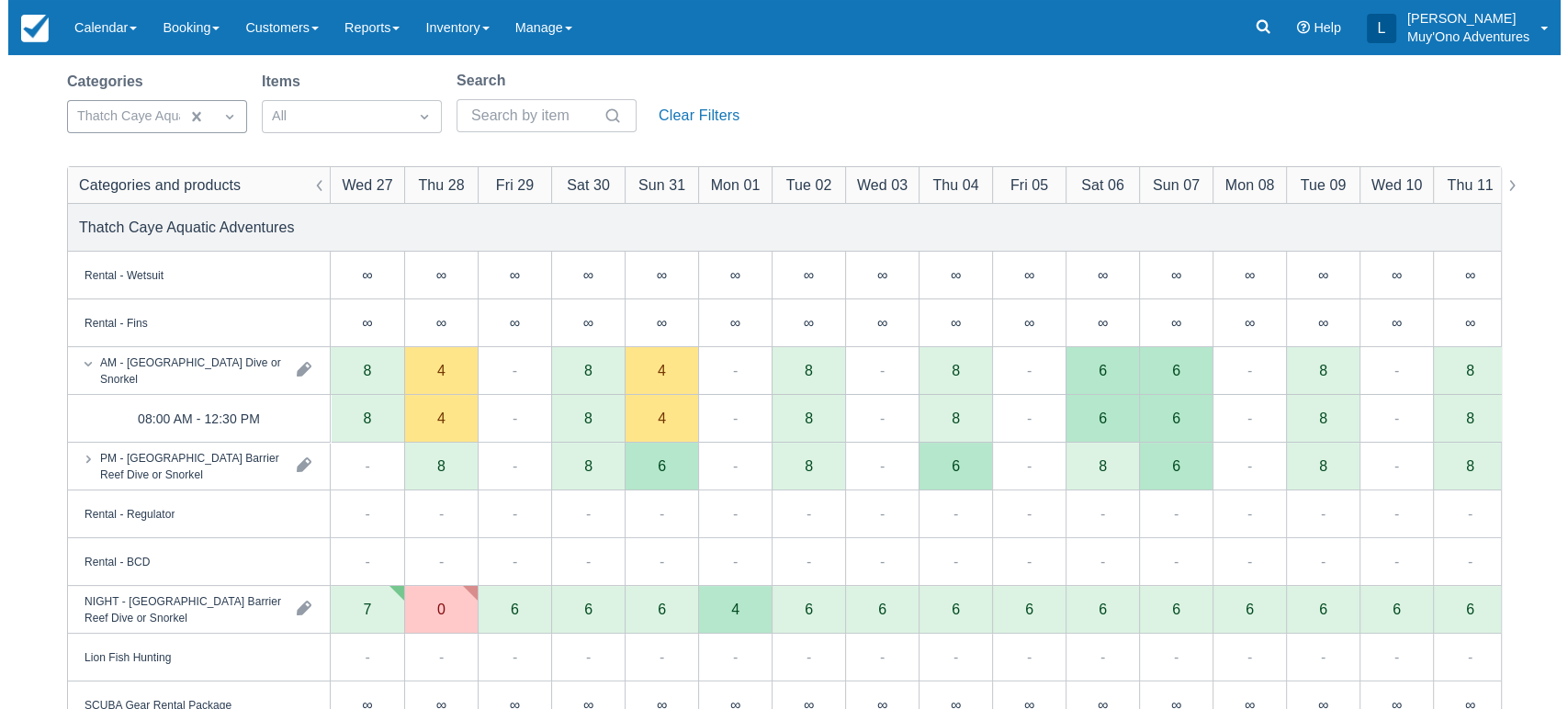
scroll to position [117, 0]
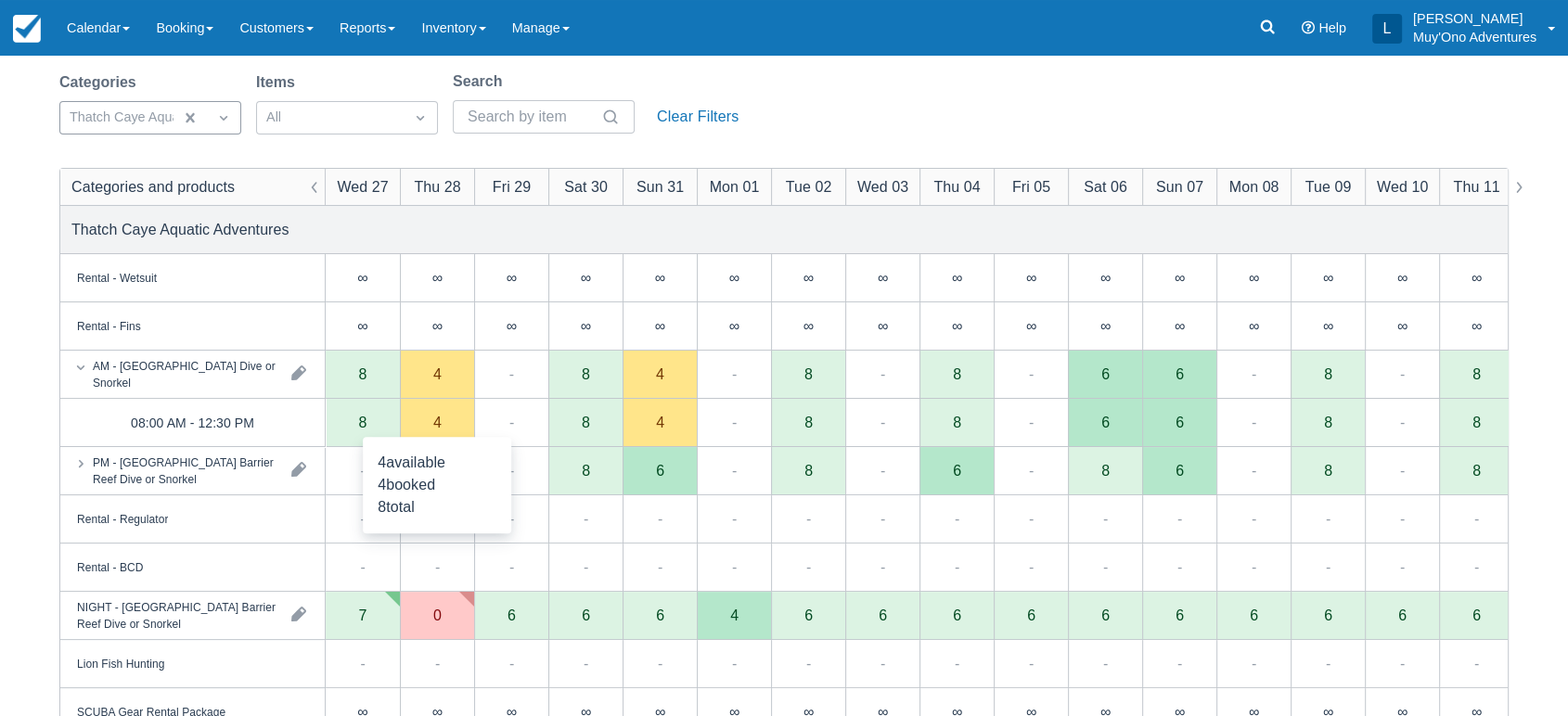
click at [452, 424] on div "4" at bounding box center [437, 423] width 75 height 48
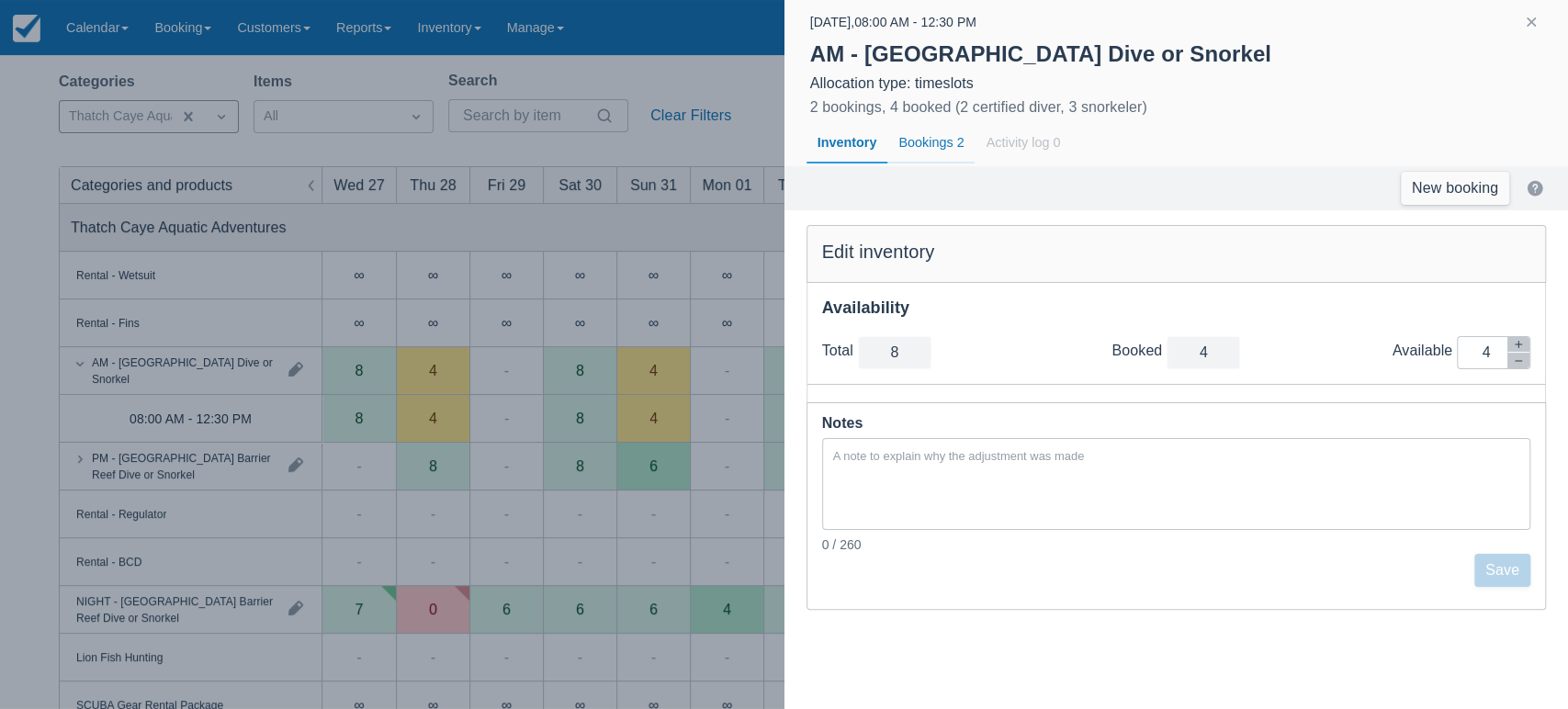
click at [930, 142] on div "Bookings 2" at bounding box center [930, 143] width 88 height 42
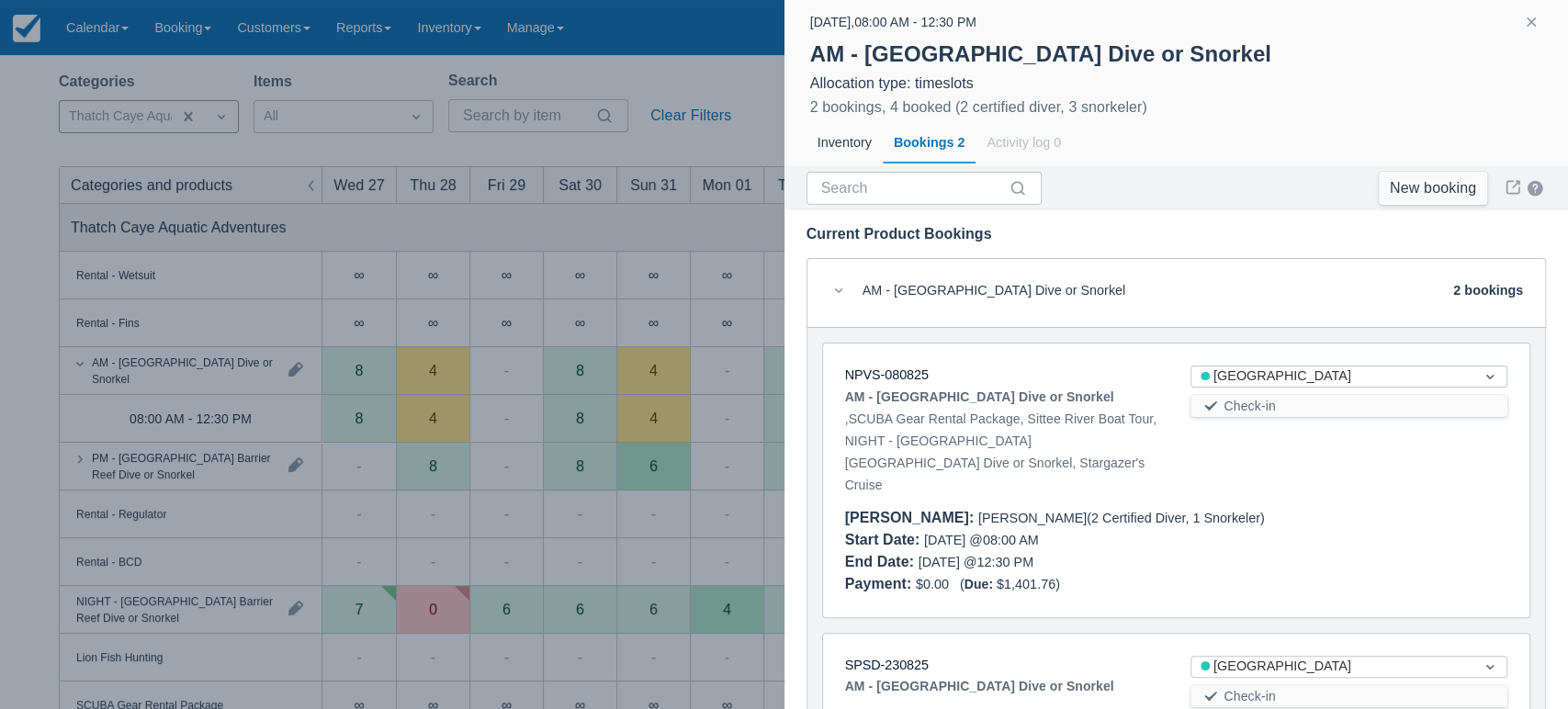
scroll to position [154, 0]
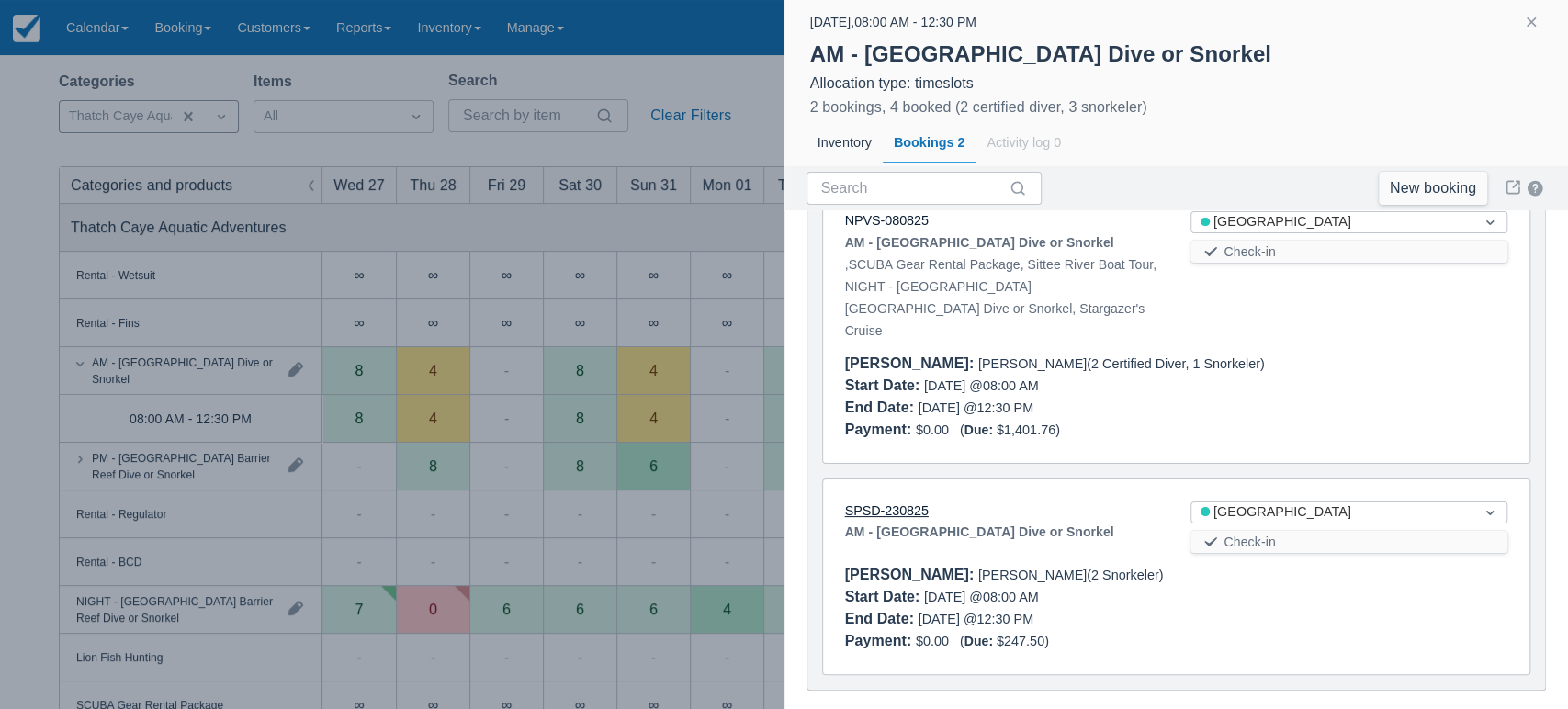
click at [885, 503] on link "SPSD-230825" at bounding box center [886, 511] width 84 height 15
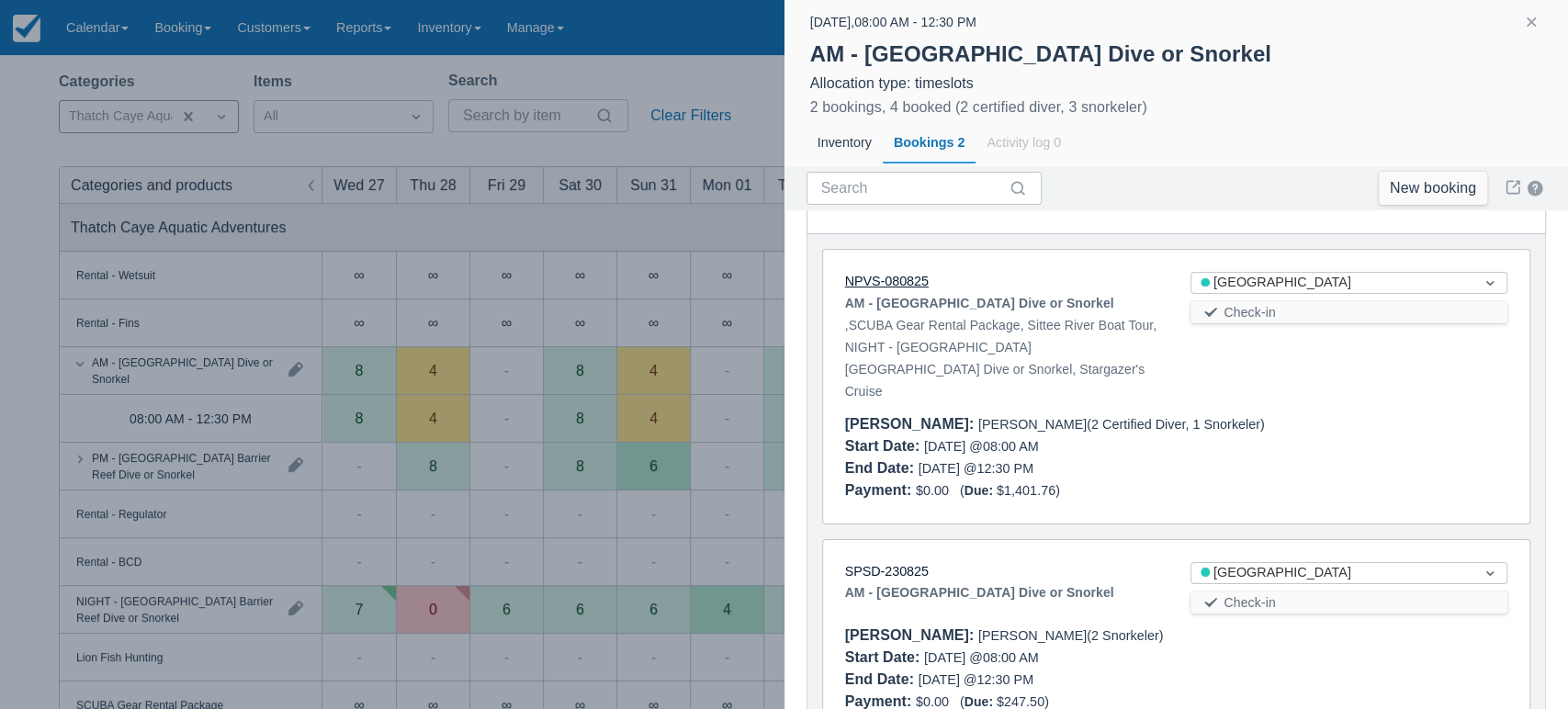
click at [893, 274] on link "NPVS-080825" at bounding box center [886, 282] width 84 height 15
click at [1439, 180] on link "New booking" at bounding box center [1432, 188] width 108 height 33
click at [1533, 25] on button "button" at bounding box center [1531, 22] width 22 height 22
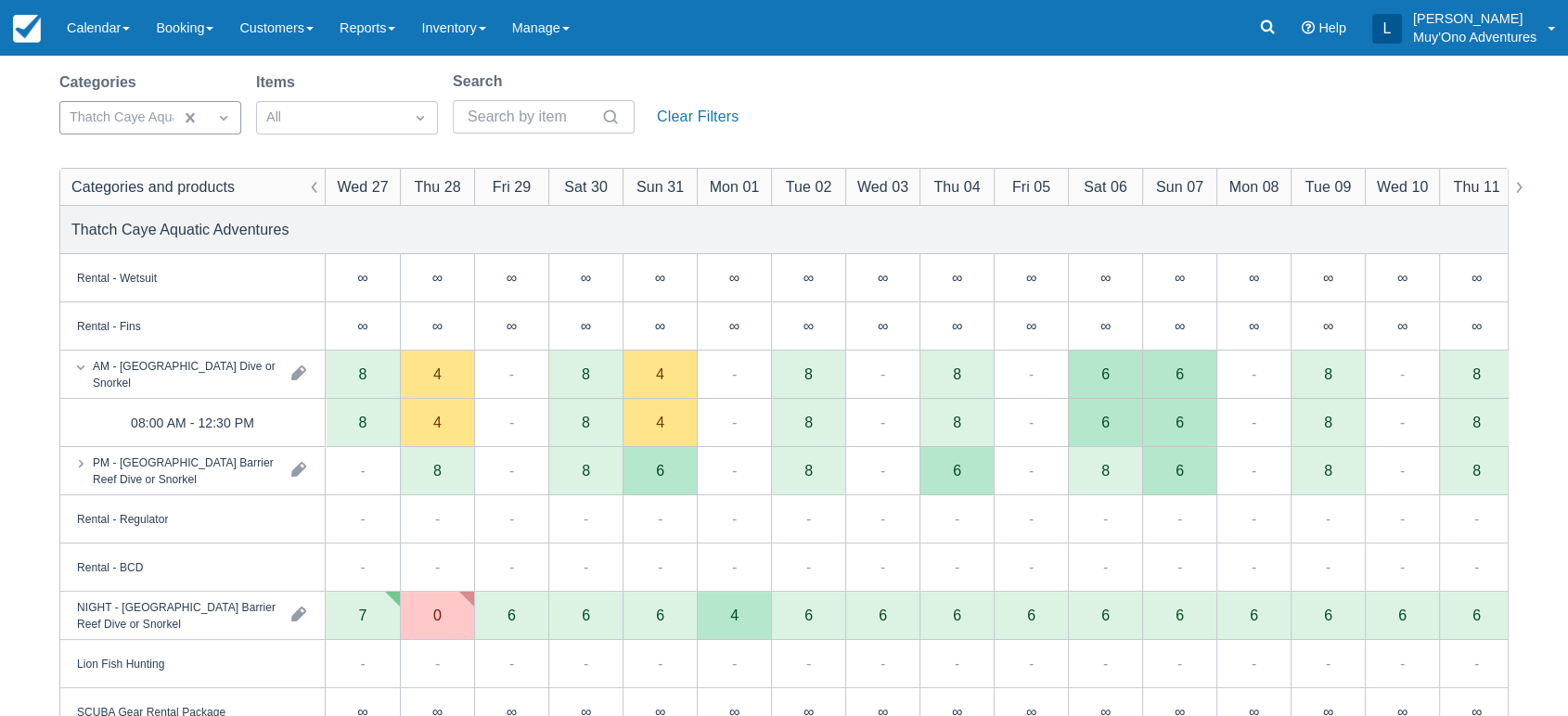
click at [243, 486] on div "PM - [GEOGRAPHIC_DATA] Barrier Reef Dive or Snorkel" at bounding box center [193, 471] width 265 height 48
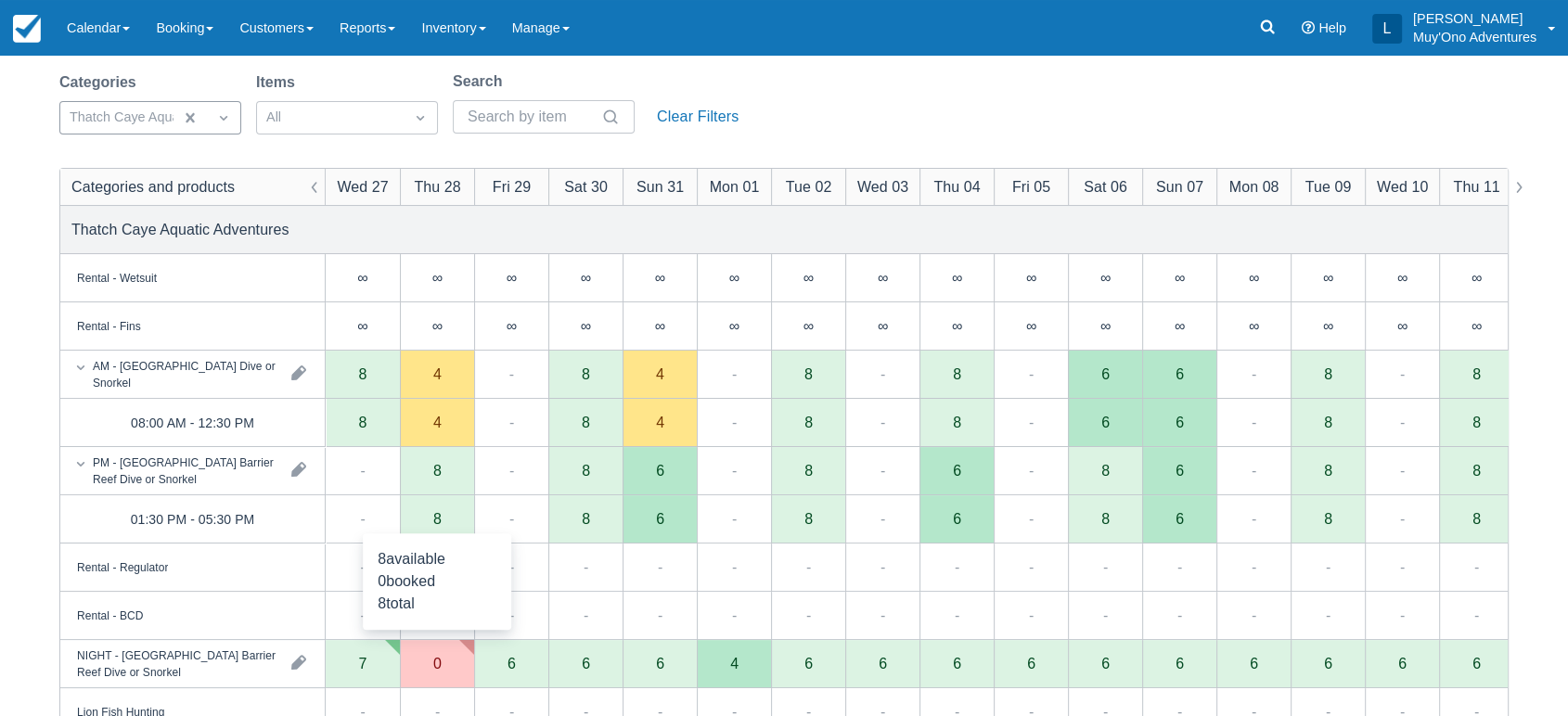
click at [423, 517] on div "8" at bounding box center [437, 519] width 75 height 48
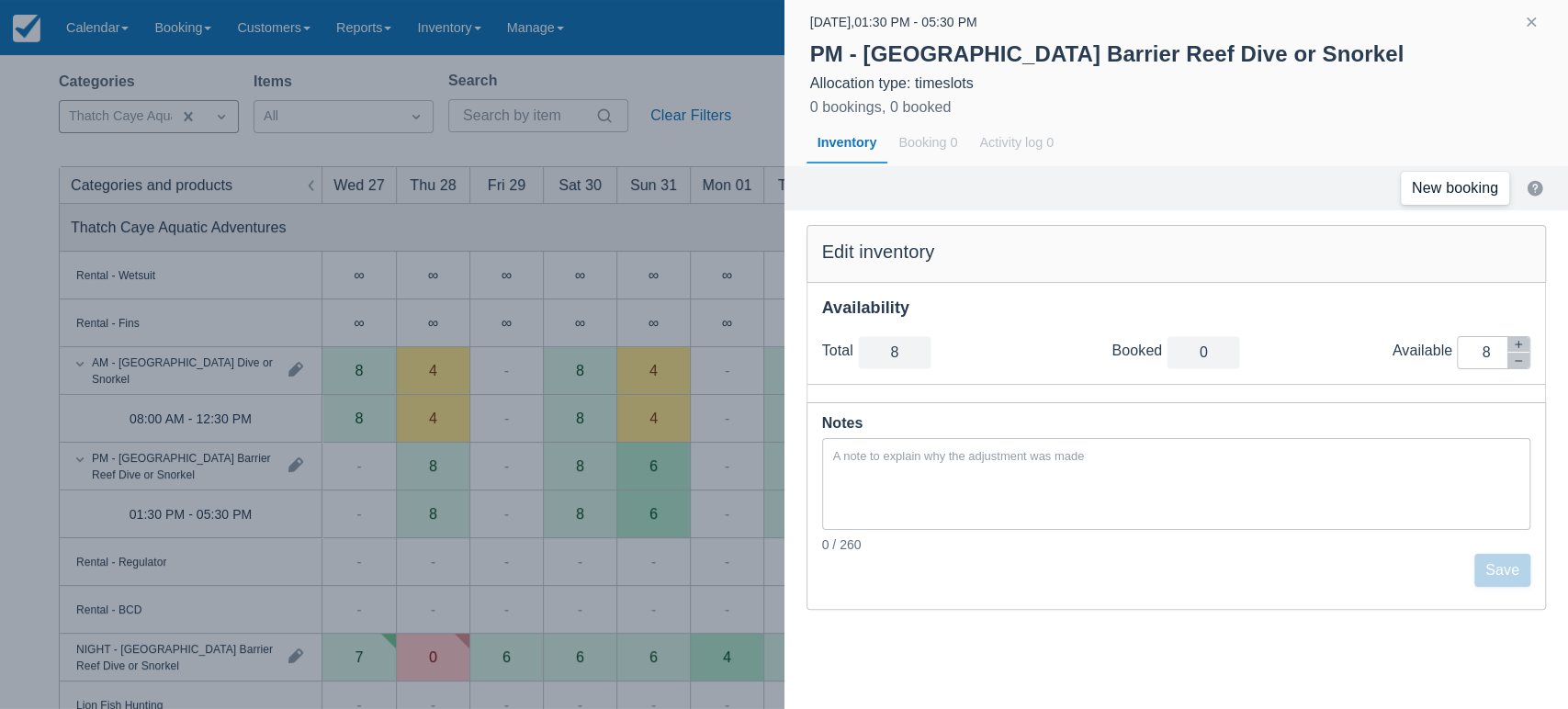
click at [1452, 192] on link "New booking" at bounding box center [1454, 188] width 108 height 33
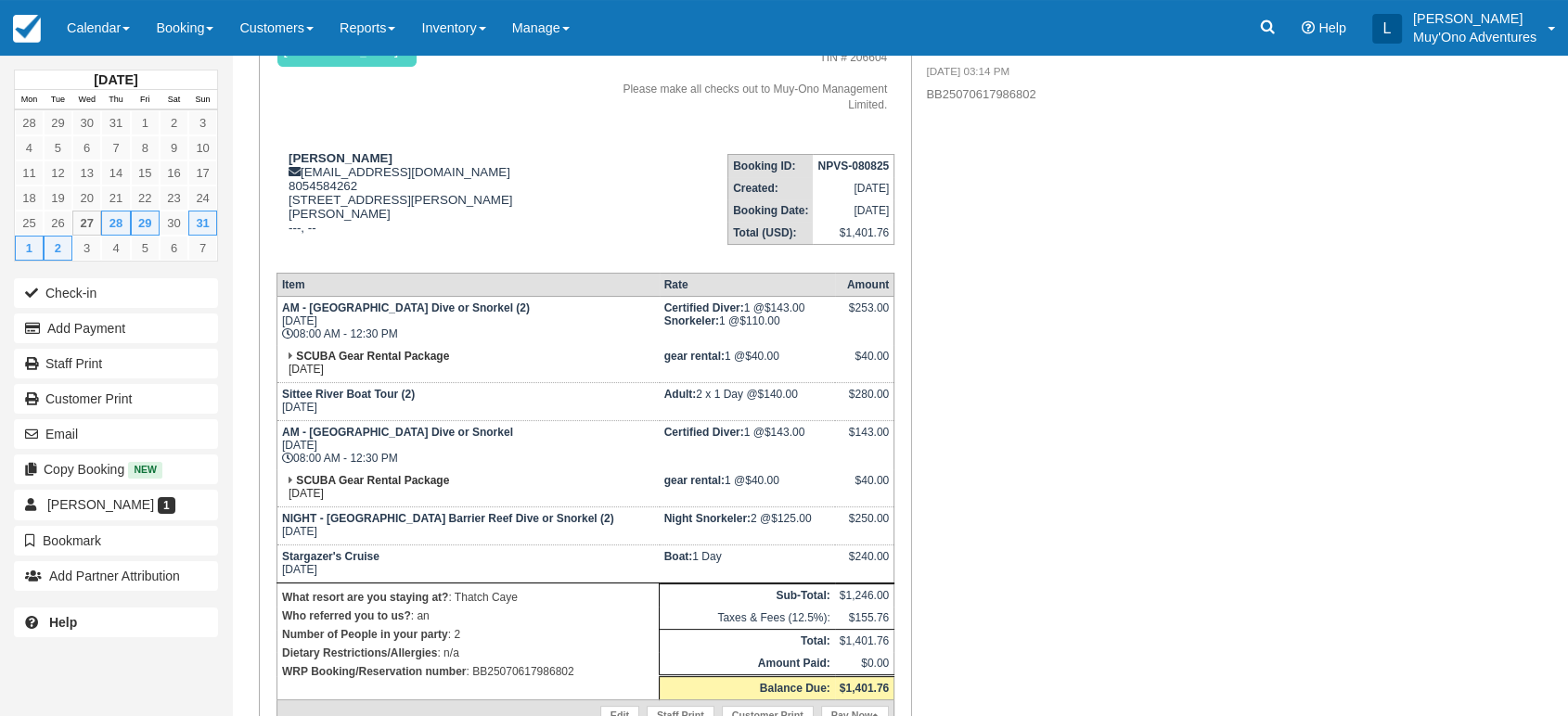
scroll to position [194, 0]
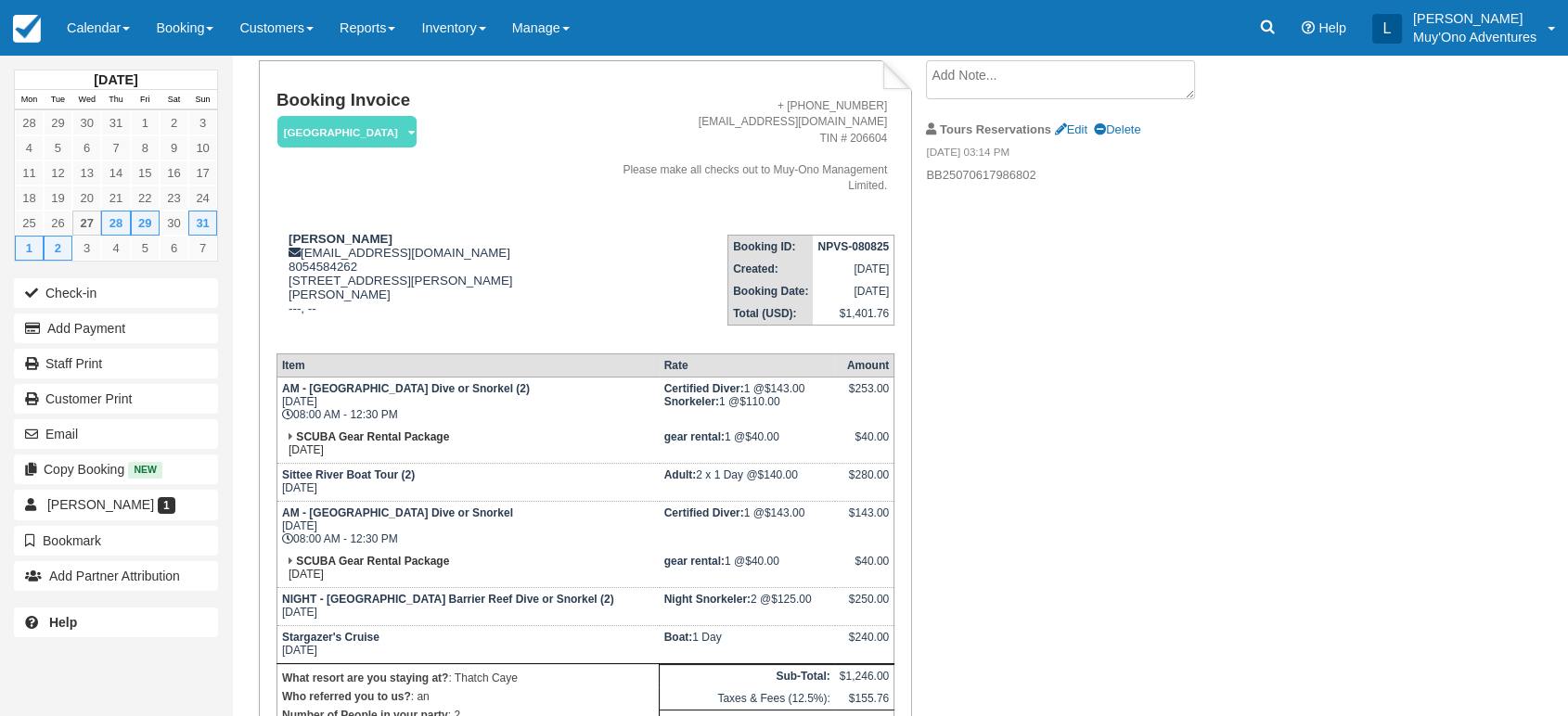
scroll to position [111, 0]
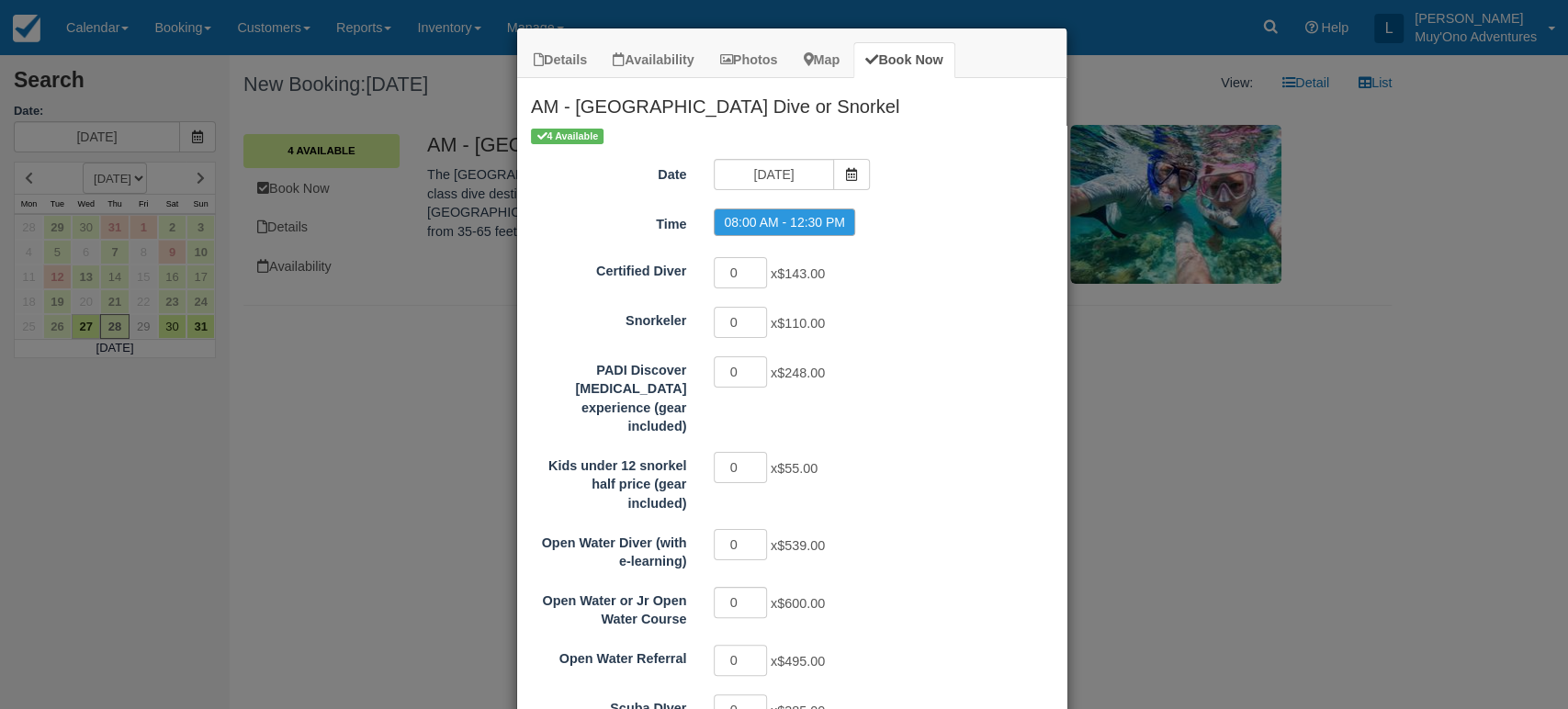
click at [1236, 410] on div "Details Availability Photos Map Book Now AM - [GEOGRAPHIC_DATA] Dive or Snorkel…" at bounding box center [784, 354] width 1568 height 709
click at [754, 314] on input "1" at bounding box center [740, 322] width 54 height 31
type input "2"
click at [754, 314] on input "2" at bounding box center [740, 322] width 54 height 31
click at [817, 223] on label "01:30 PM - 05:30 PM" at bounding box center [784, 222] width 141 height 28
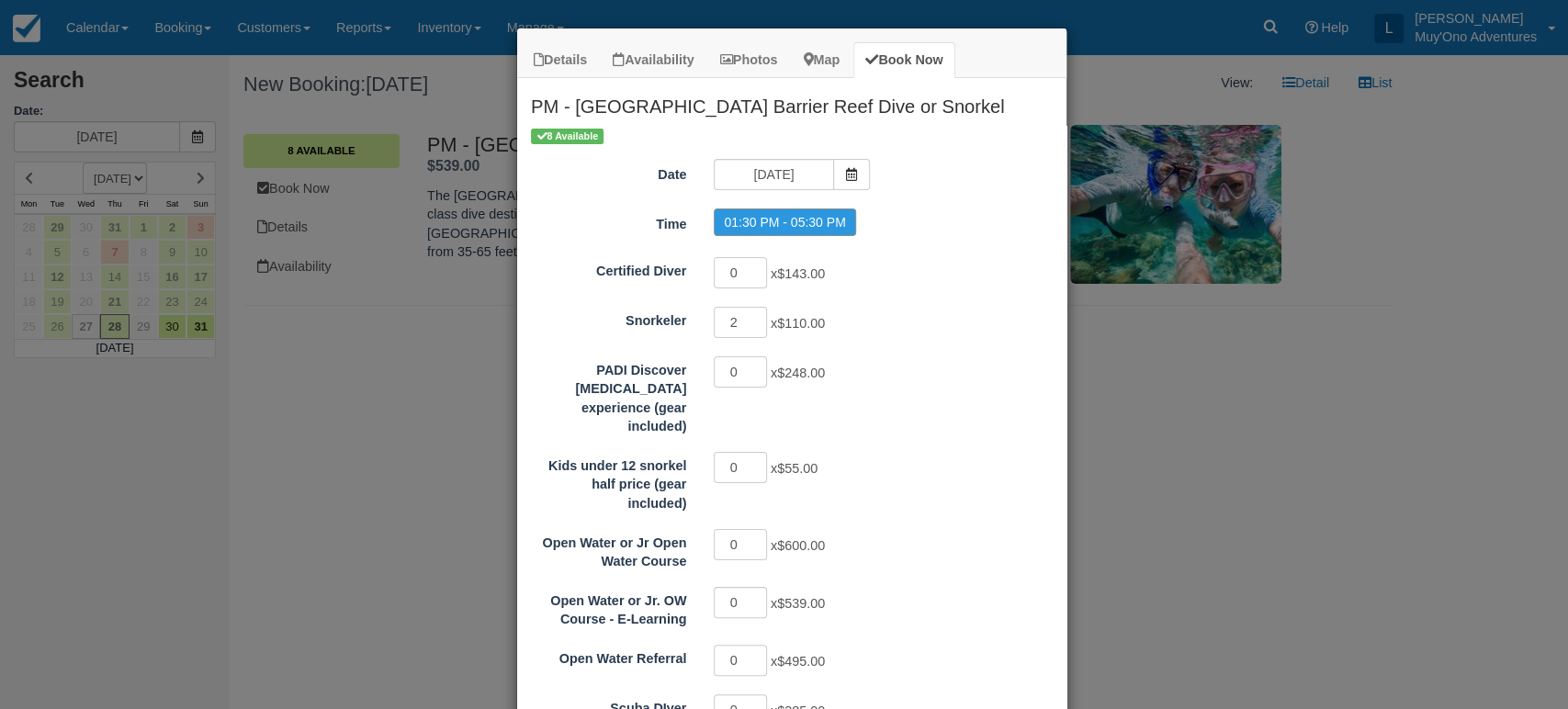
scroll to position [241, 0]
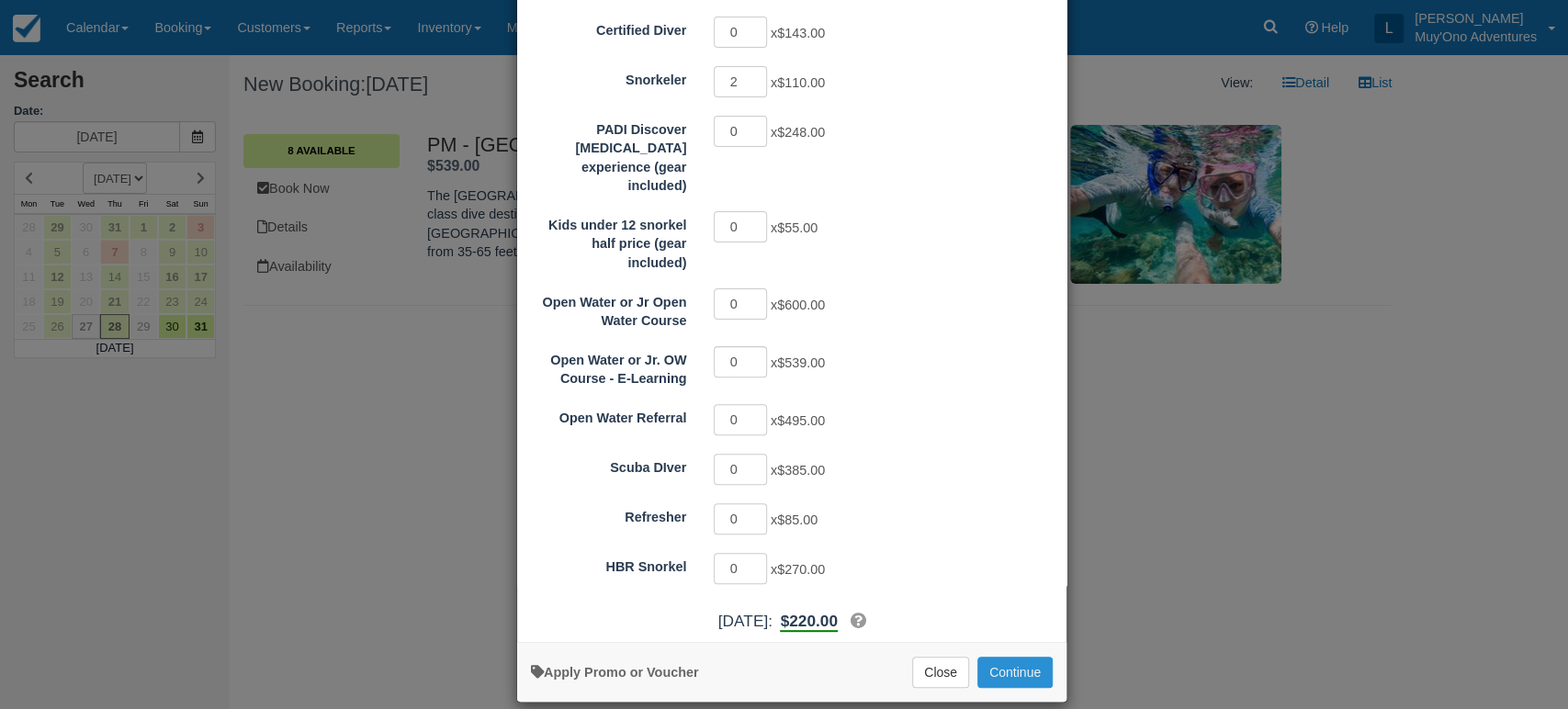
click at [994, 656] on button "Continue" at bounding box center [1015, 672] width 76 height 31
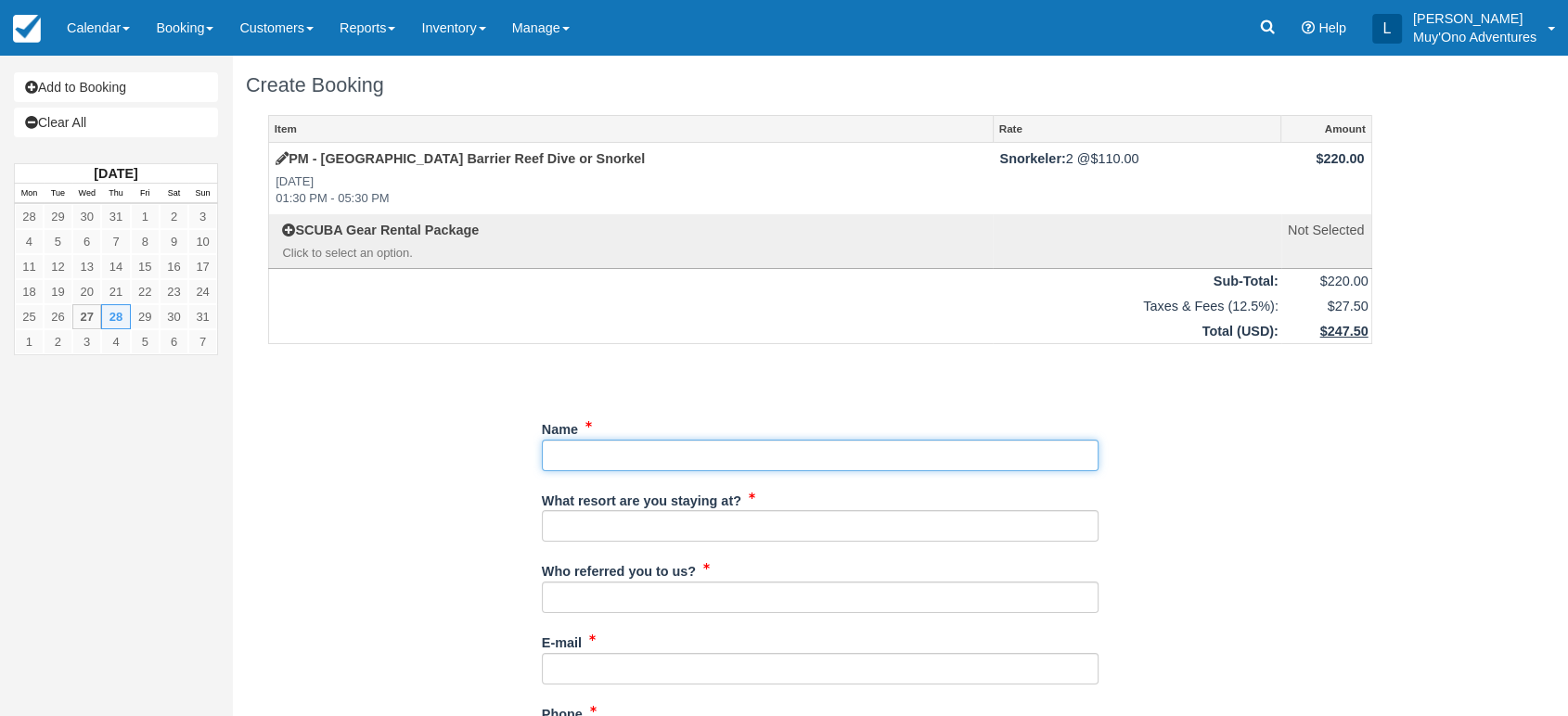
click at [635, 450] on input "Name" at bounding box center [819, 456] width 557 height 32
click at [564, 461] on input "Name" at bounding box center [819, 456] width 557 height 32
paste input "[PERSON_NAME]"
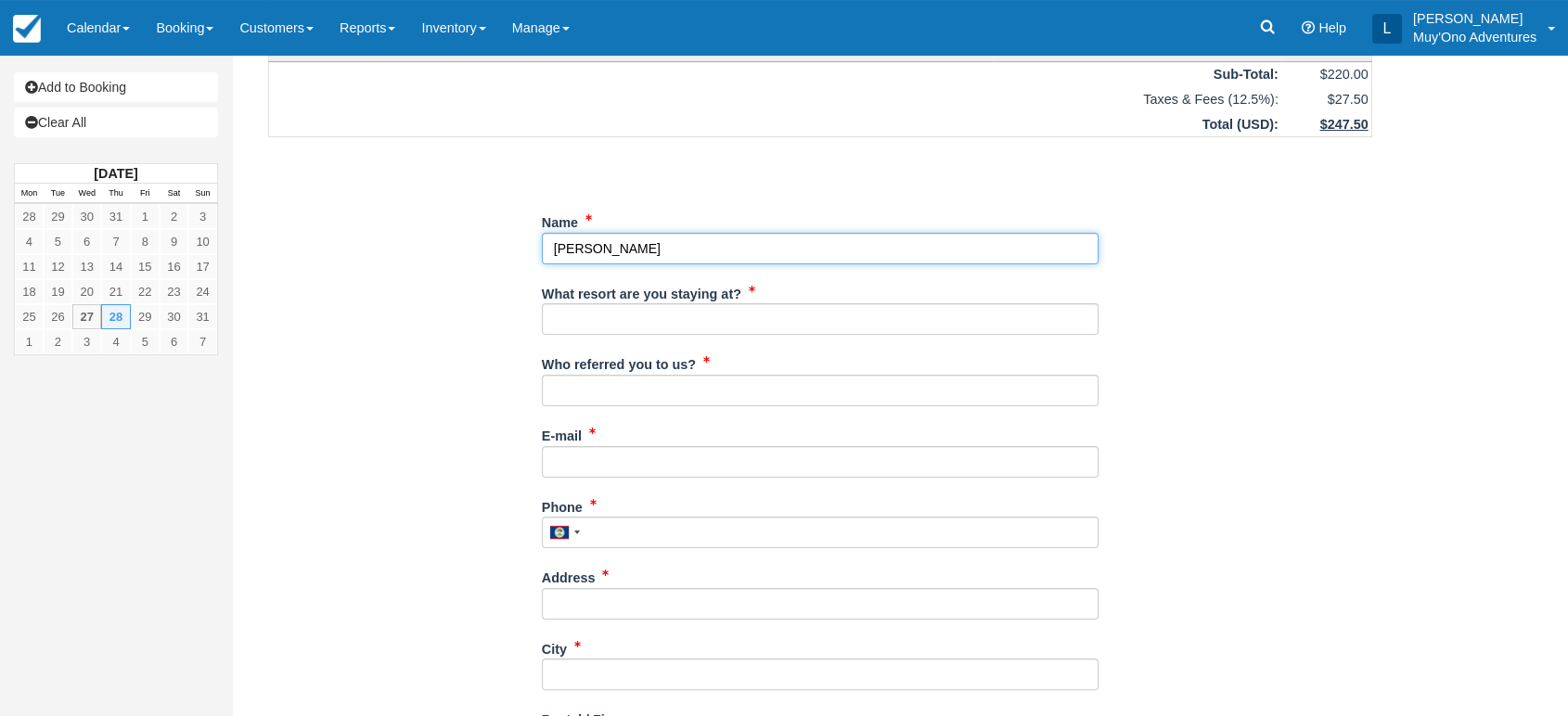
scroll to position [210, 0]
type input "[PERSON_NAME]"
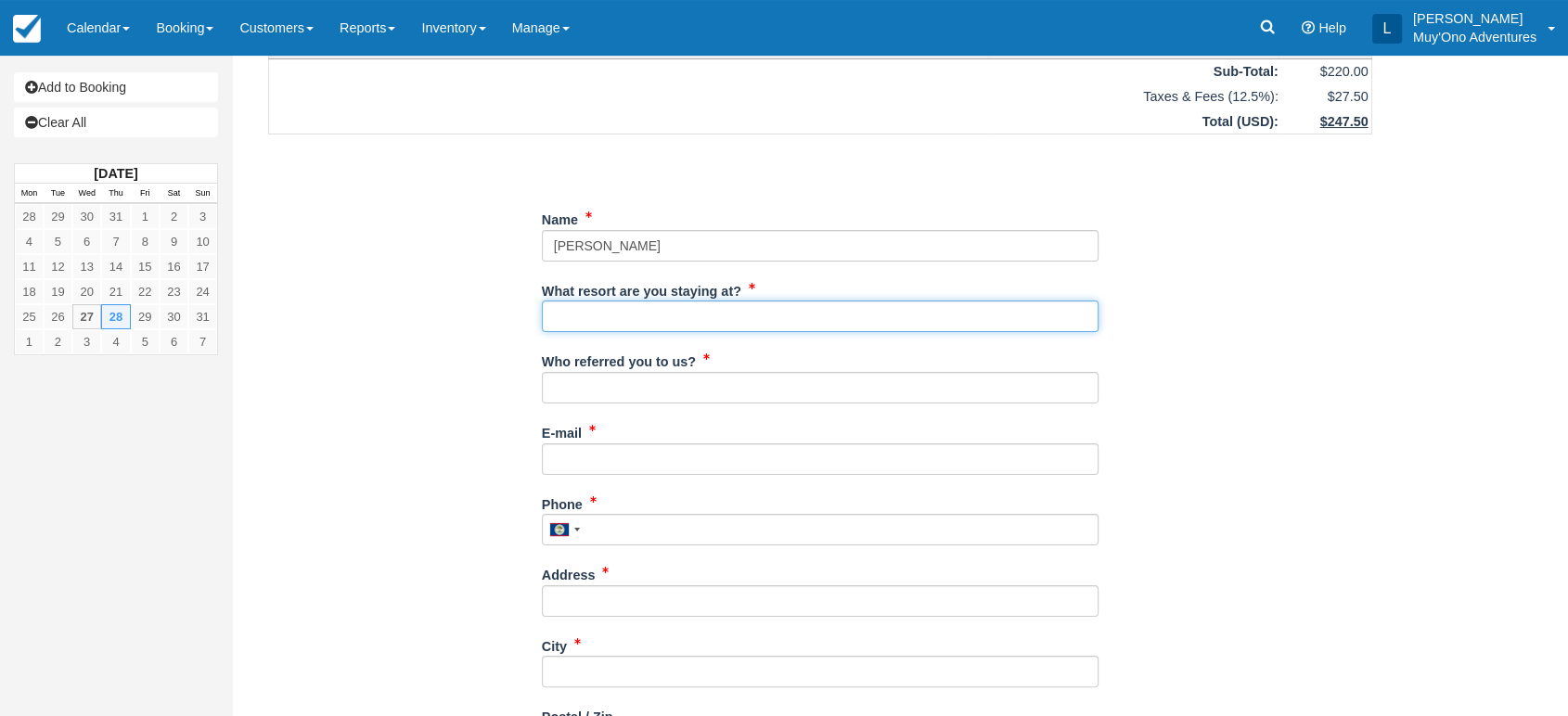
click at [647, 308] on input "What resort are you staying at?" at bounding box center [819, 316] width 557 height 32
type input "Thatch Caye"
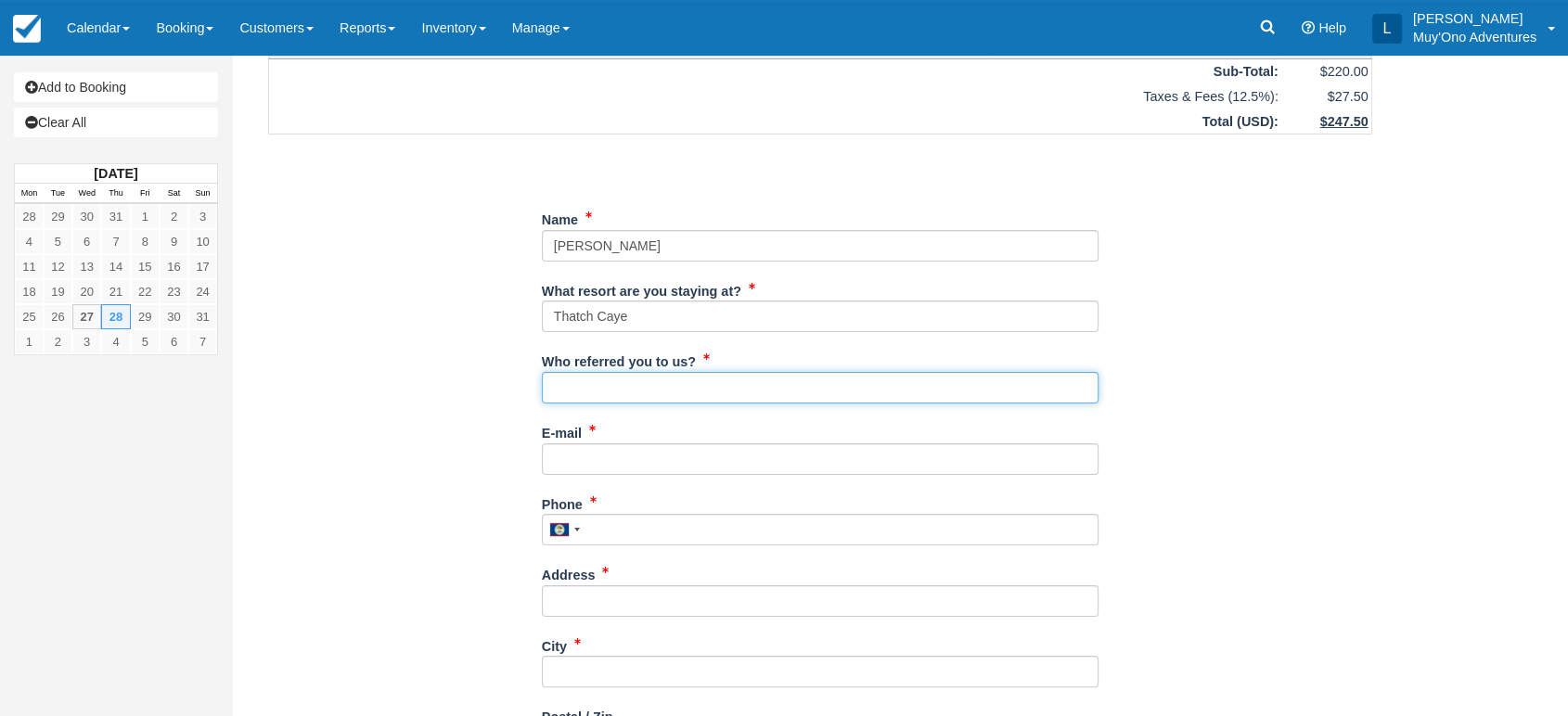
click at [606, 389] on input "Who referred you to us?" at bounding box center [819, 388] width 557 height 32
type input "[PERSON_NAME]"
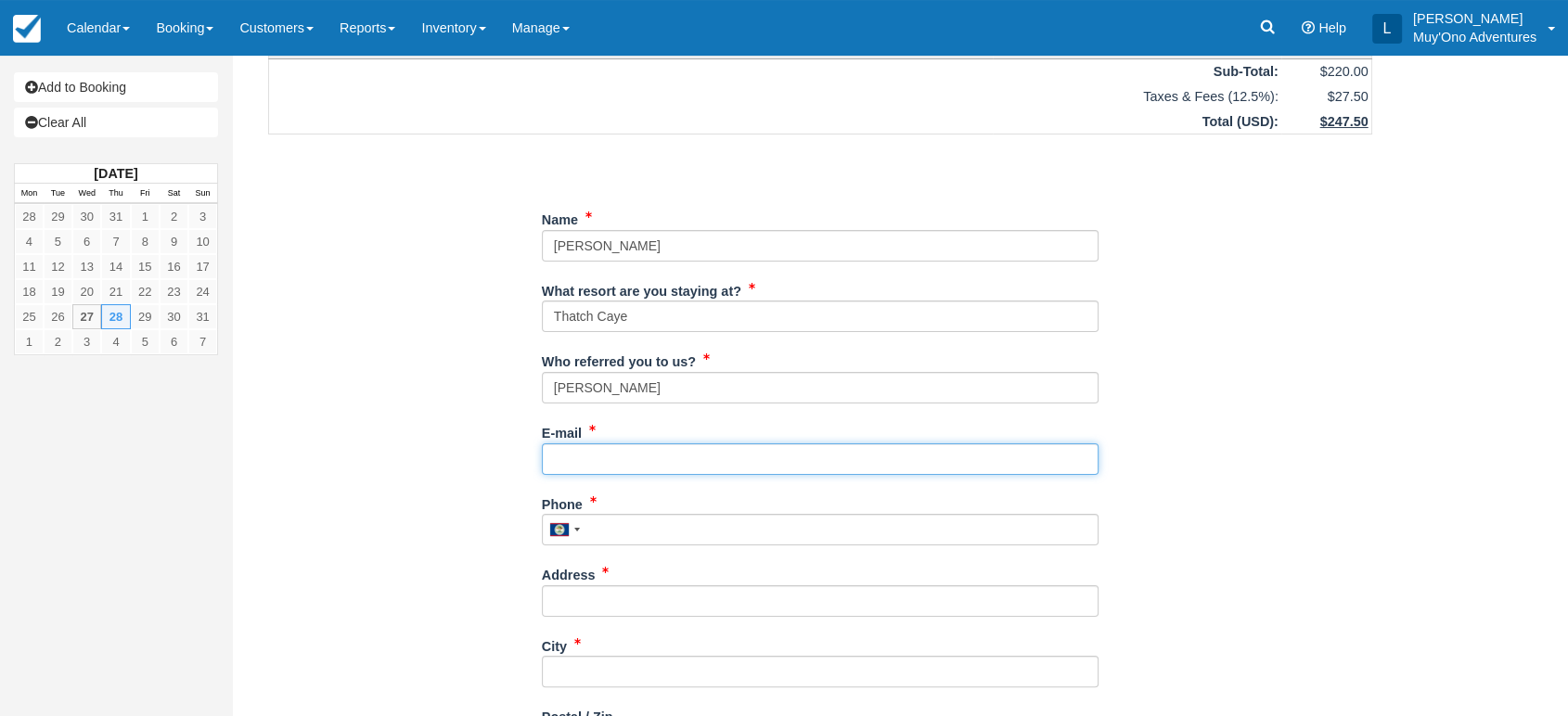
click at [611, 450] on input "E-mail" at bounding box center [819, 460] width 557 height 32
paste input "#BB25042117213540"
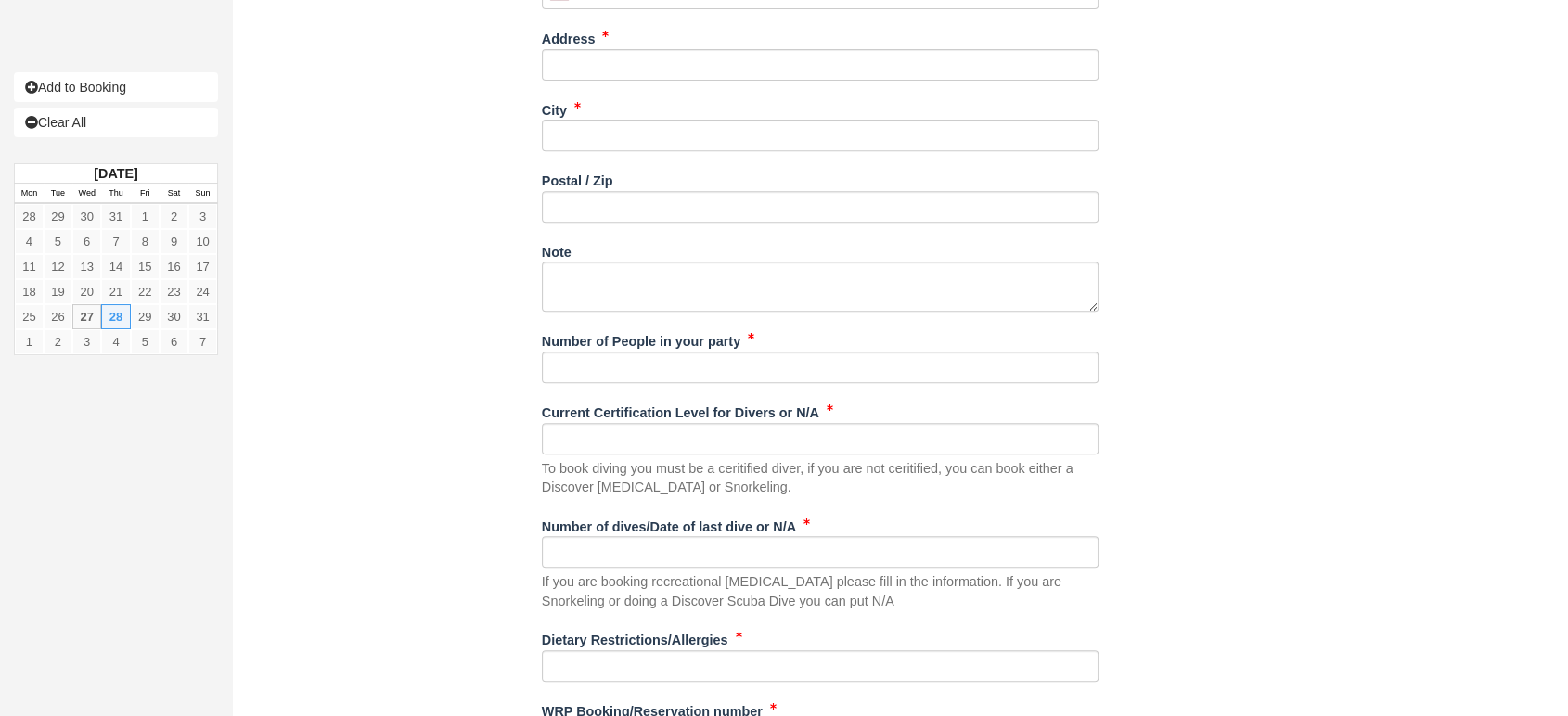
scroll to position [839, 0]
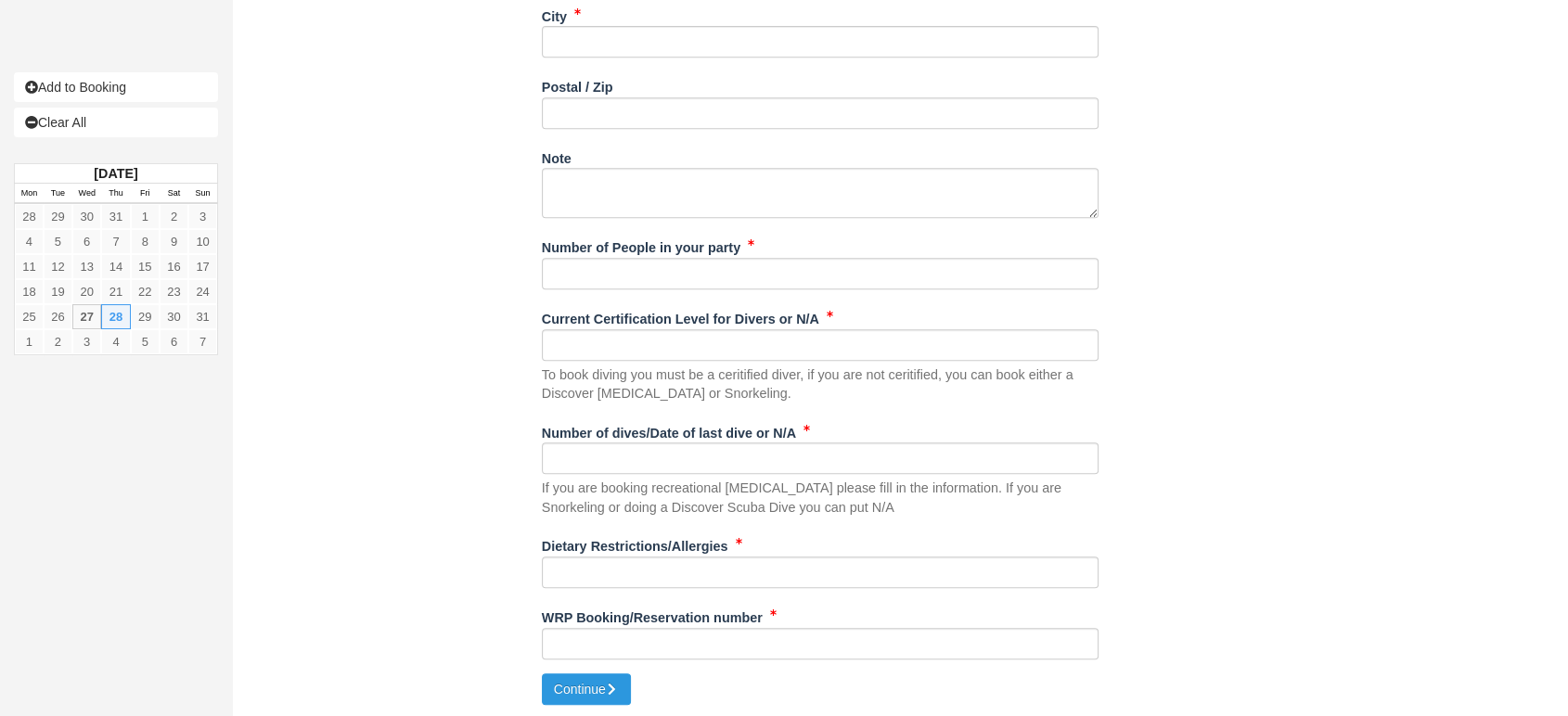
type input "#BB25042117213540"
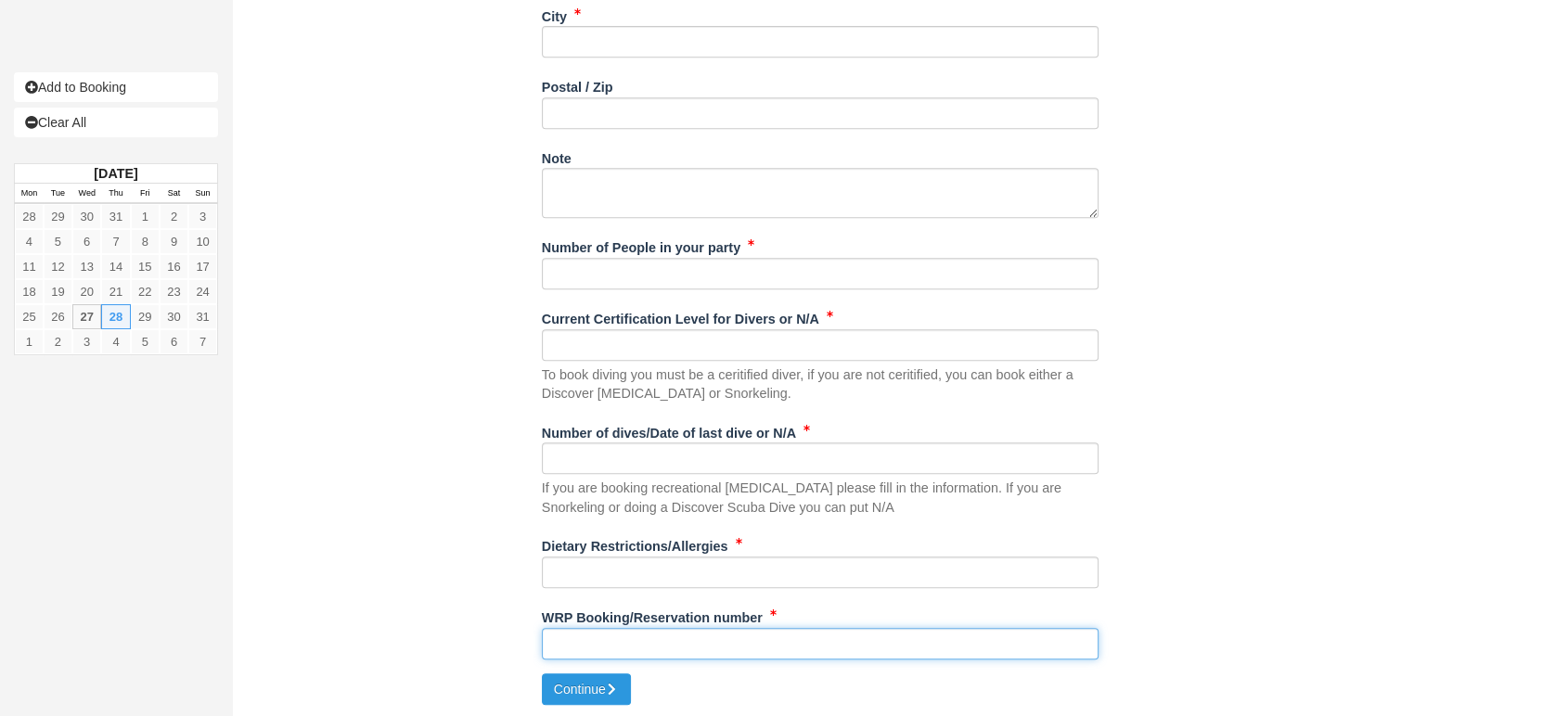
click at [626, 630] on input "WRP Booking/Reservation number" at bounding box center [819, 644] width 557 height 32
paste input "#BB25042117213540"
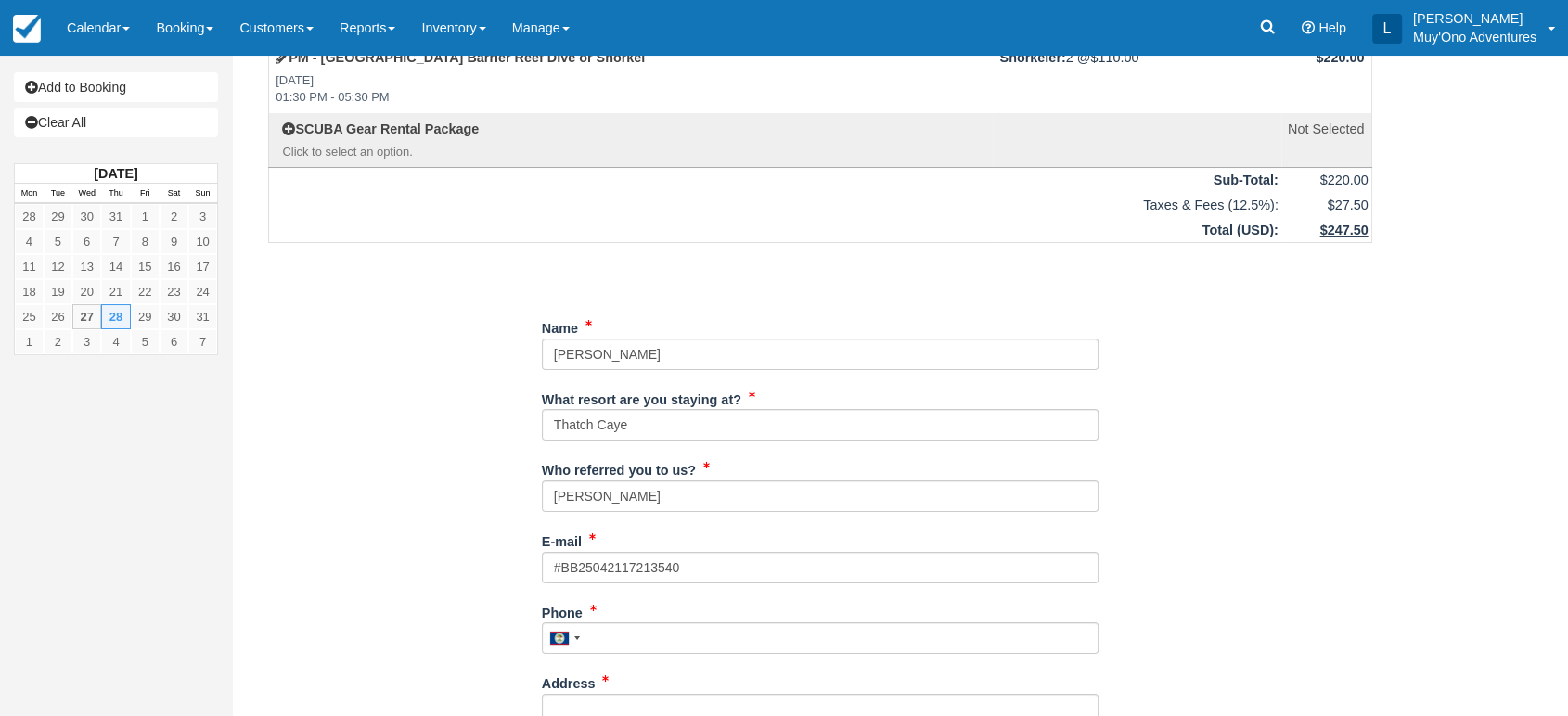
scroll to position [126, 0]
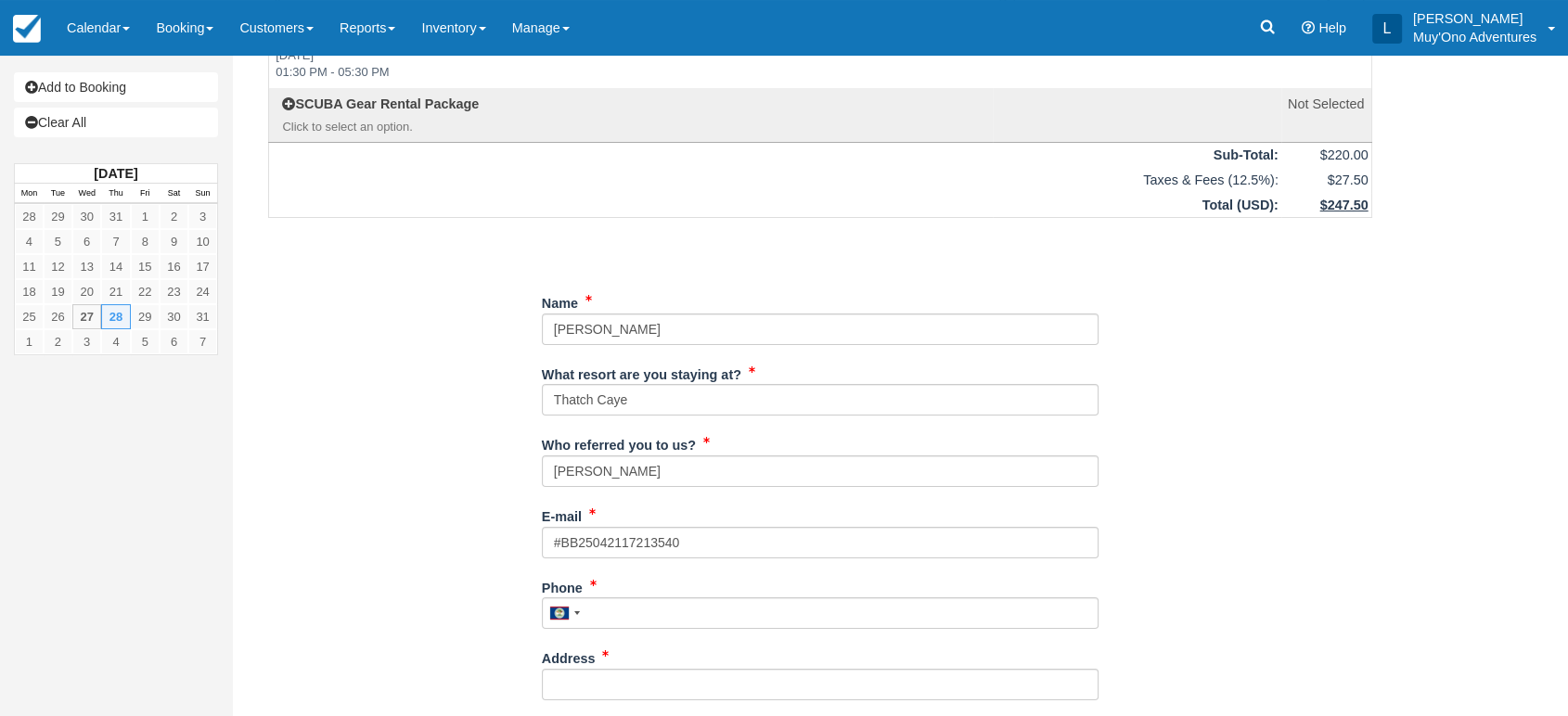
type input "#BB25042117213540"
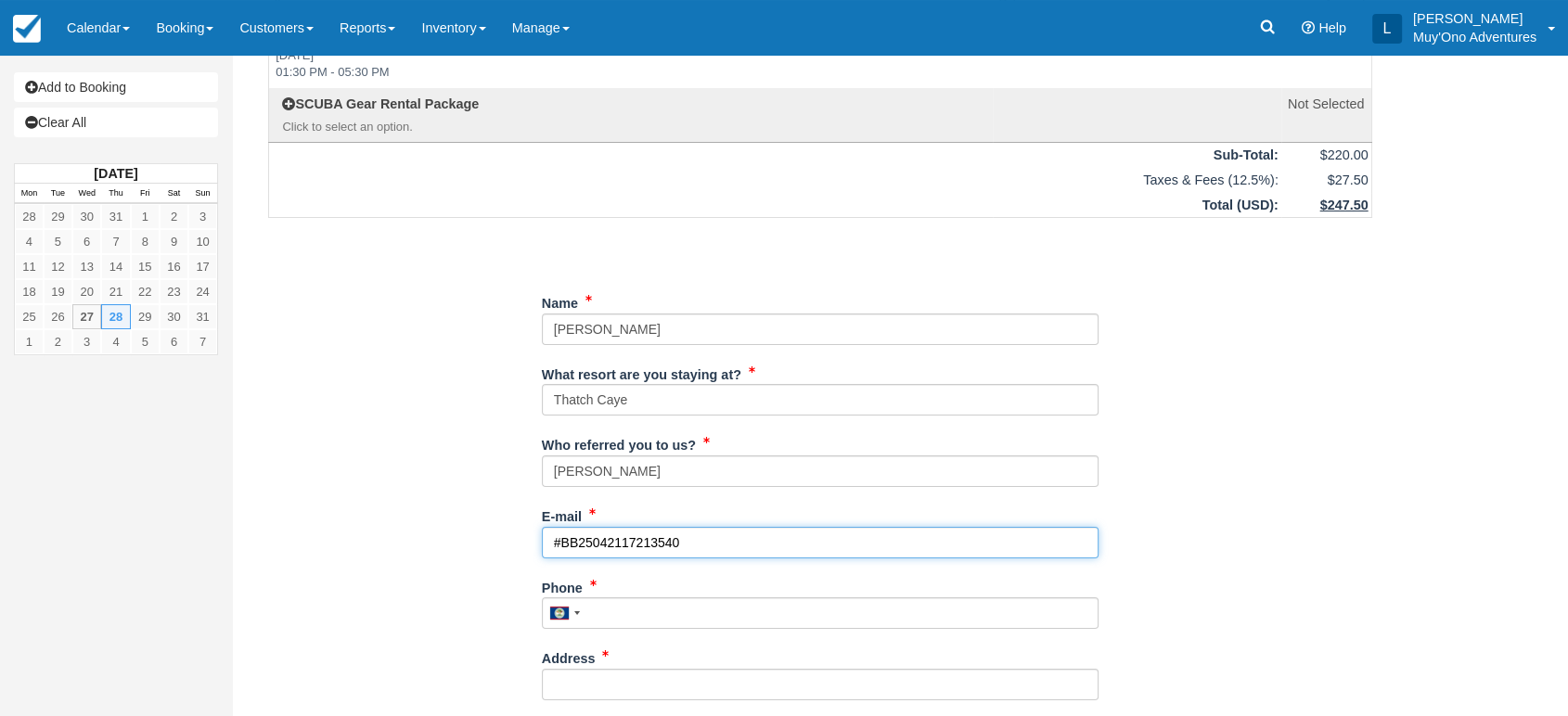
click at [701, 553] on input "#BB25042117213540" at bounding box center [819, 543] width 557 height 32
type input "#"
click at [659, 551] on input "E-mail" at bounding box center [819, 543] width 557 height 32
paste input "[PERSON_NAME][EMAIL_ADDRESS][DOMAIN_NAME]"
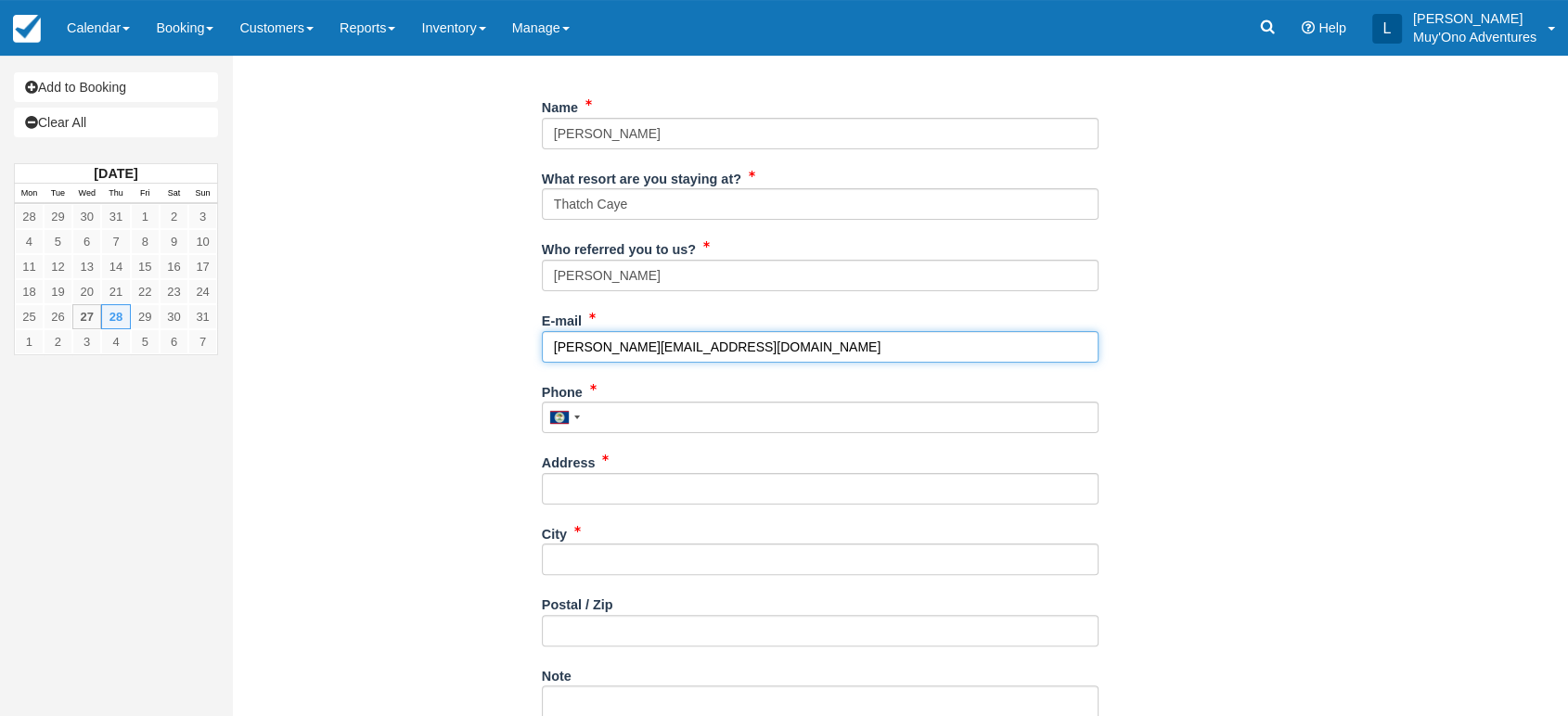
scroll to position [333, 0]
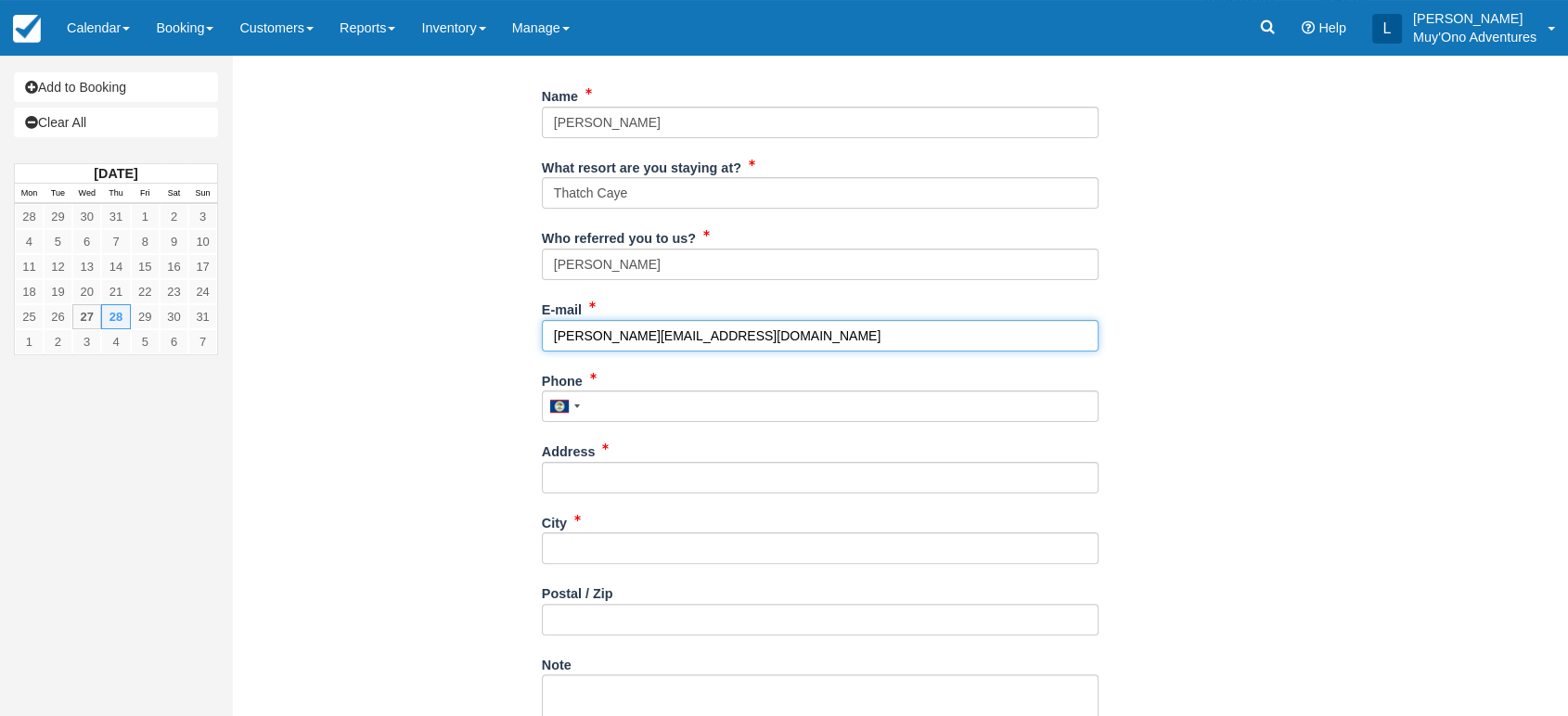
type input "[PERSON_NAME][EMAIL_ADDRESS][DOMAIN_NAME]"
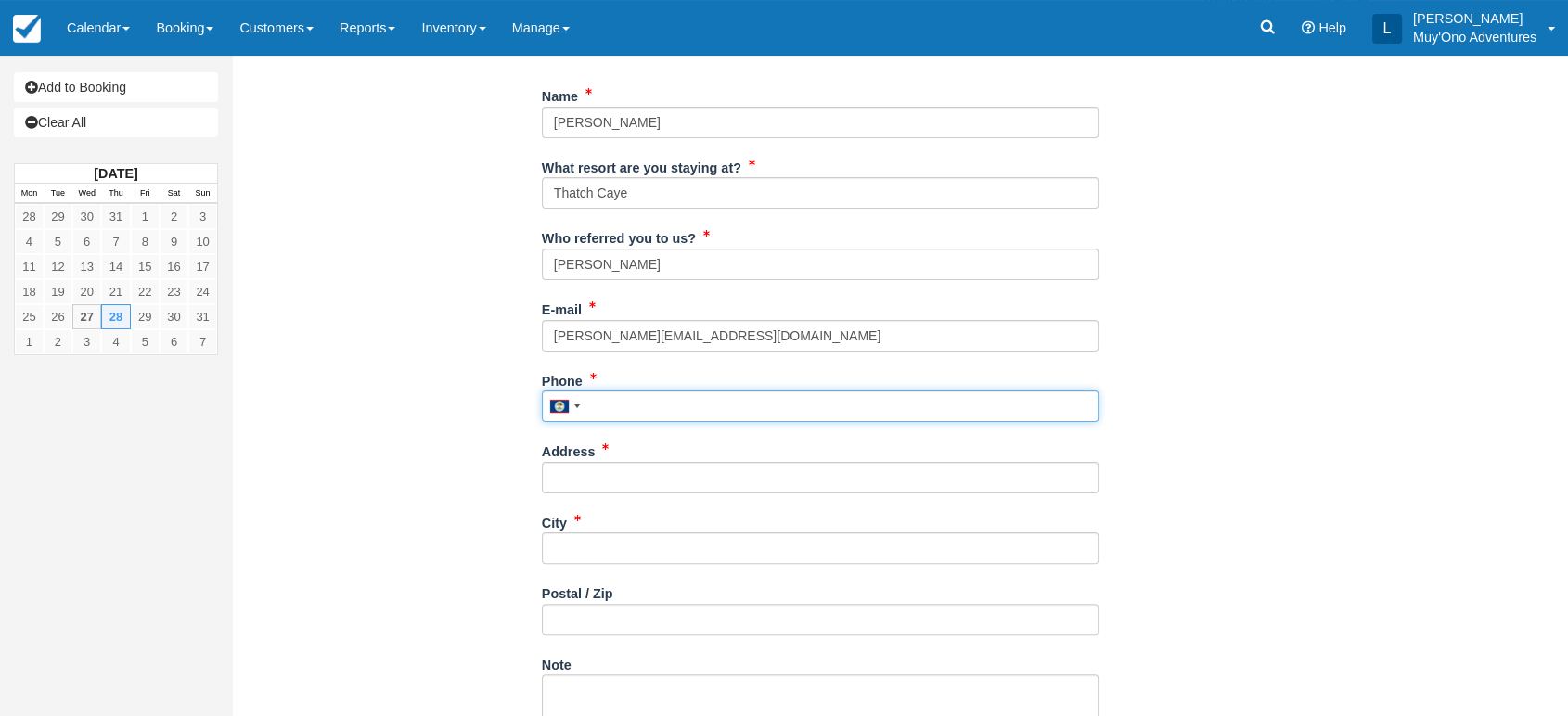
click at [684, 393] on input "Phone" at bounding box center [819, 406] width 557 height 32
click at [628, 399] on input "Phone" at bounding box center [819, 406] width 557 height 32
paste input "447789151965"
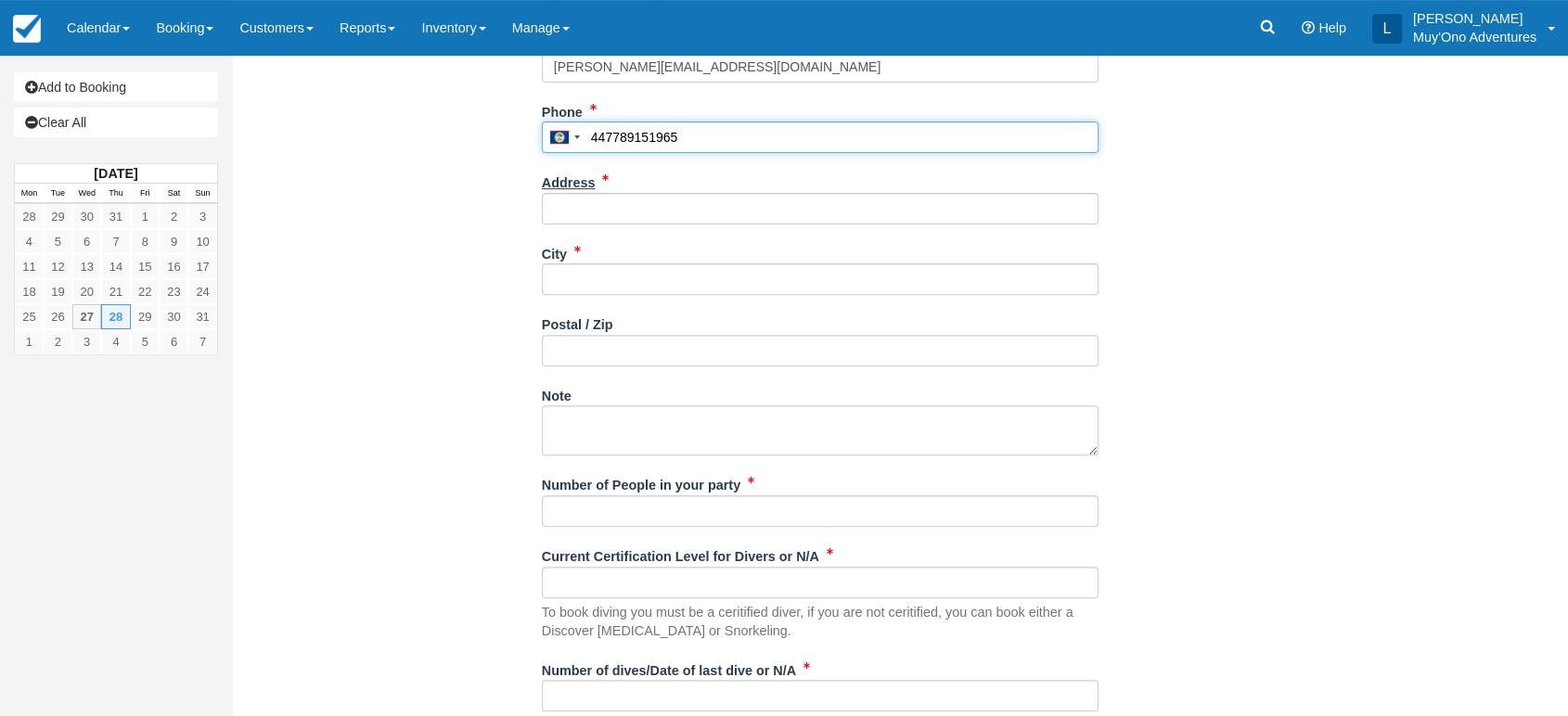
scroll to position [619, 0]
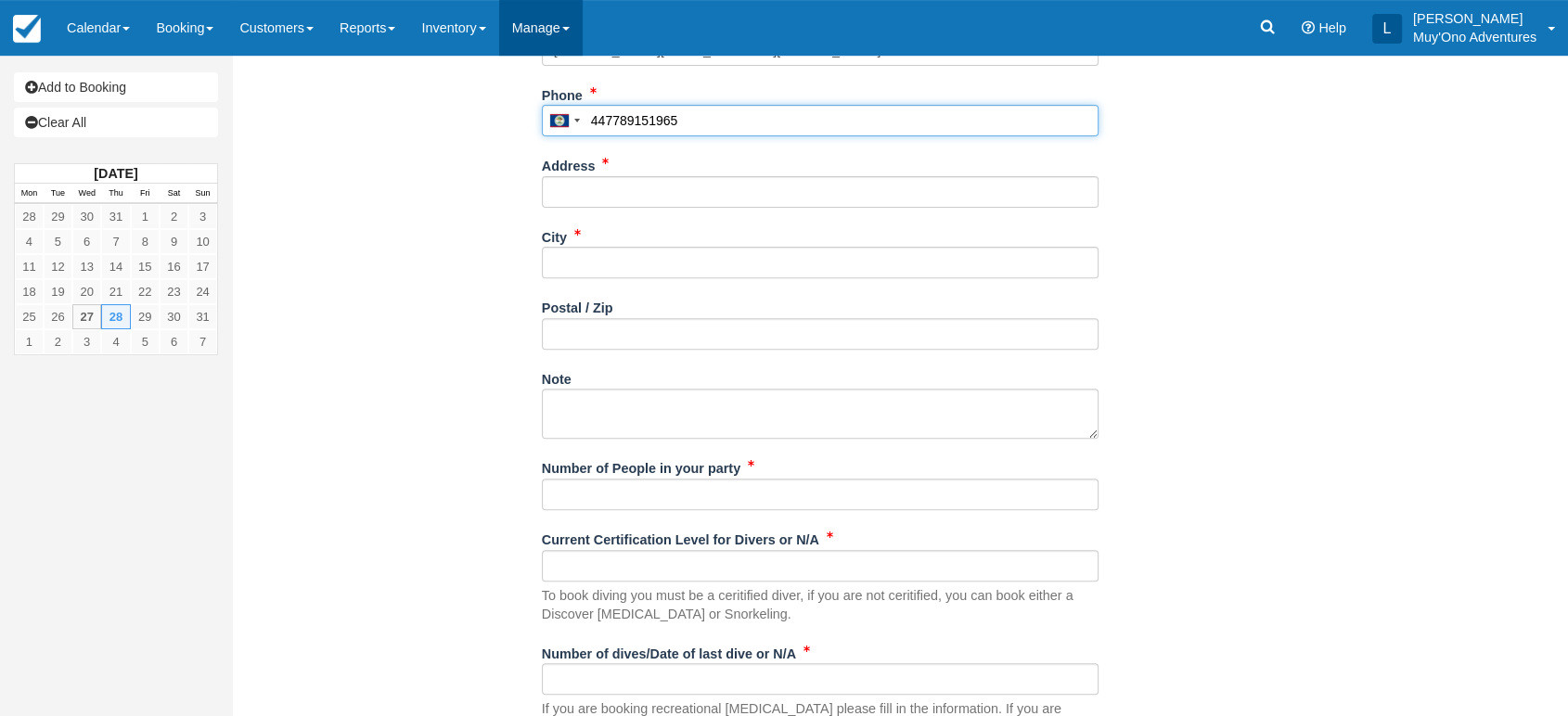
type input "447789151965"
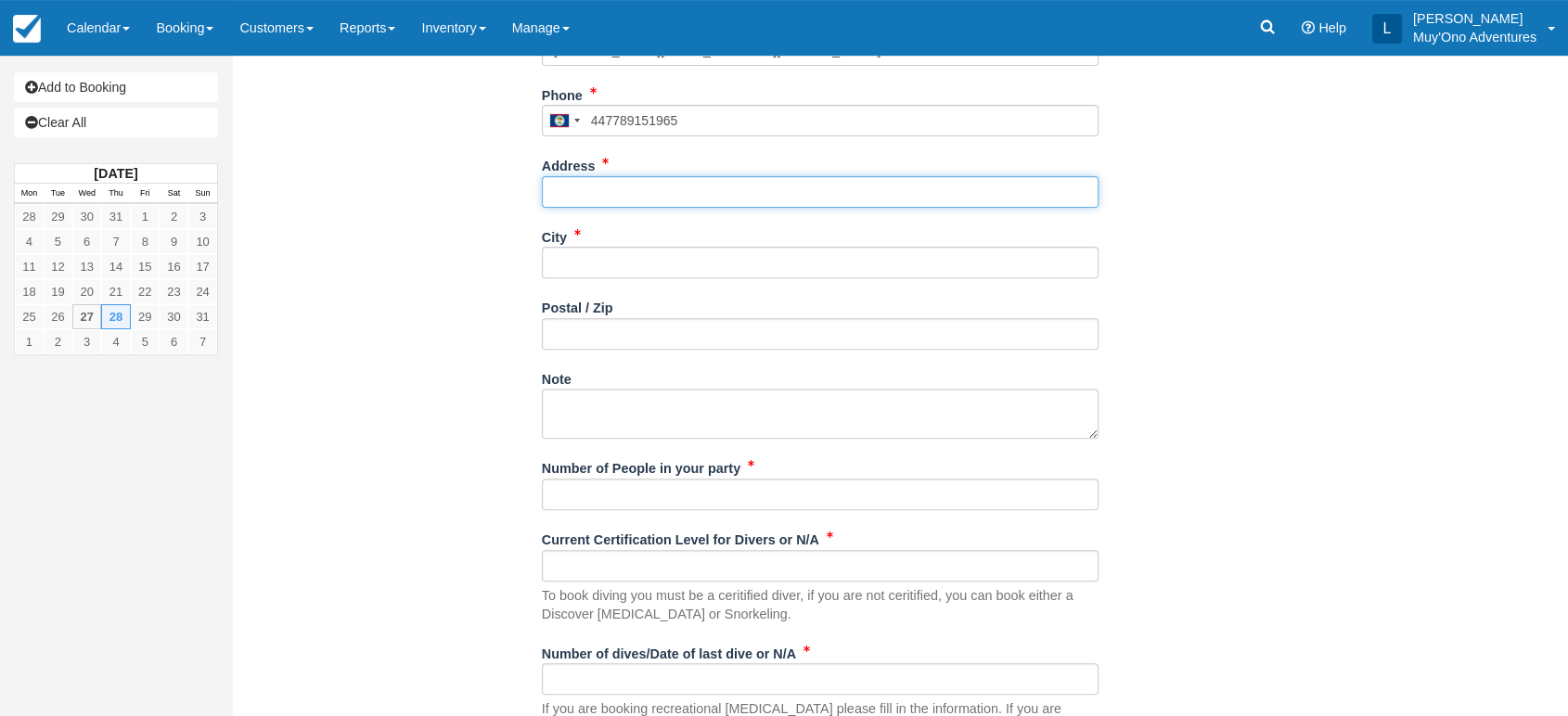
click at [720, 191] on input "Address" at bounding box center [819, 192] width 557 height 32
paste input "[STREET_ADDRESS]"
type input "[STREET_ADDRESS]"
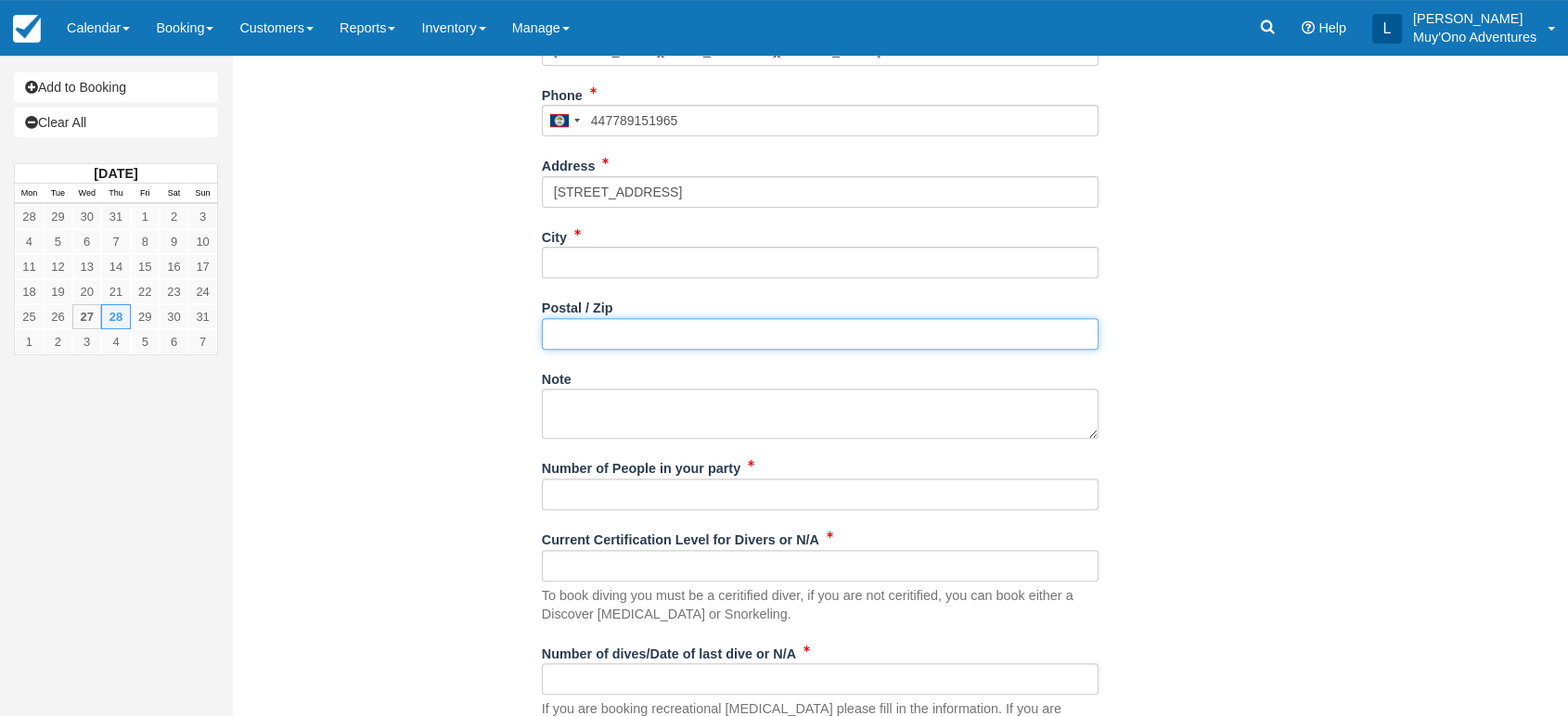
click at [607, 324] on input "Postal / Zip" at bounding box center [819, 334] width 557 height 32
paste input "SE167EU"
type input "SE167EU"
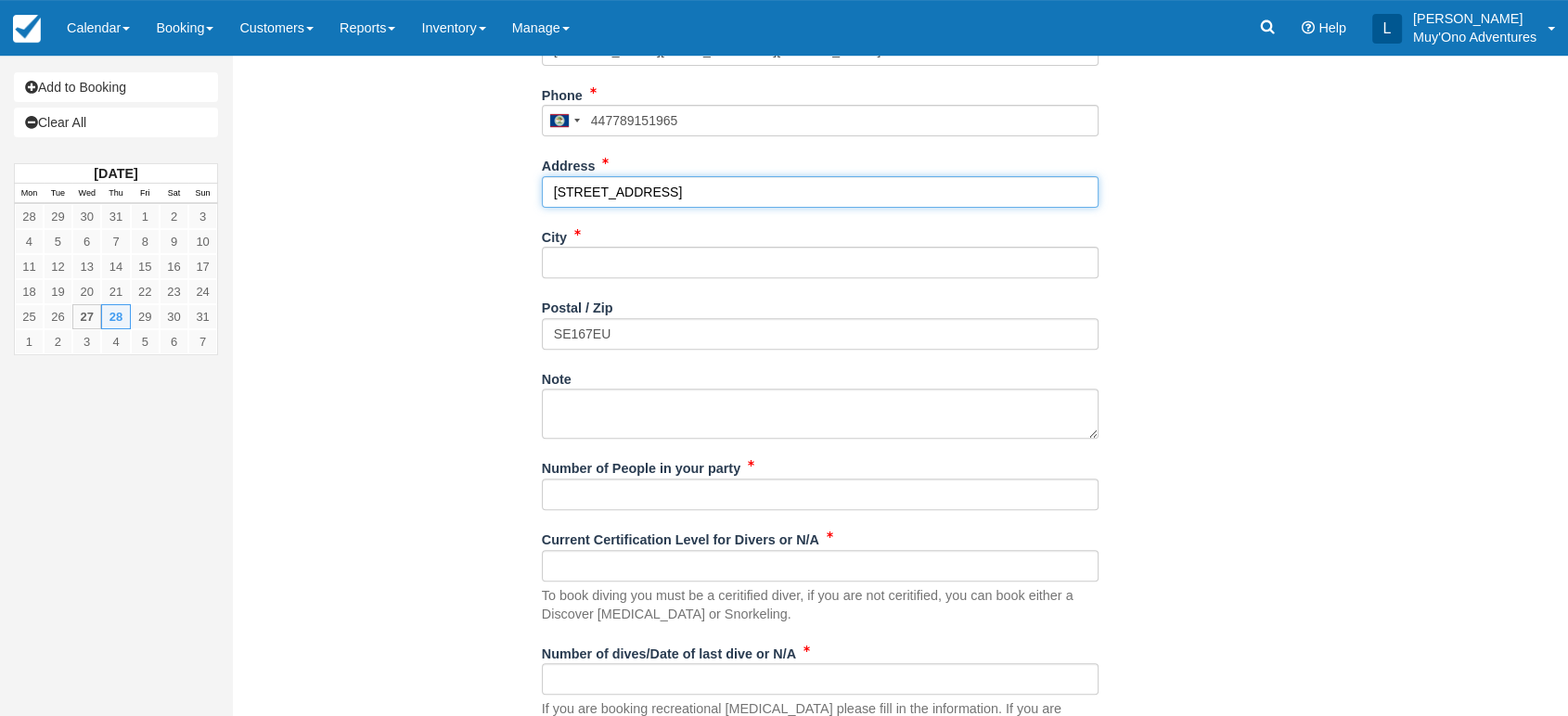
click at [682, 191] on input "[STREET_ADDRESS]" at bounding box center [819, 192] width 557 height 32
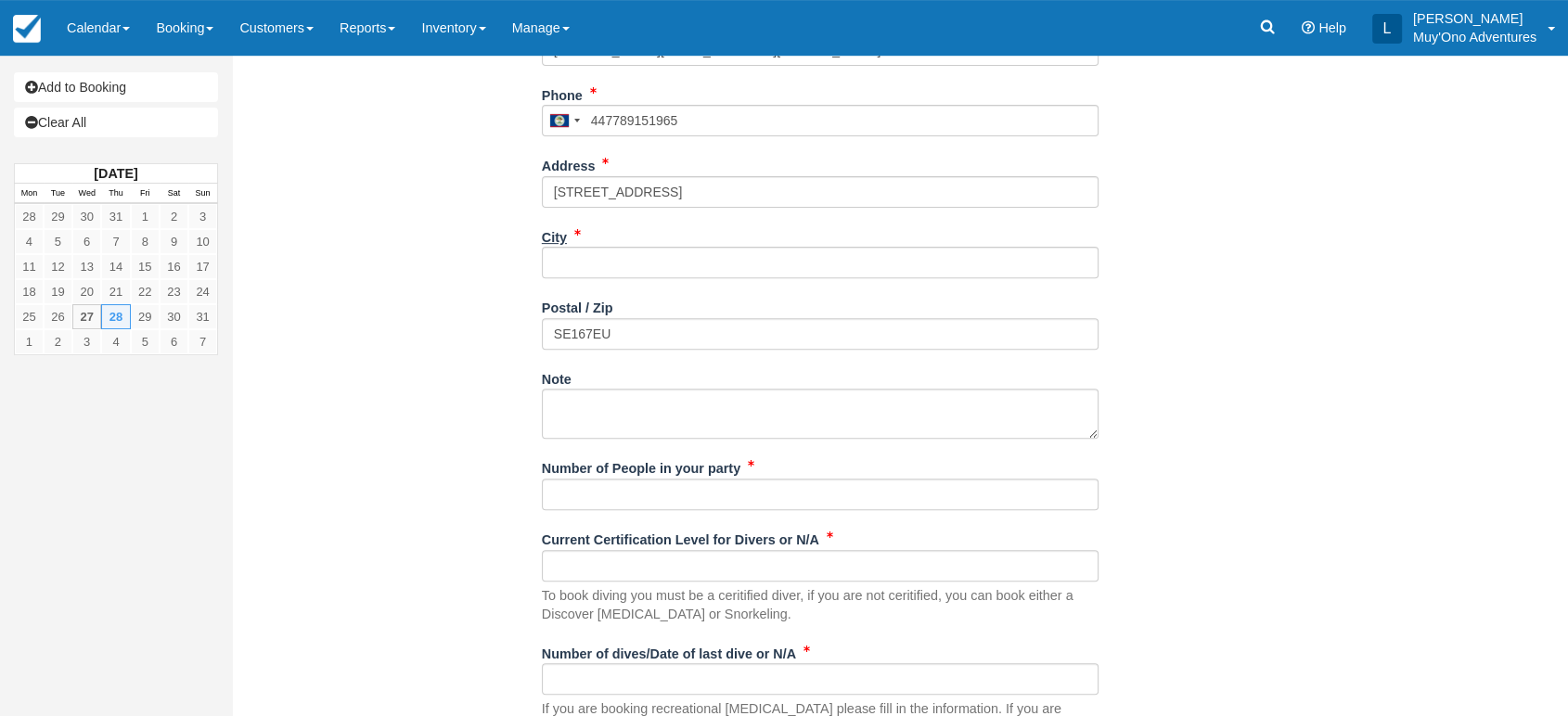
click at [564, 245] on label "City" at bounding box center [554, 235] width 25 height 26
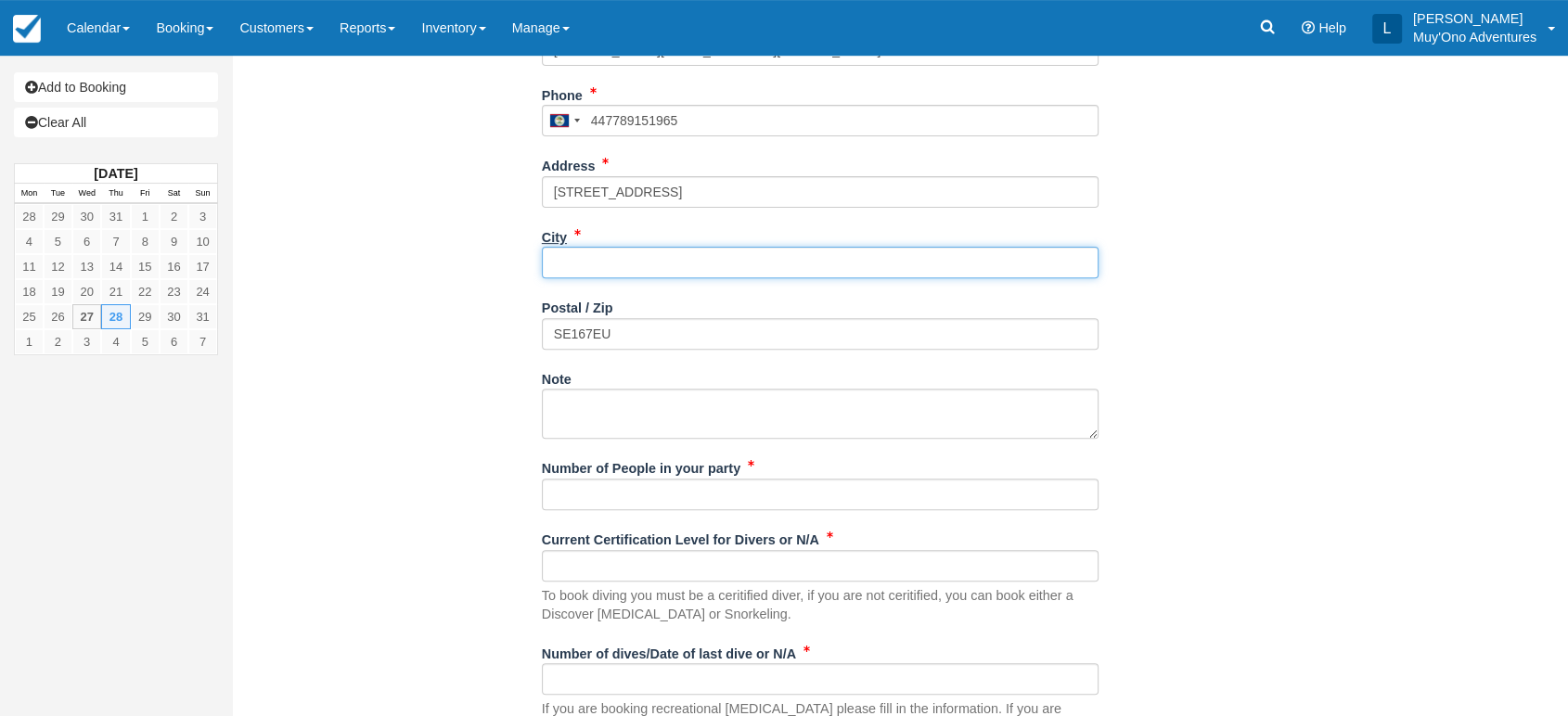
click at [564, 247] on input "City" at bounding box center [819, 263] width 557 height 32
click at [560, 255] on input "City" at bounding box center [819, 263] width 557 height 32
paste input "[STREET_ADDRESS]"
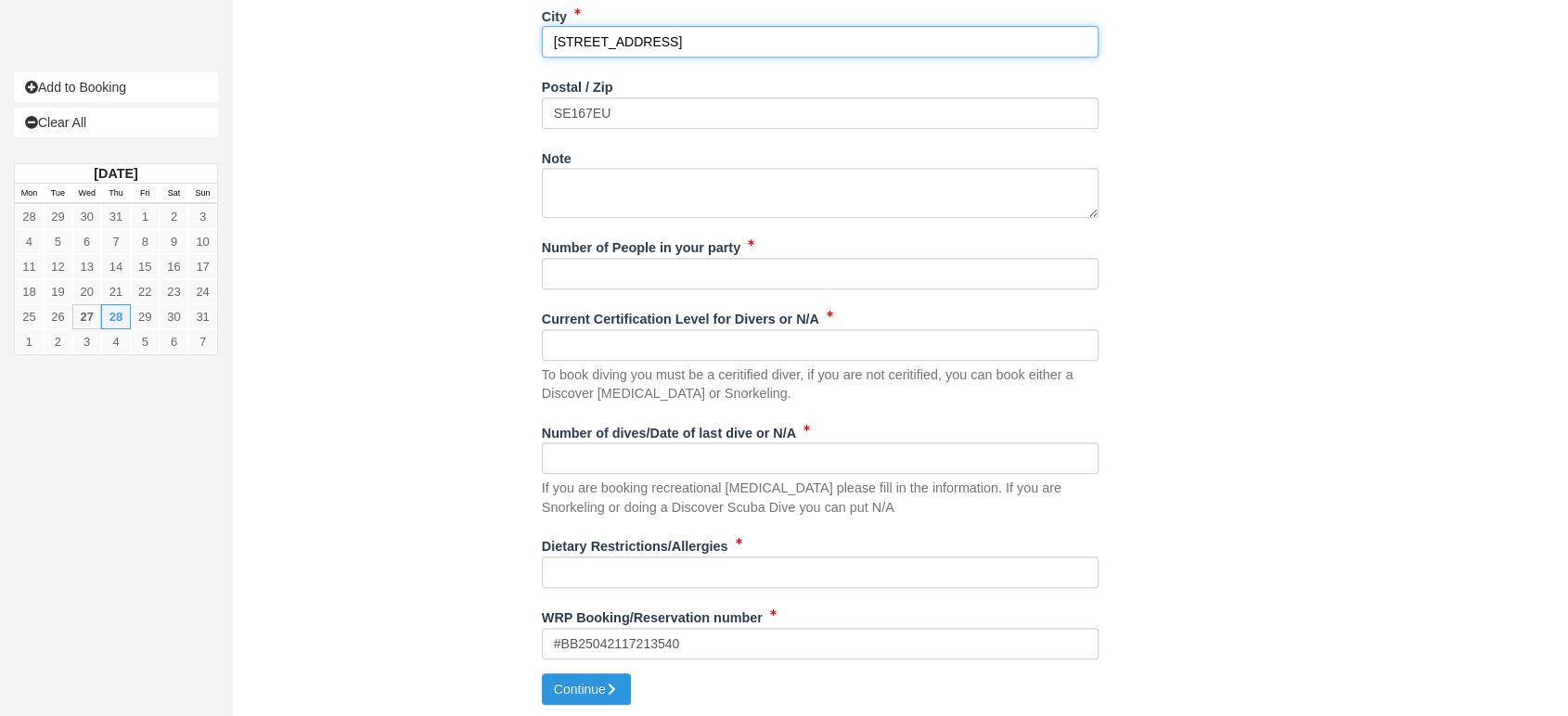
type input "[STREET_ADDRESS]"
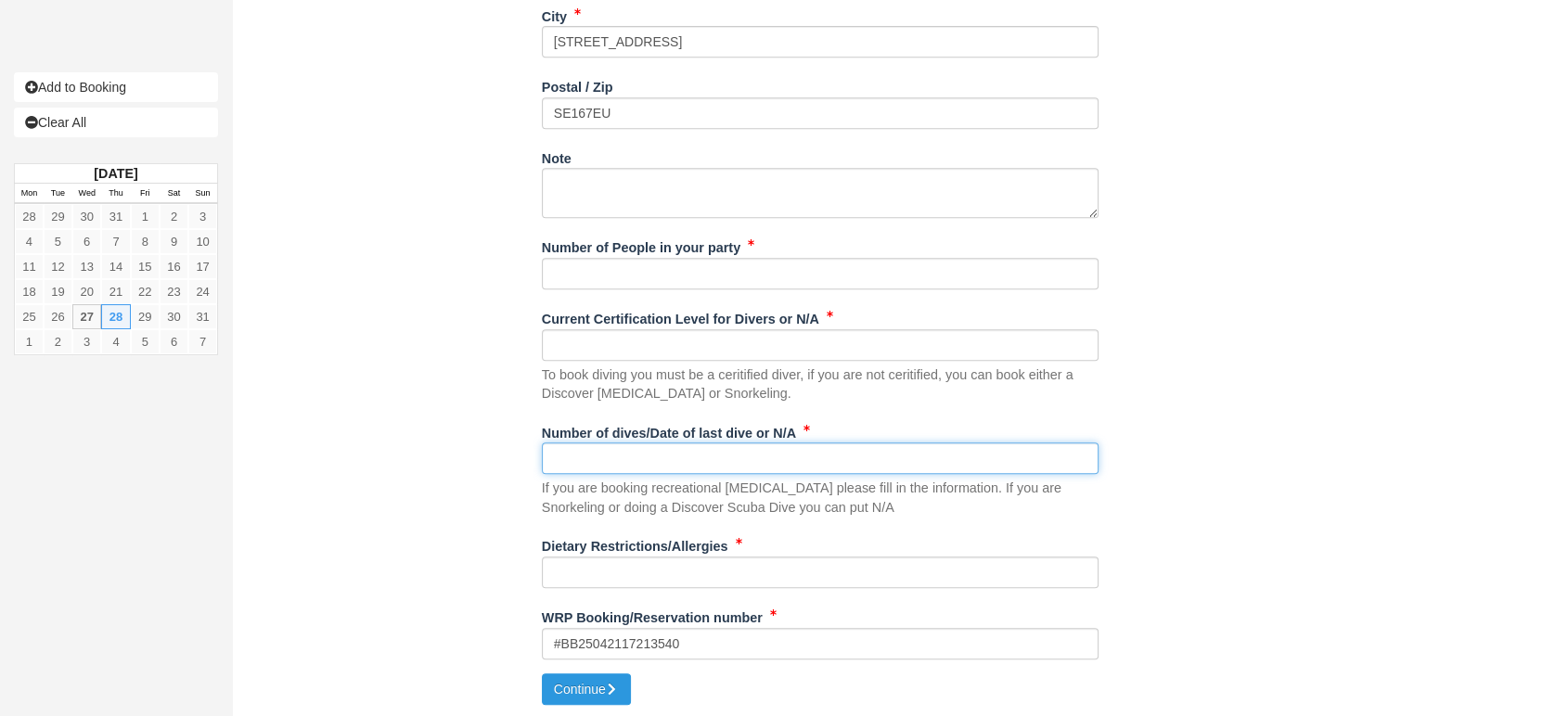
click at [620, 457] on input "Number of dives/Date of last dive or N/A" at bounding box center [819, 459] width 557 height 32
type input "na"
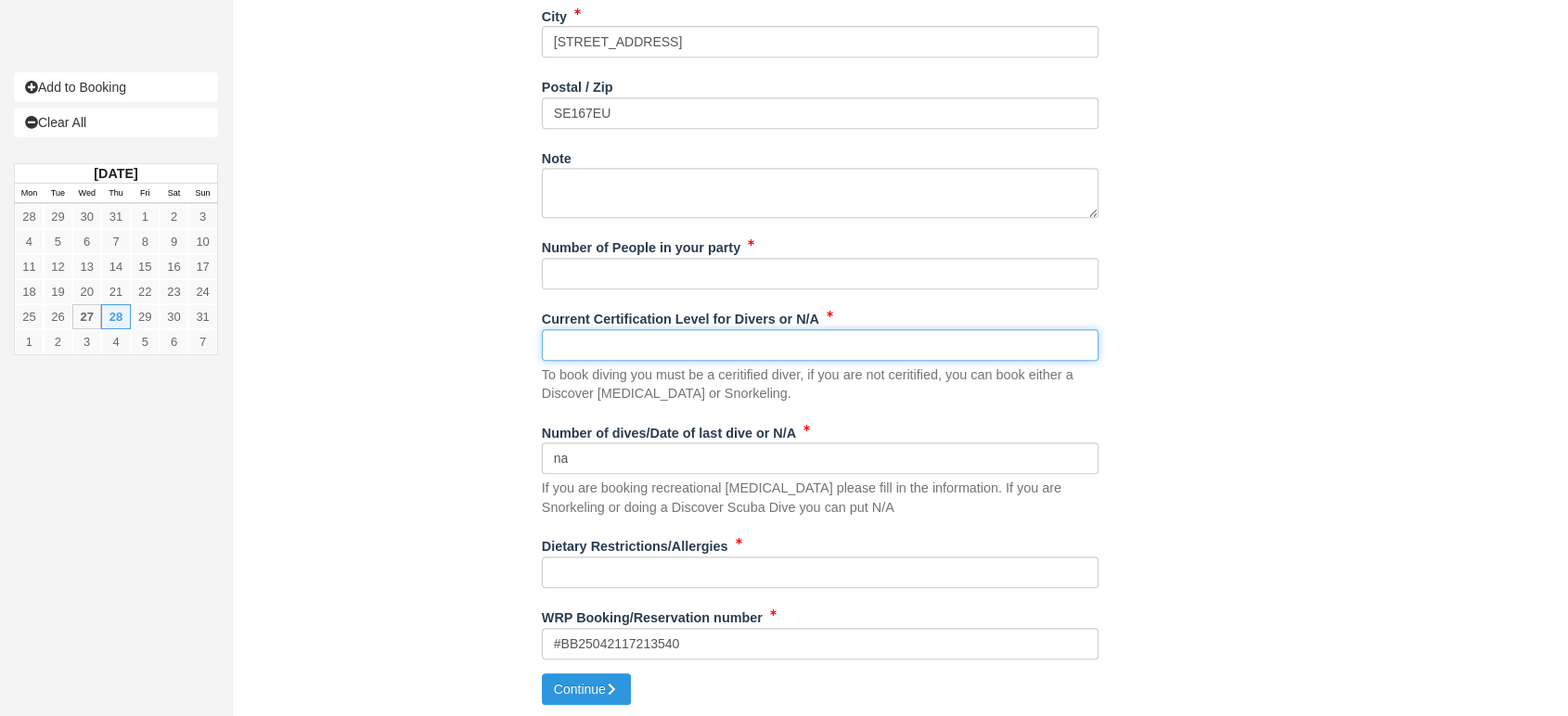
click at [628, 355] on input "Current Certification Level for Divers or N/A" at bounding box center [819, 345] width 557 height 32
type input "na"
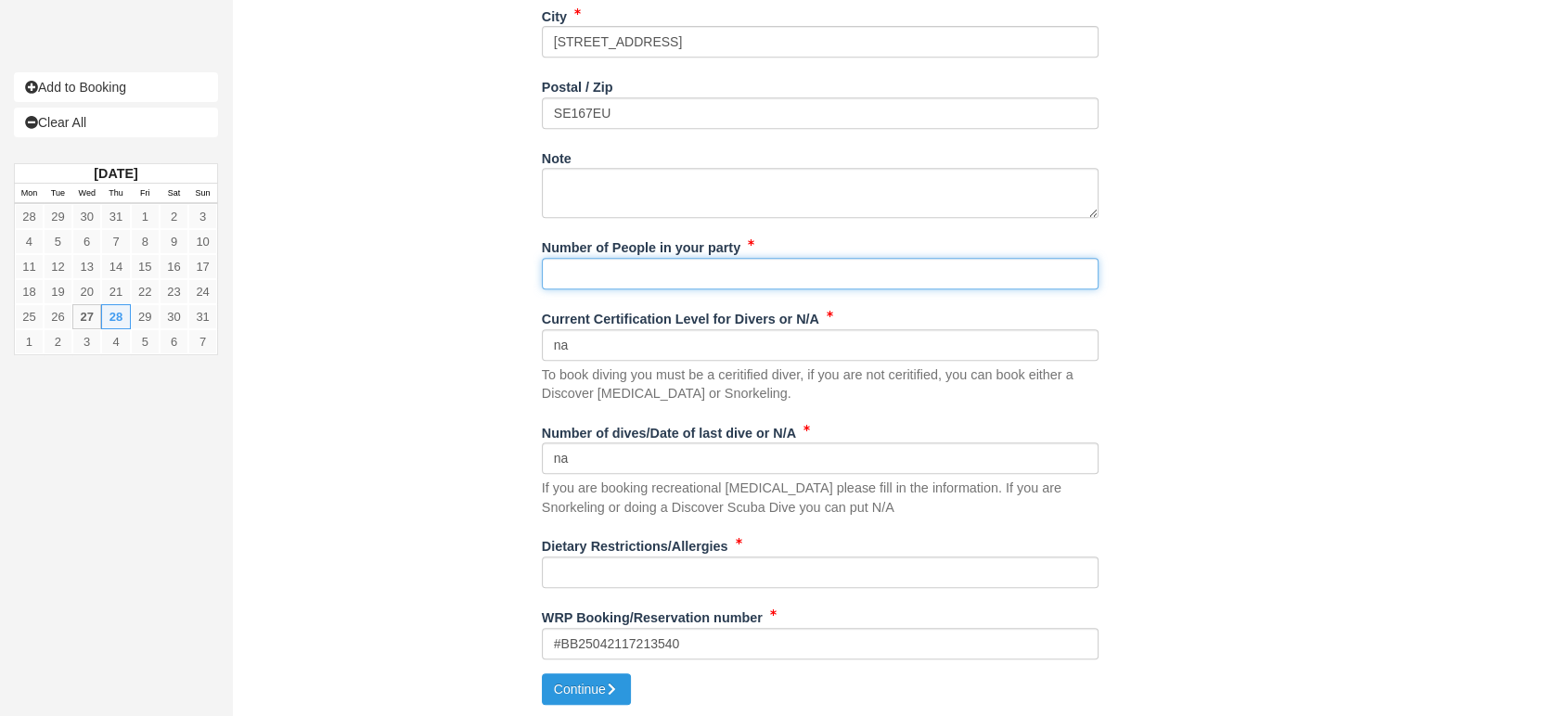
click at [667, 278] on input "Number of People in your party" at bounding box center [819, 274] width 557 height 32
type input "2"
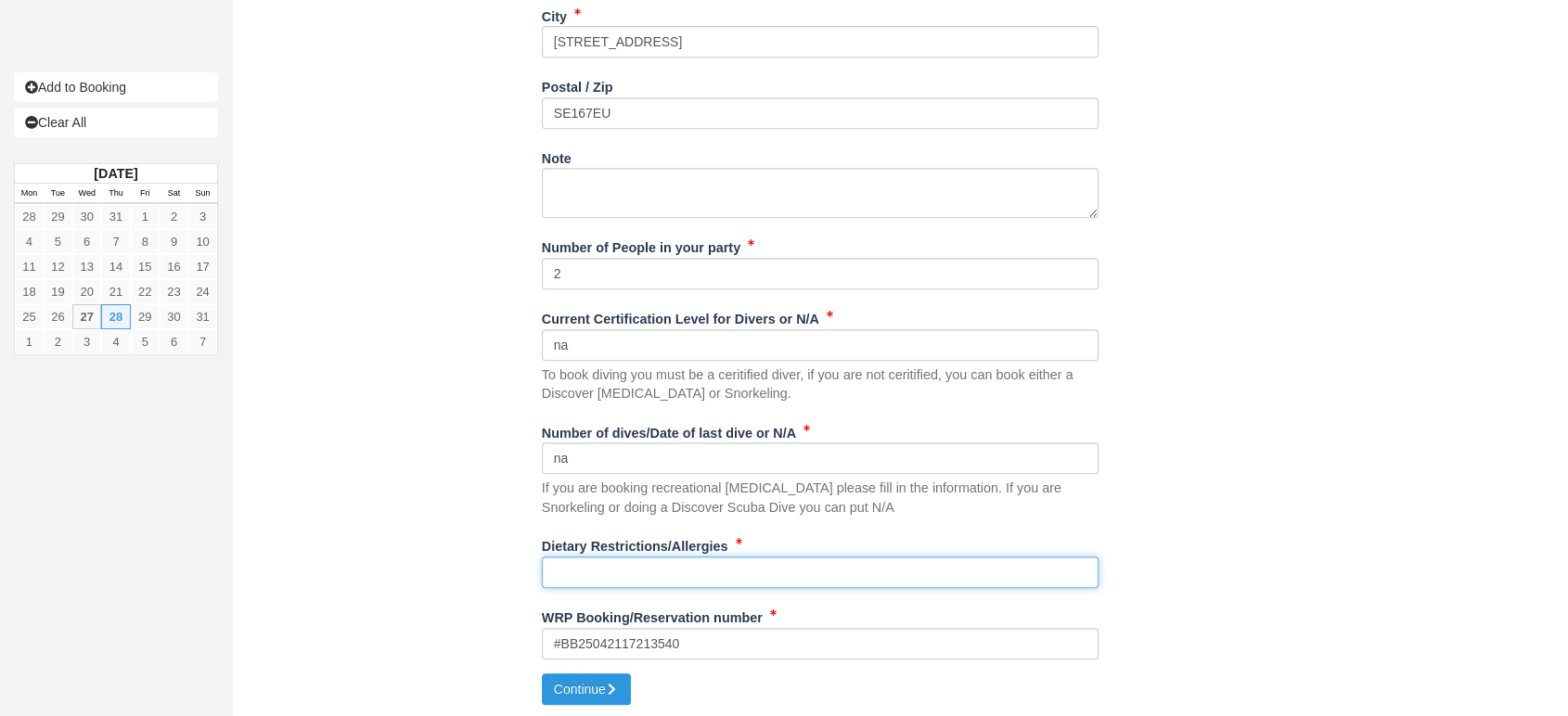
click at [653, 583] on input "Dietary Restrictions/Allergies" at bounding box center [819, 572] width 557 height 32
type input "na"
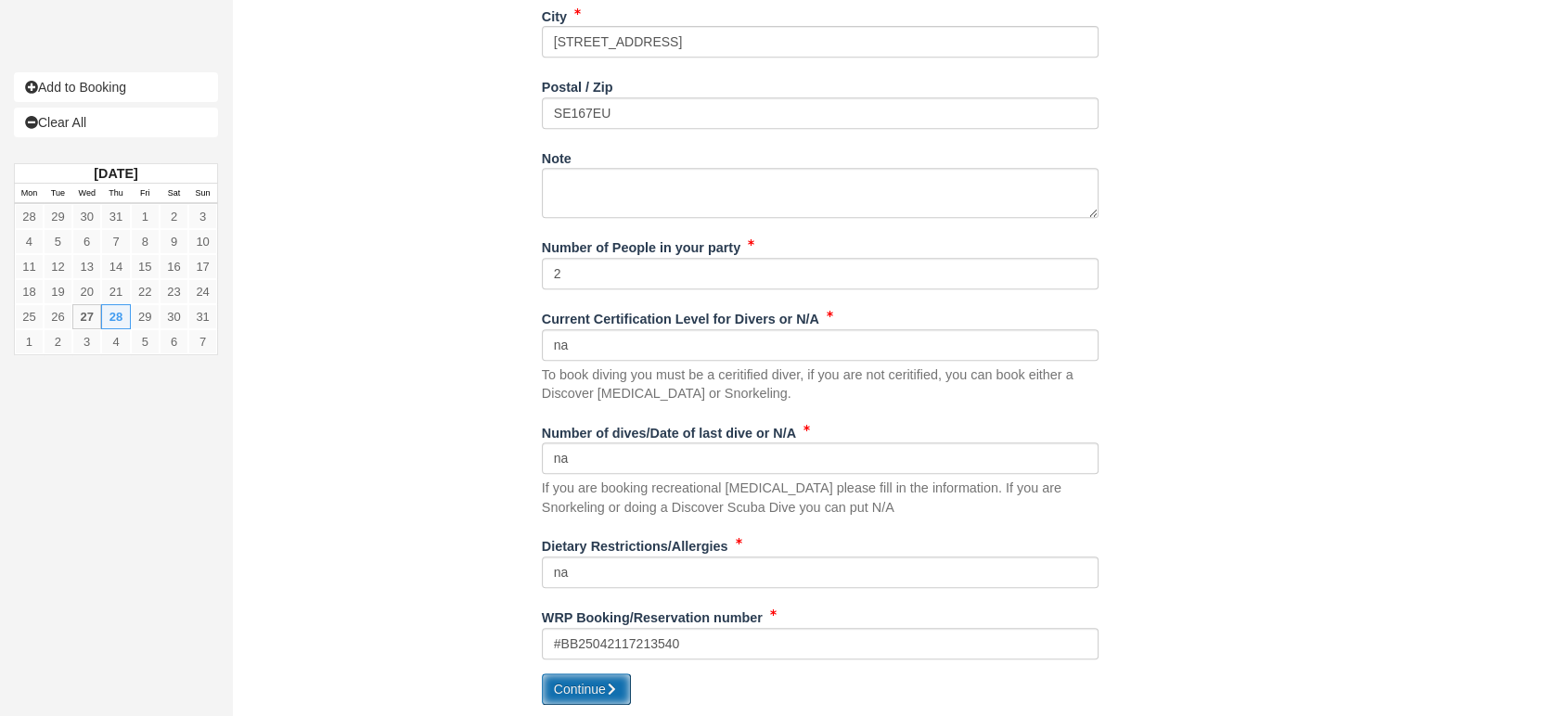
click at [608, 685] on button "Continue" at bounding box center [586, 689] width 89 height 32
type input "+501447789151965"
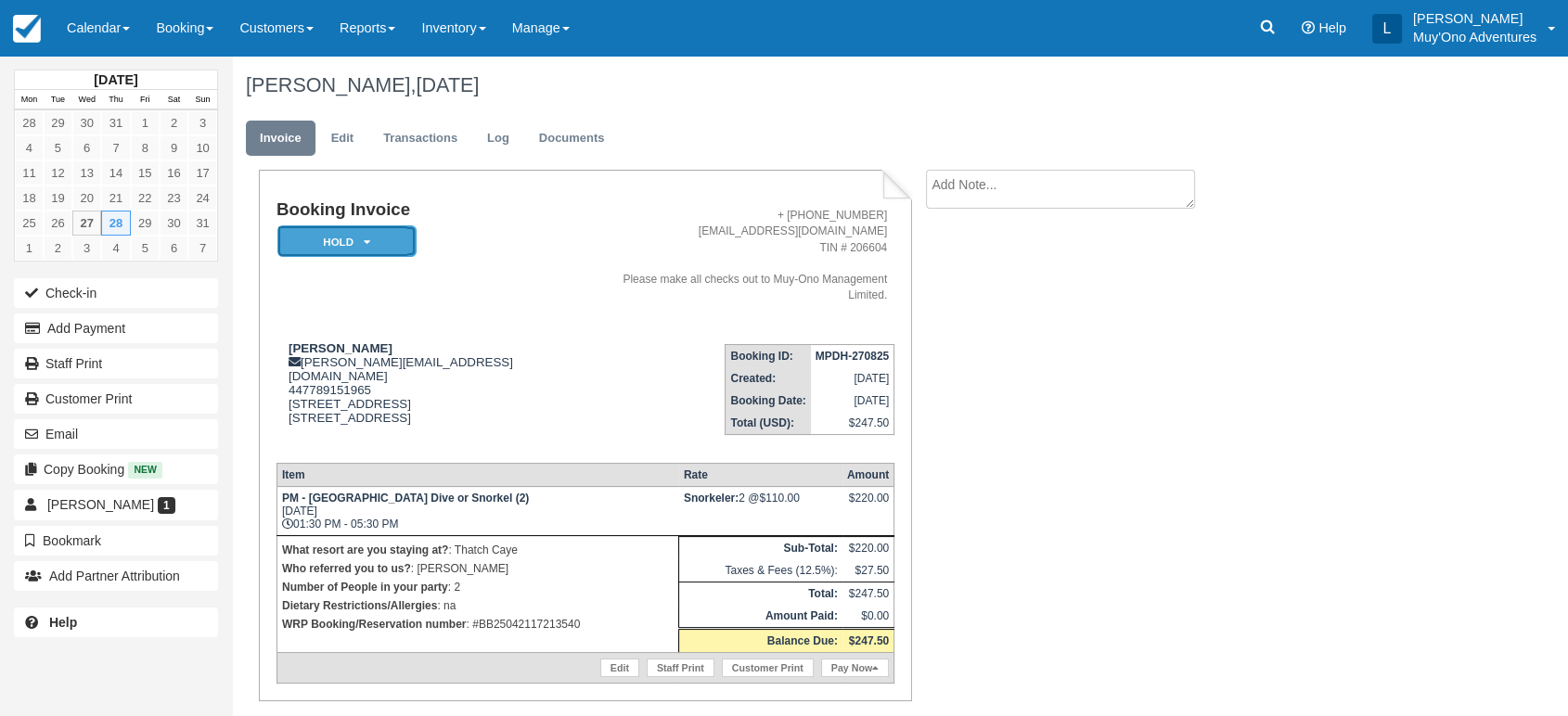
click at [387, 243] on em "HOLD" at bounding box center [347, 241] width 139 height 33
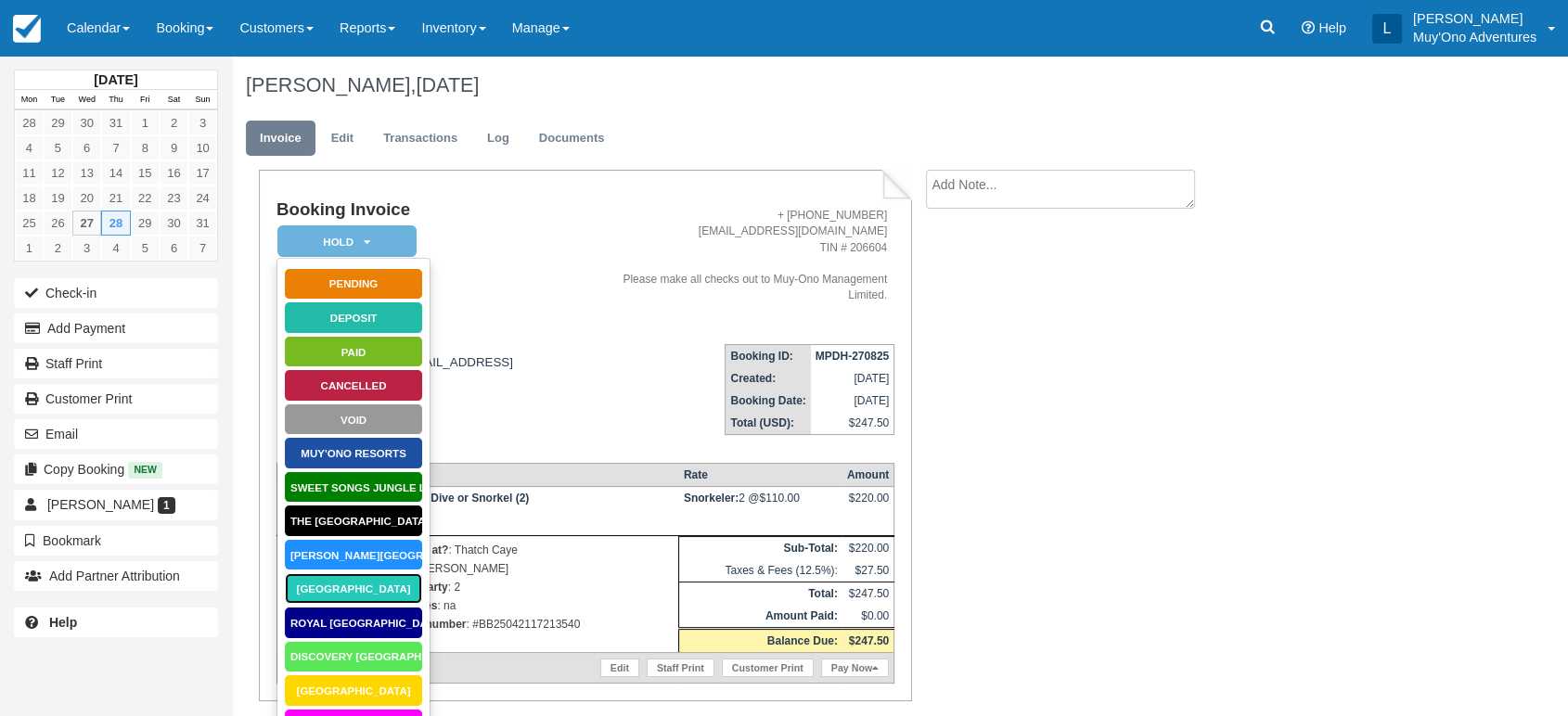
click at [349, 592] on link "[GEOGRAPHIC_DATA]" at bounding box center [352, 588] width 139 height 33
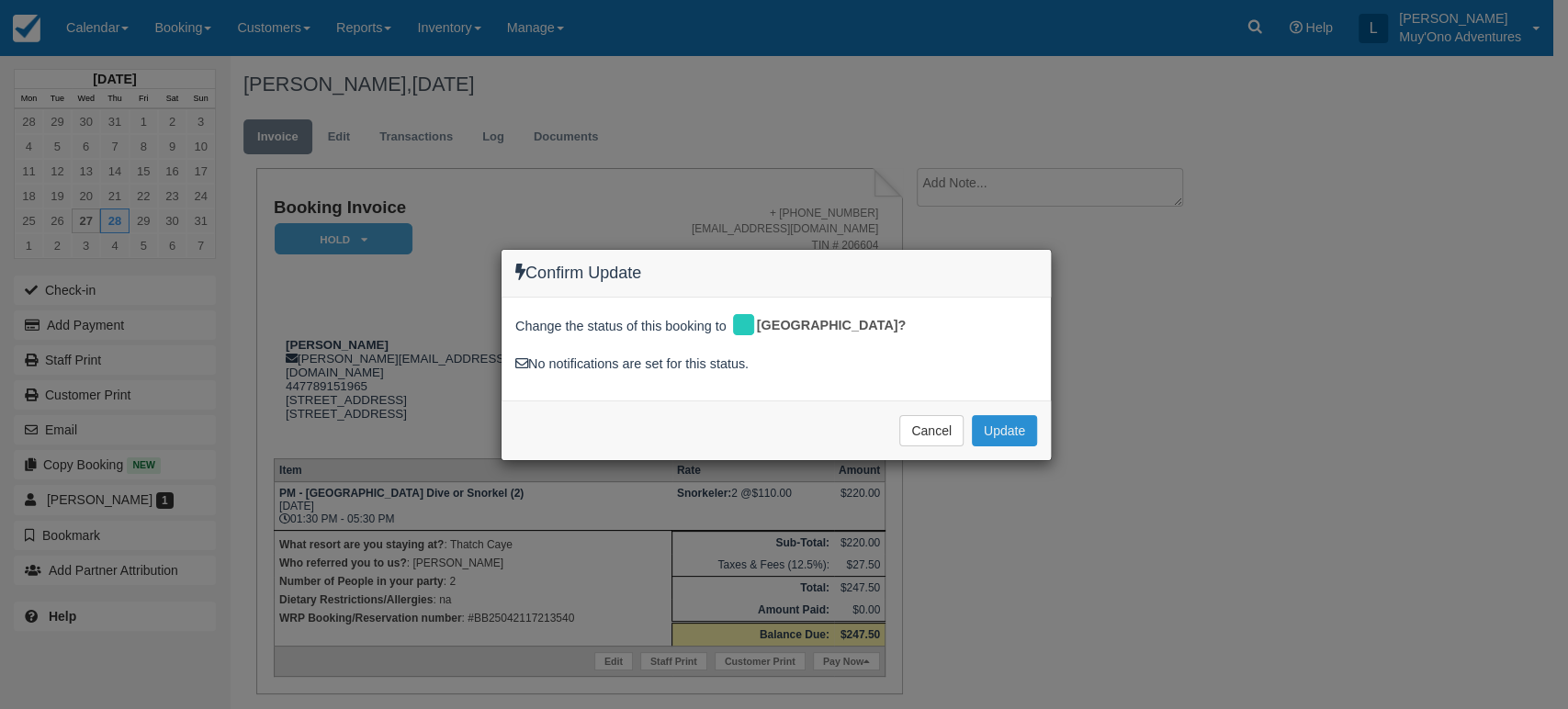
click at [1021, 430] on button "Update" at bounding box center [1004, 431] width 66 height 31
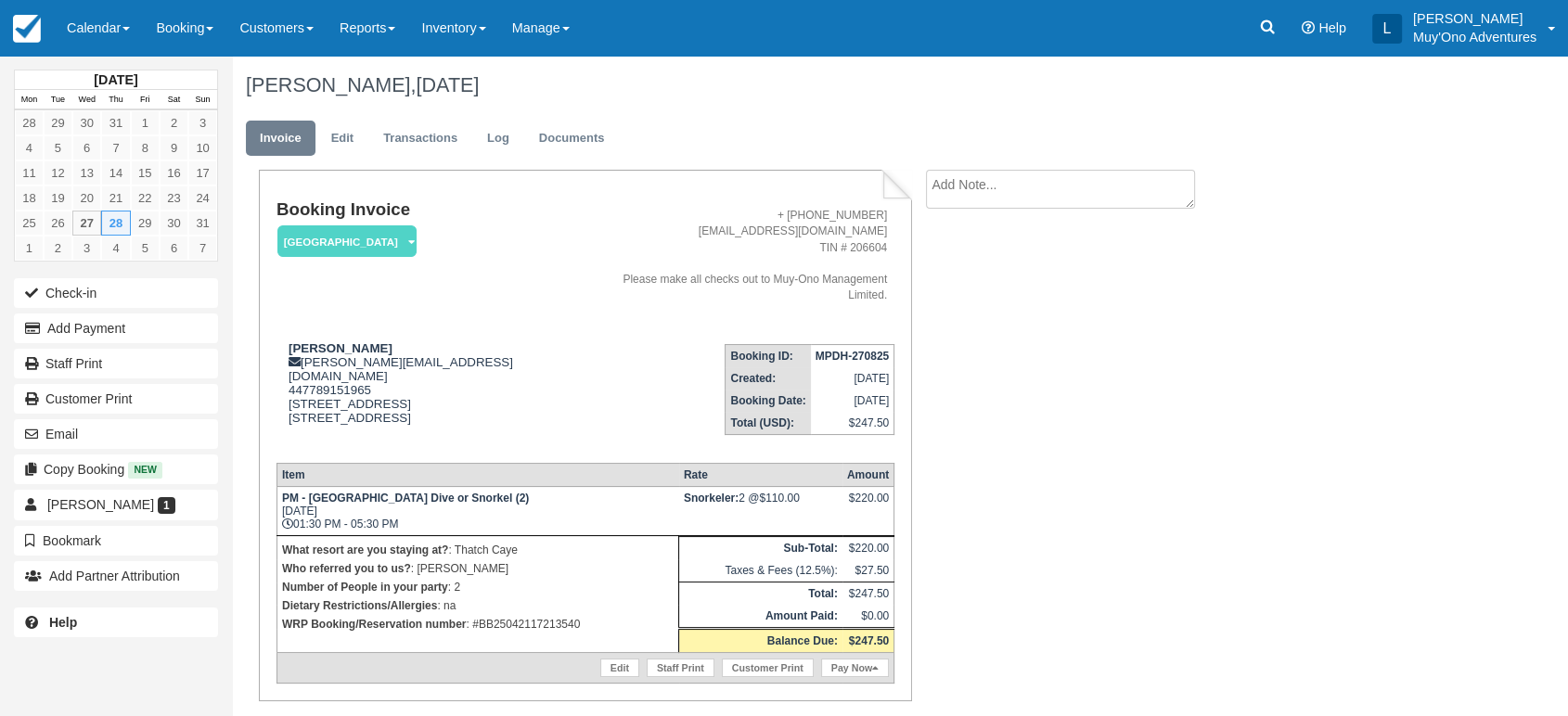
click at [875, 350] on strong "MPDH-270825" at bounding box center [852, 356] width 74 height 13
copy tbody "MPDH-270825"
